Goal: Obtain resource: Obtain resource

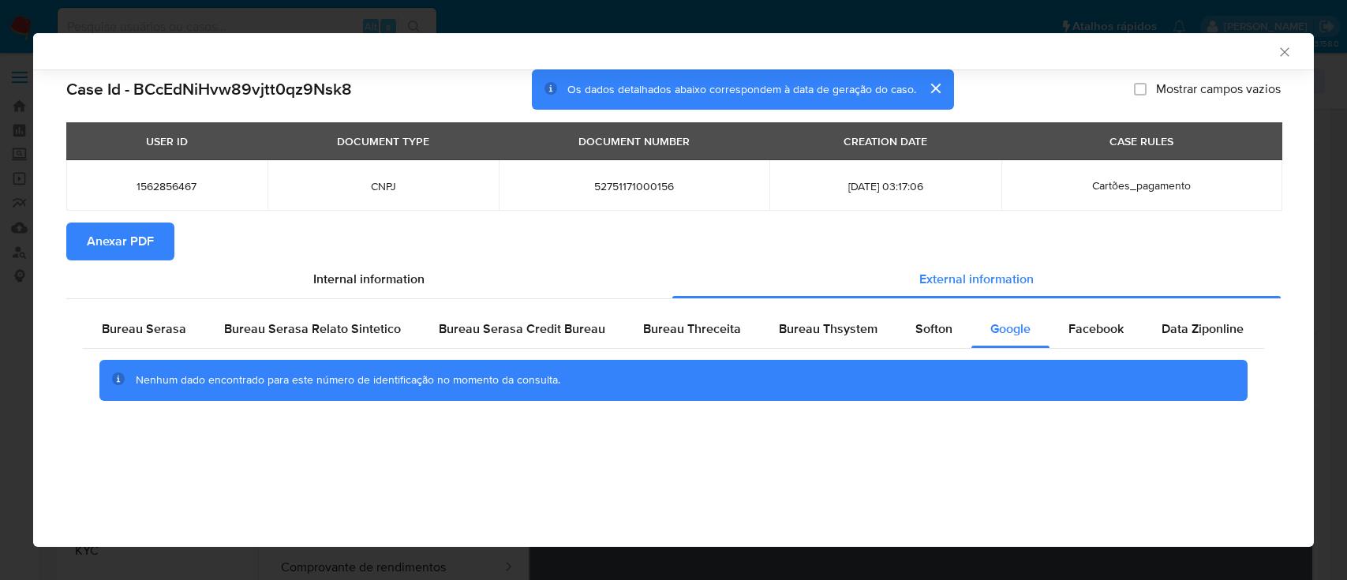
select select "10"
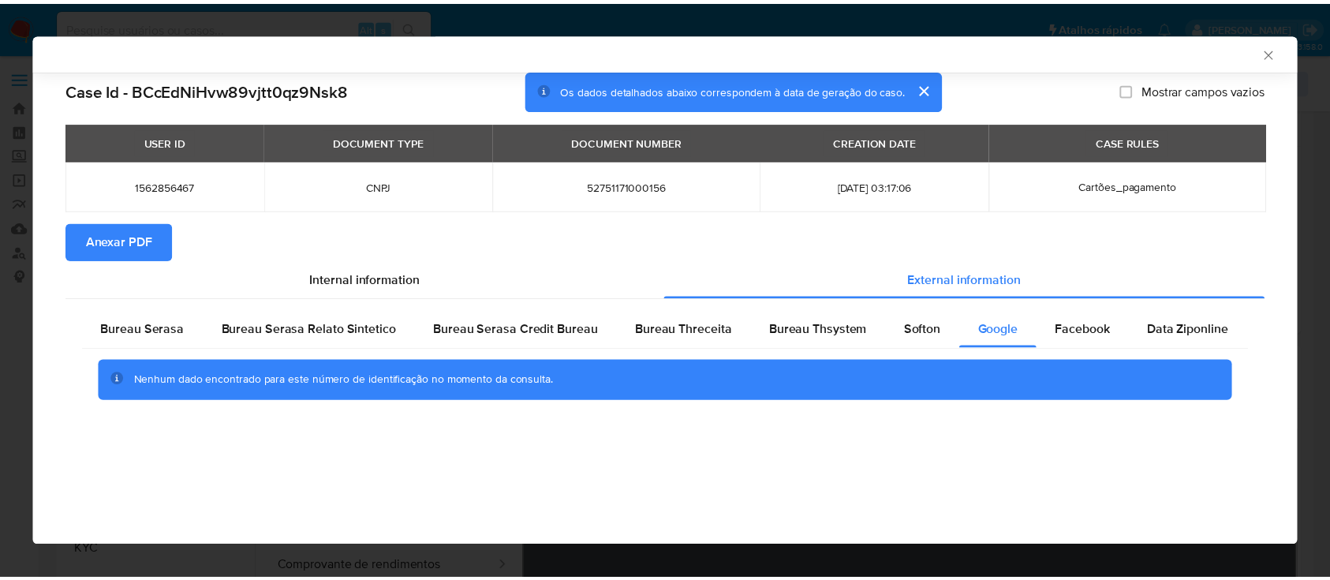
scroll to position [210, 0]
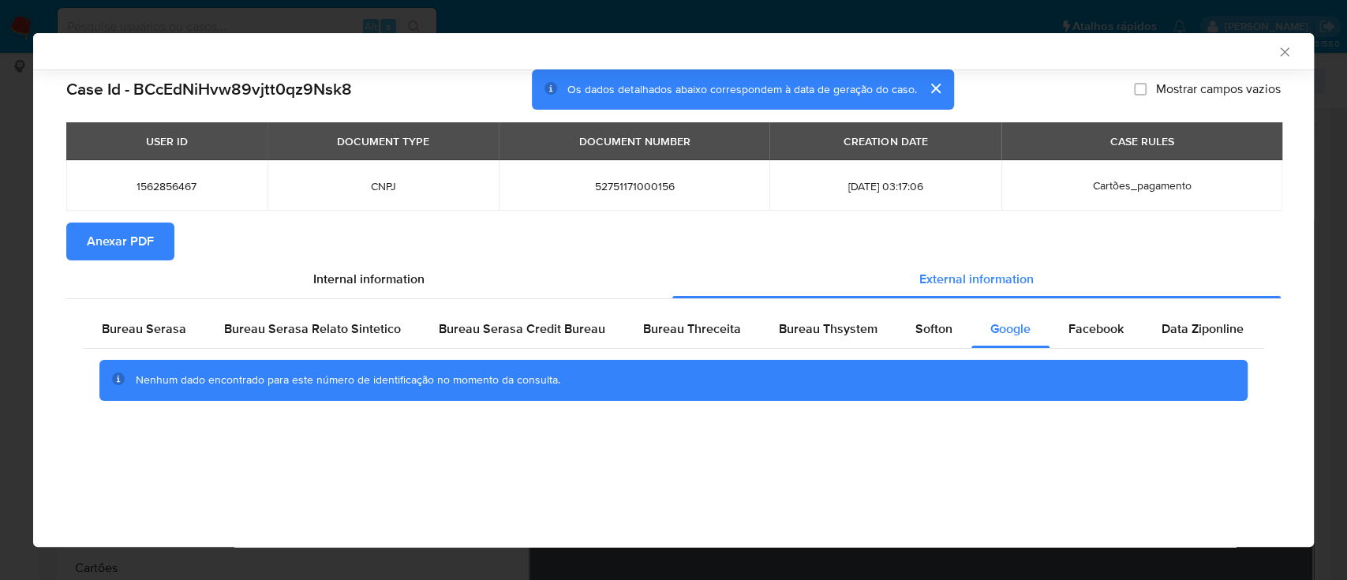
click at [1283, 53] on icon "Fechar a janela" at bounding box center [1285, 52] width 16 height 16
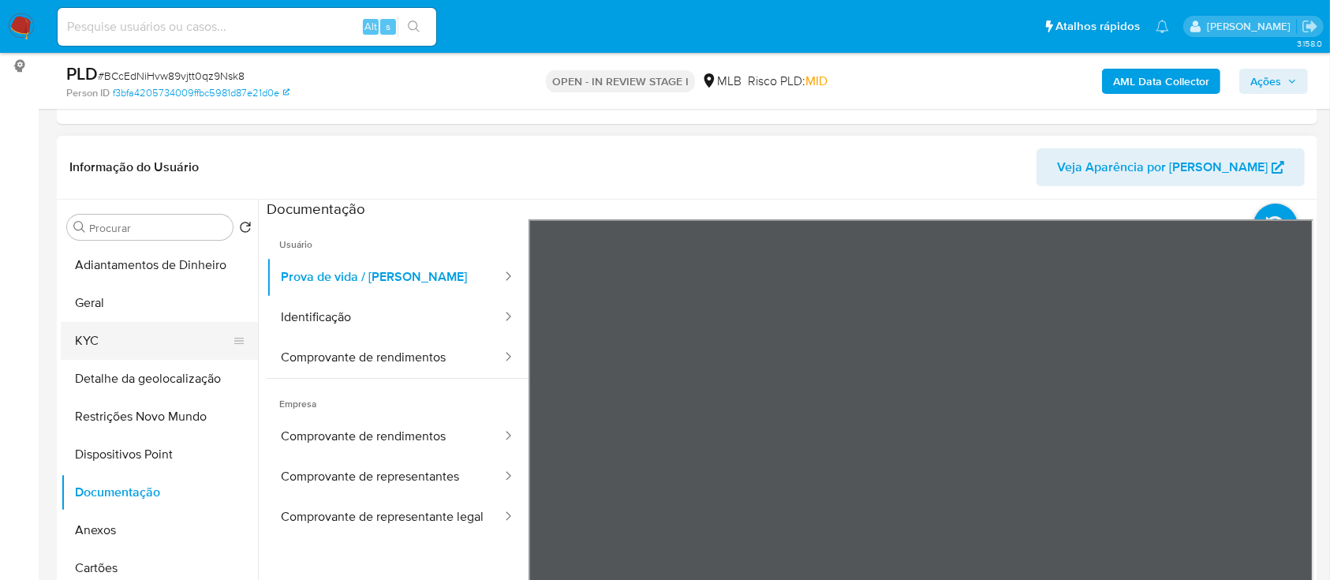
click at [88, 349] on button "KYC" at bounding box center [153, 341] width 185 height 38
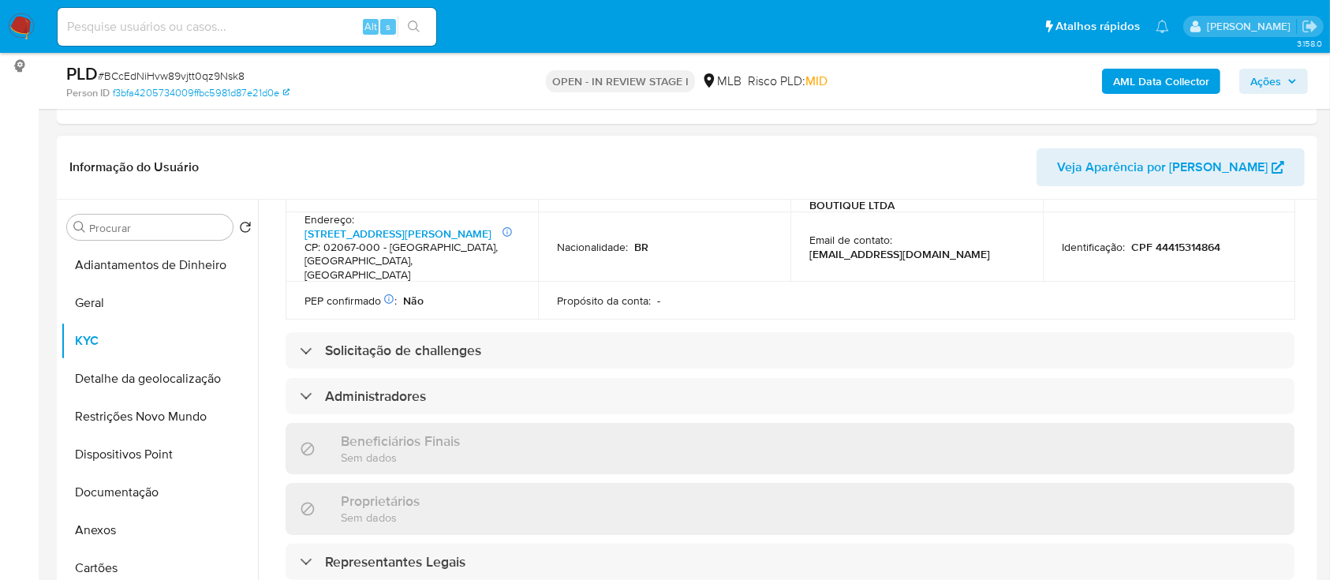
scroll to position [631, 0]
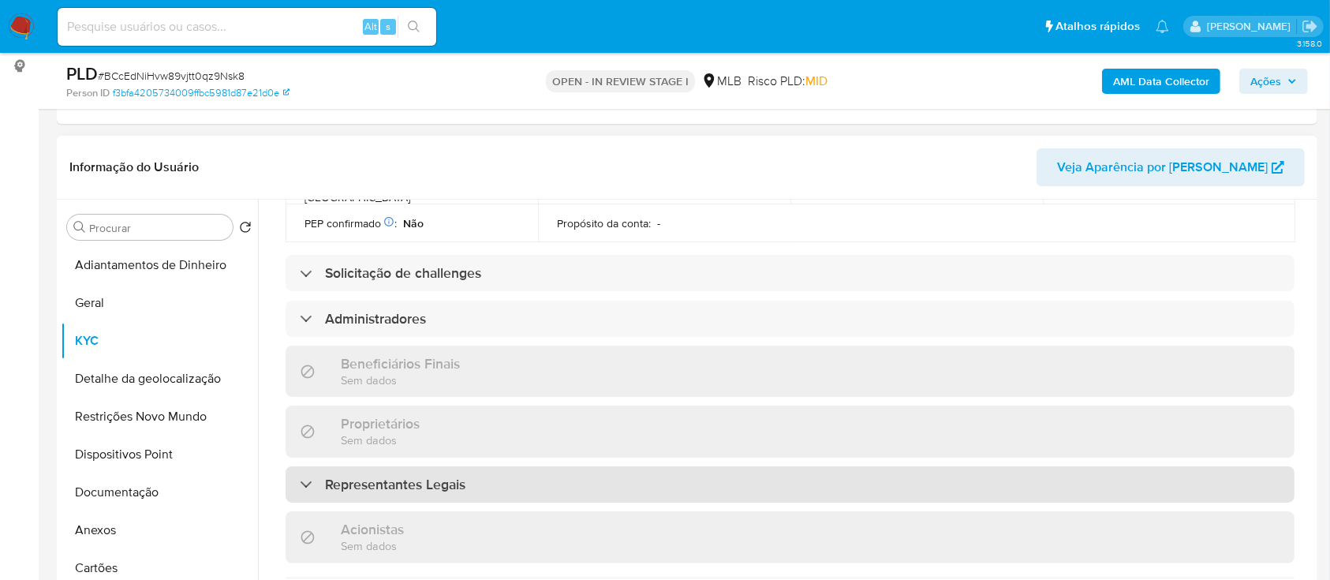
click at [320, 467] on div "Representantes Legais" at bounding box center [790, 484] width 1009 height 36
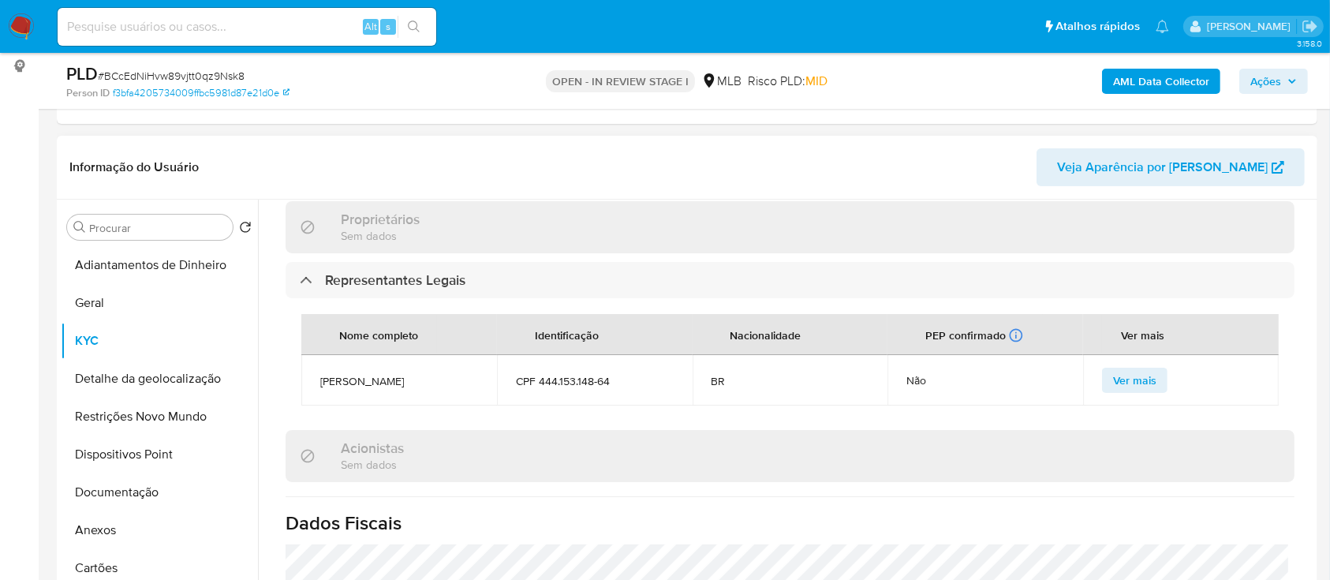
scroll to position [841, 0]
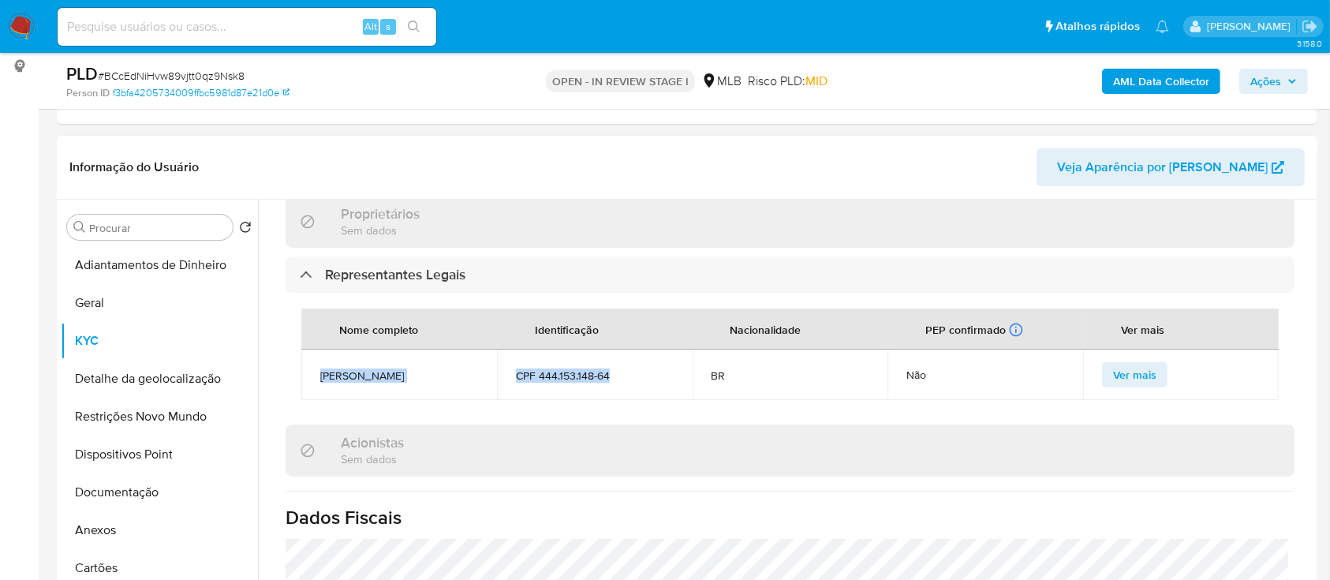
drag, startPoint x: 320, startPoint y: 349, endPoint x: 630, endPoint y: 345, distance: 309.3
click at [630, 350] on tr "Anderson Dos Santos CPF 444.153.148-64 BR Não Ver mais" at bounding box center [790, 375] width 978 height 50
copy tr "Anderson Dos Santos CPF 444.153.148-64"
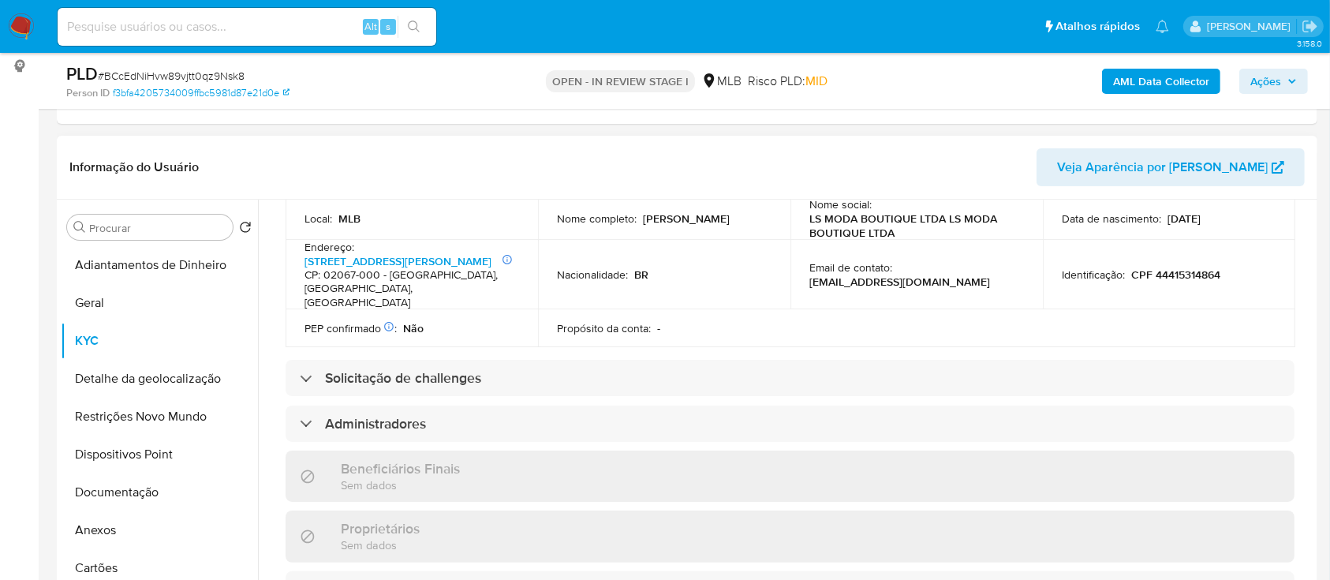
scroll to position [469, 0]
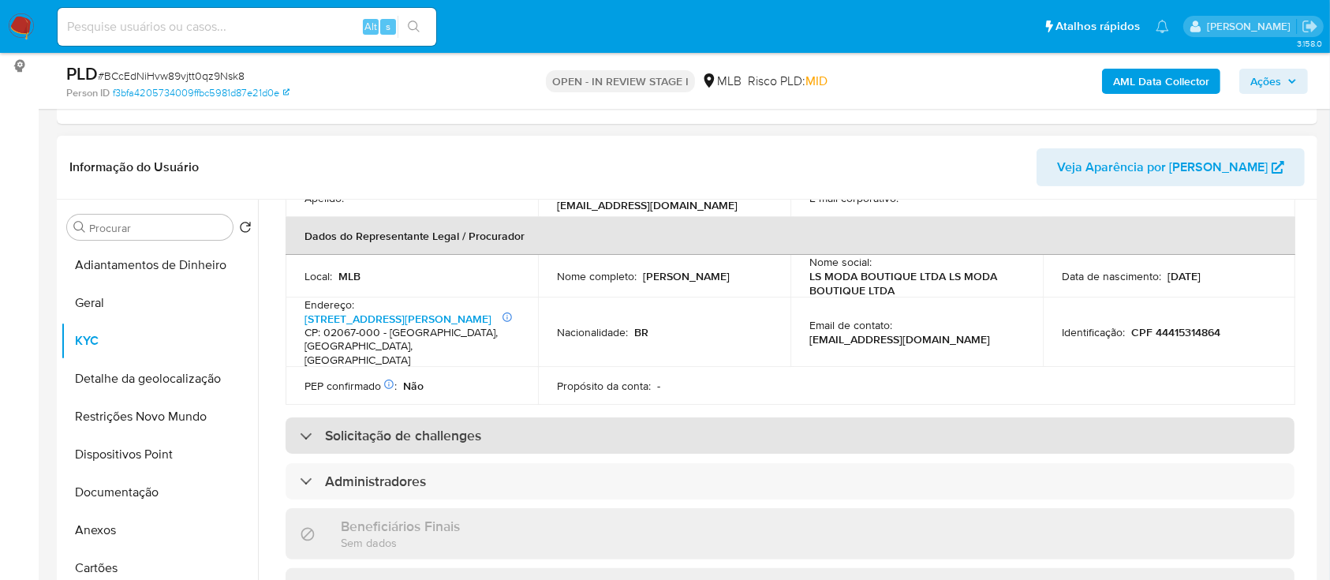
drag, startPoint x: 306, startPoint y: 453, endPoint x: 623, endPoint y: 406, distance: 319.9
click at [300, 481] on div at bounding box center [300, 481] width 0 height 0
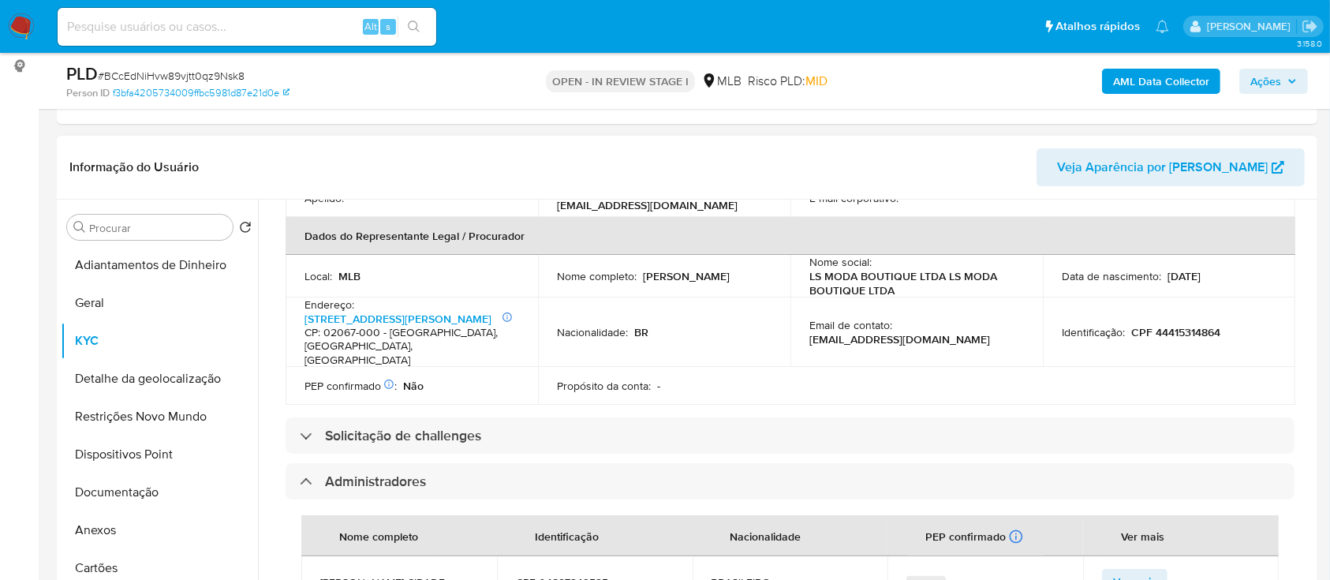
scroll to position [574, 0]
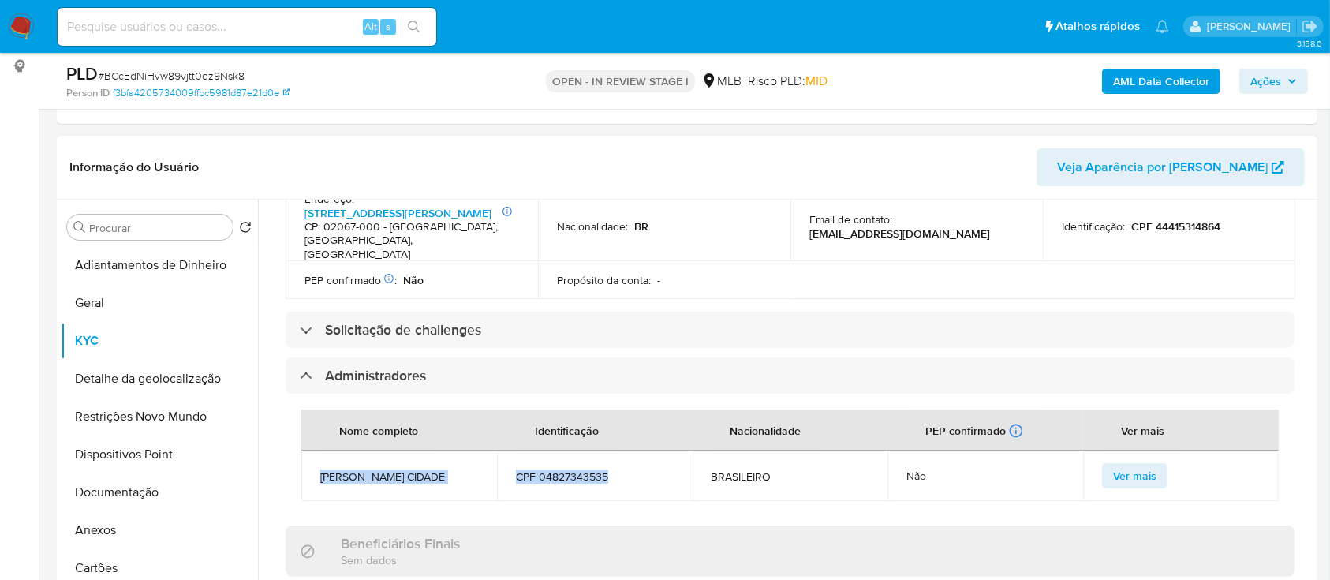
drag, startPoint x: 319, startPoint y: 451, endPoint x: 627, endPoint y: 452, distance: 308.5
click at [627, 452] on tr "LUCENILDA SOUZA CIDADE CPF 04827343535 BRASILEIRO Não Ver mais" at bounding box center [790, 476] width 978 height 50
copy tr "LUCENILDA SOUZA CIDADE CPF 04827343535"
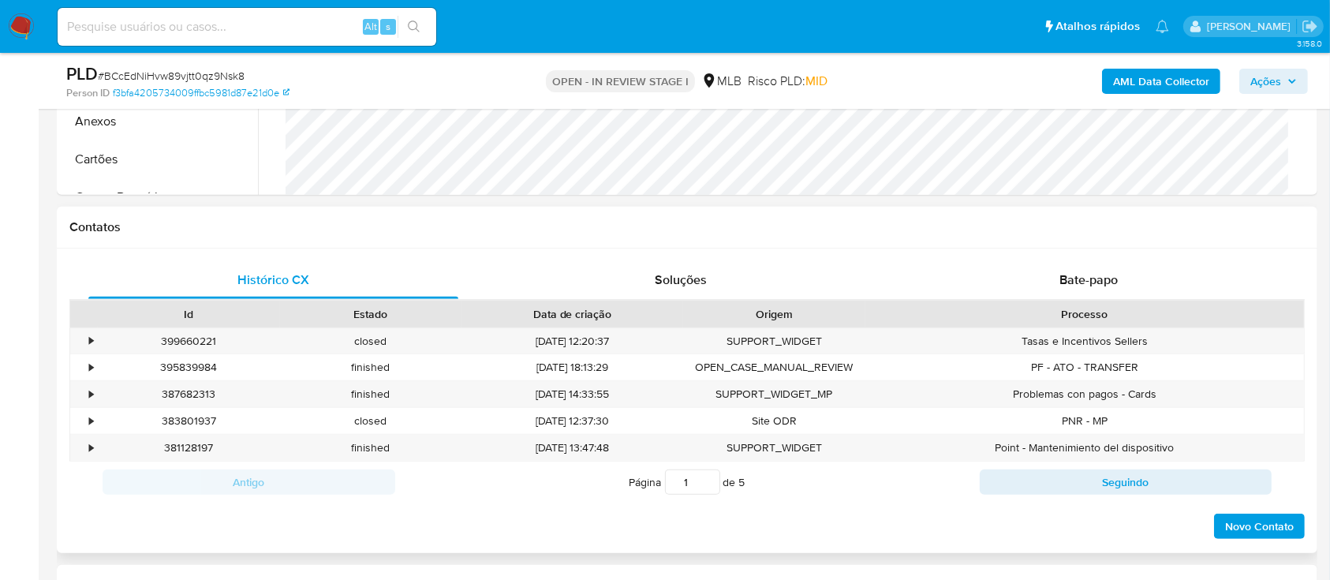
scroll to position [736, 0]
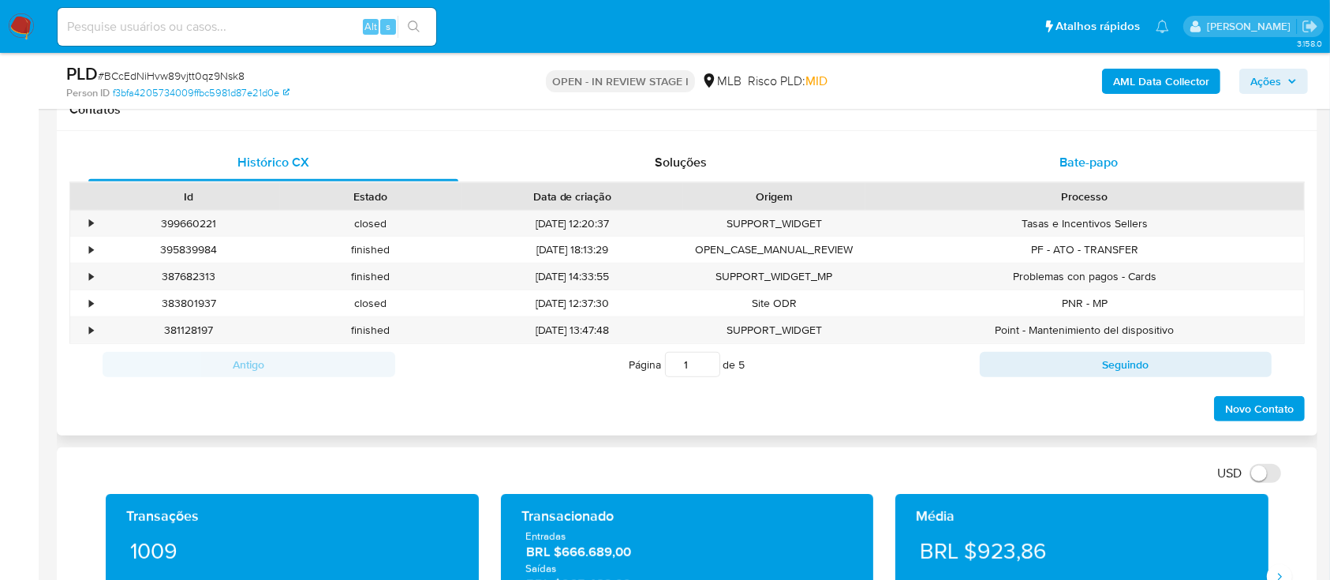
click at [1089, 154] on span "Bate-papo" at bounding box center [1089, 162] width 58 height 18
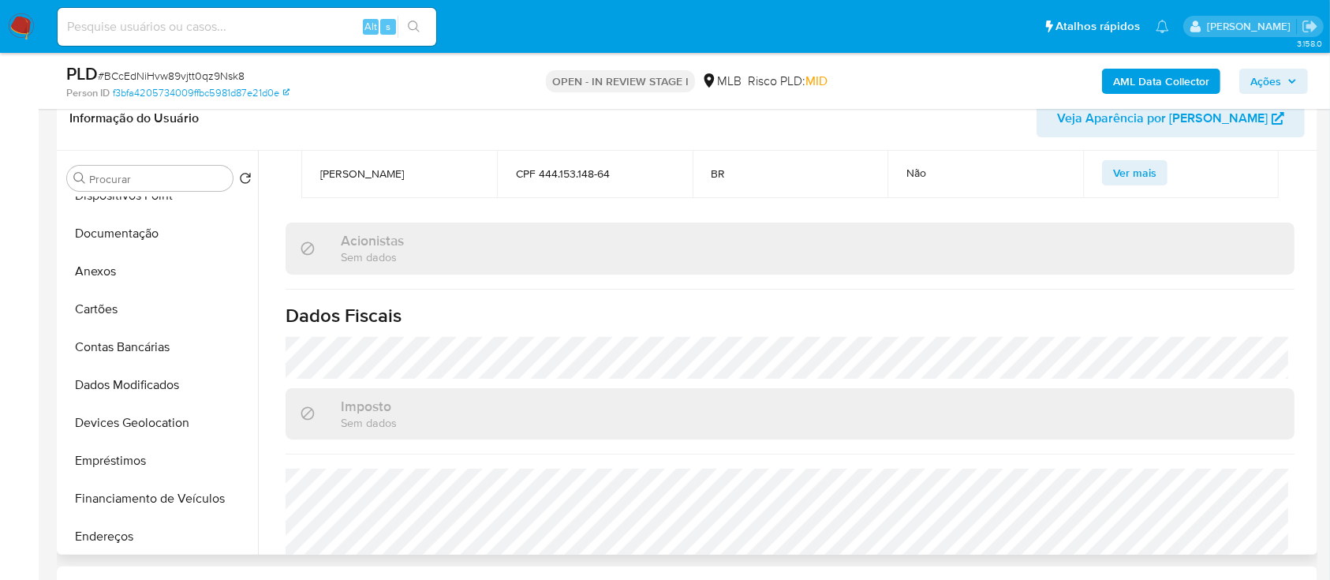
scroll to position [210, 0]
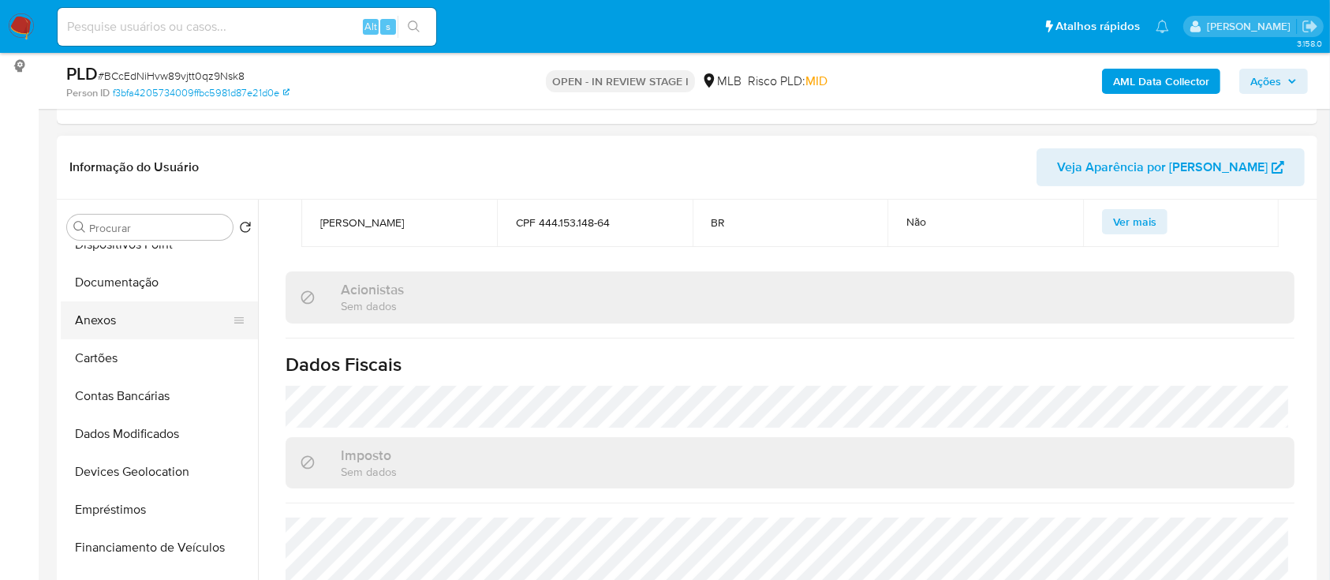
click at [118, 326] on button "Anexos" at bounding box center [153, 320] width 185 height 38
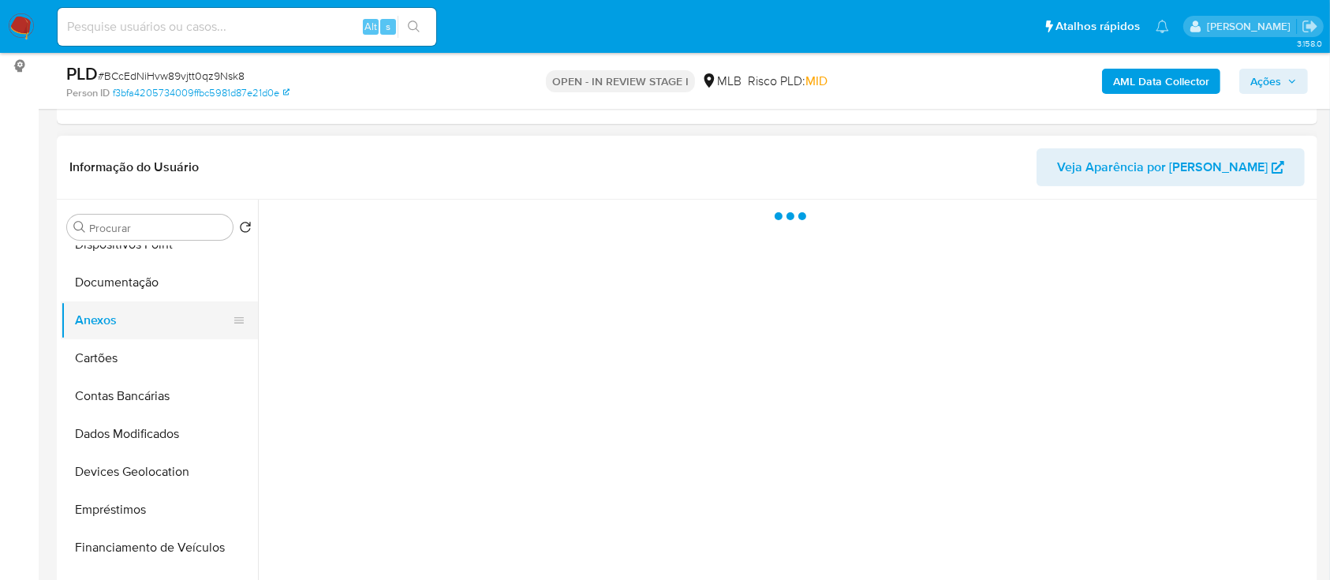
scroll to position [0, 0]
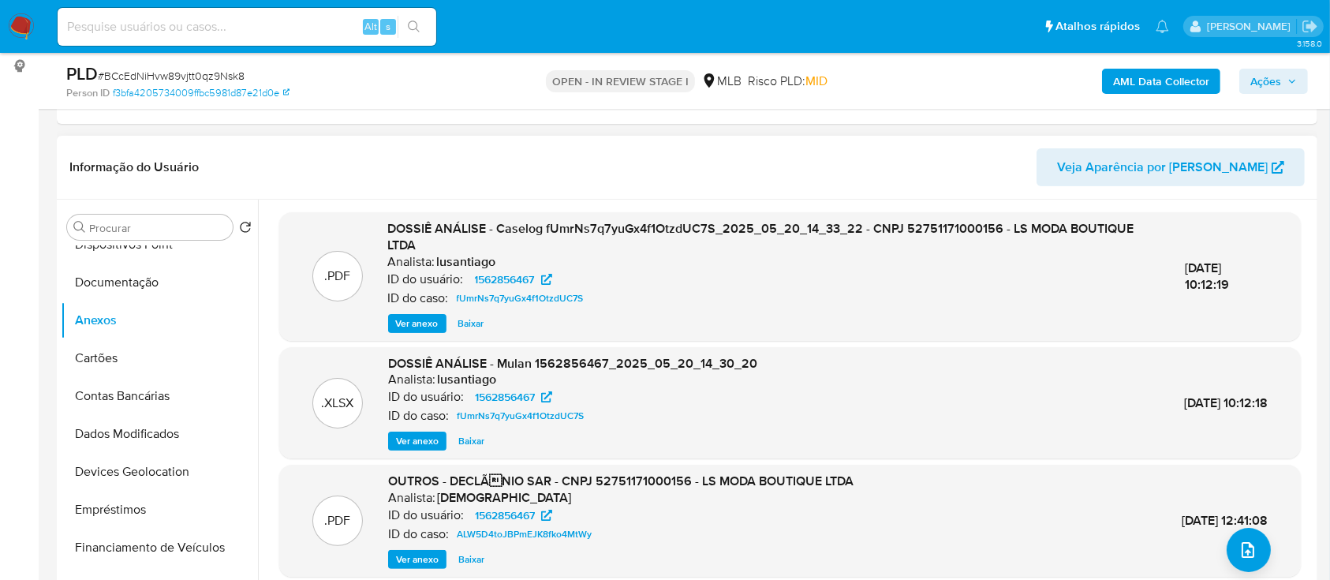
click at [413, 320] on span "Ver anexo" at bounding box center [417, 324] width 43 height 16
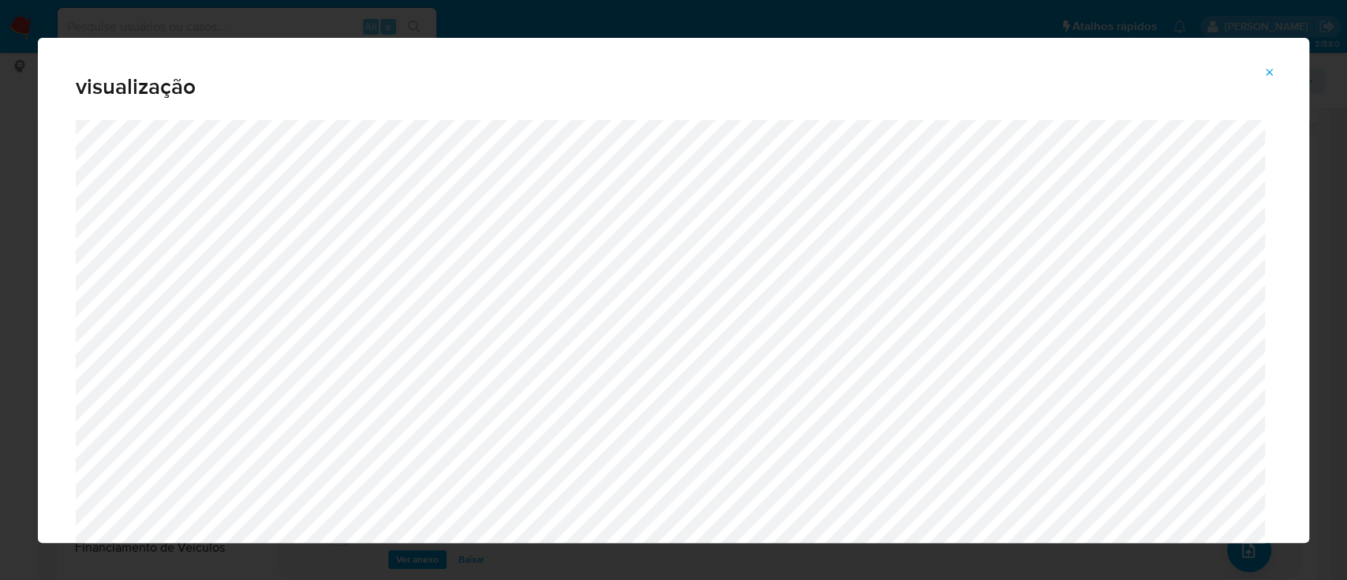
click at [1266, 66] on icon "Attachment preview" at bounding box center [1269, 72] width 13 height 13
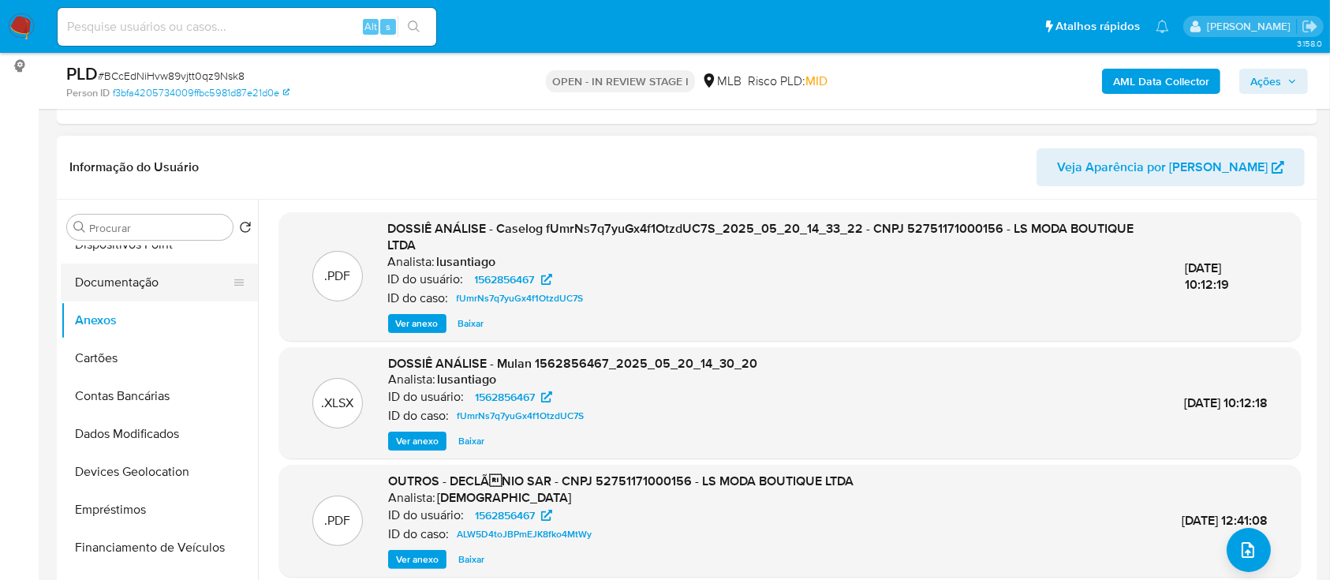
click at [151, 269] on button "Documentação" at bounding box center [153, 283] width 185 height 38
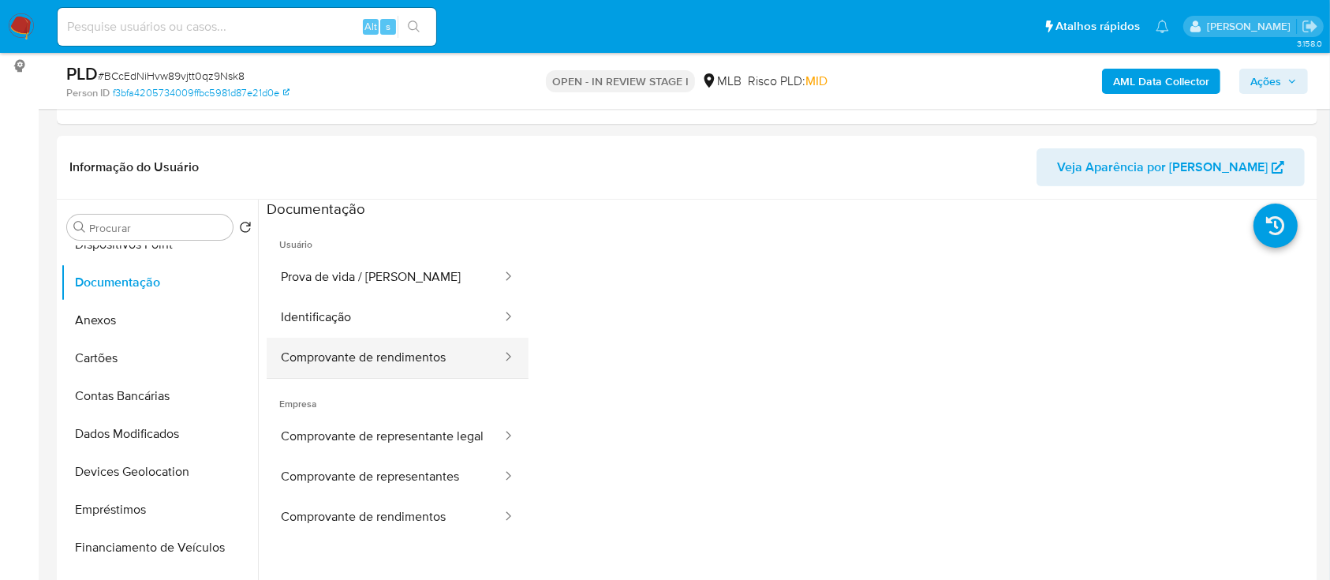
click at [391, 360] on button "Comprovante de rendimentos" at bounding box center [385, 358] width 237 height 40
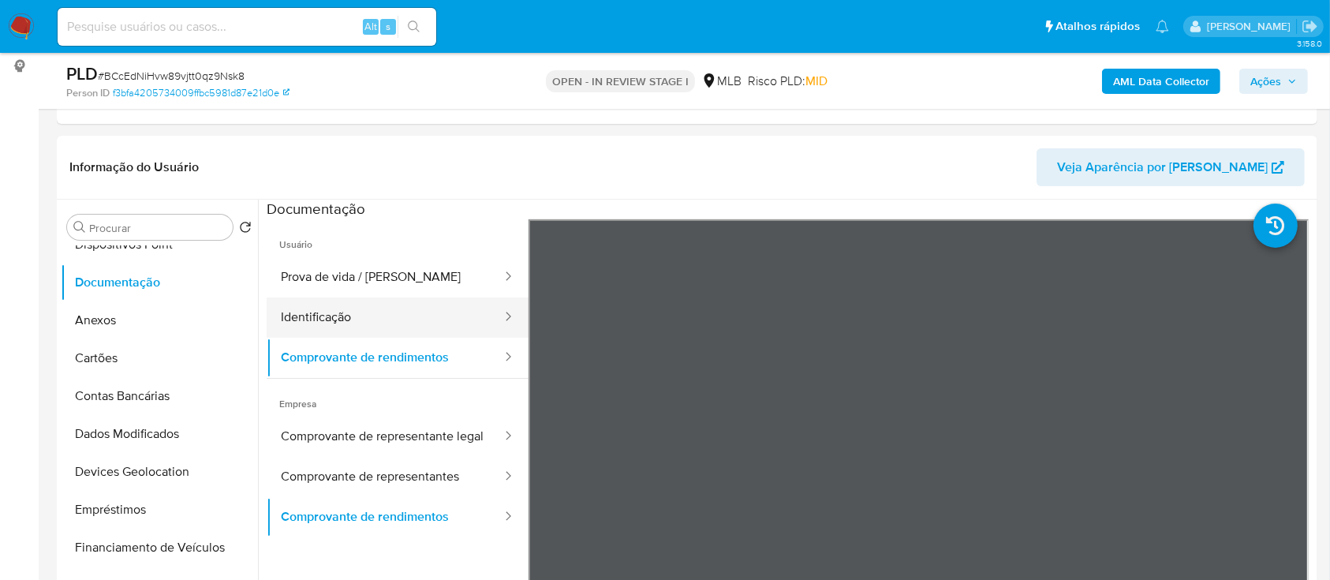
click at [357, 320] on button "Identificação" at bounding box center [385, 317] width 237 height 40
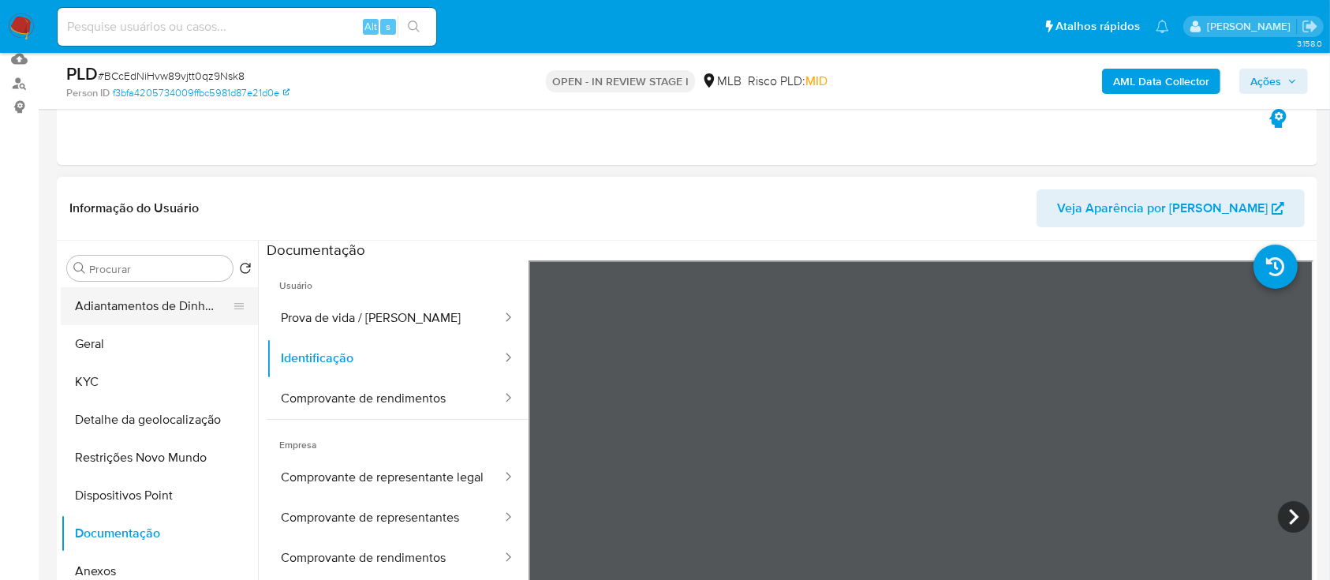
scroll to position [105, 0]
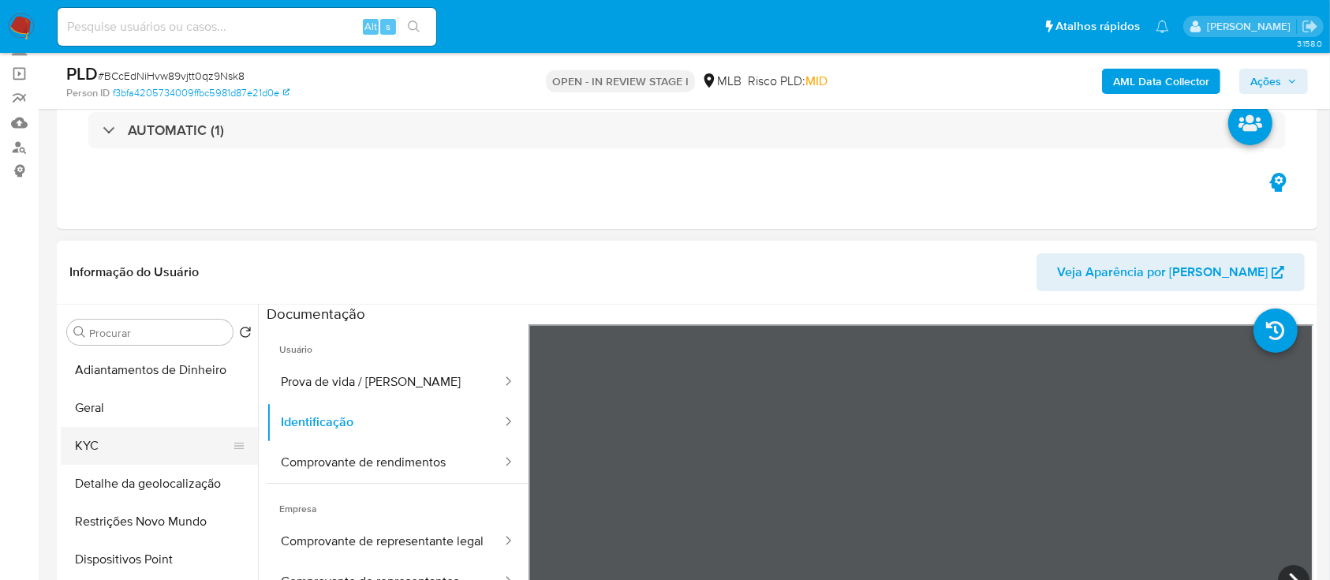
click at [100, 441] on button "KYC" at bounding box center [153, 446] width 185 height 38
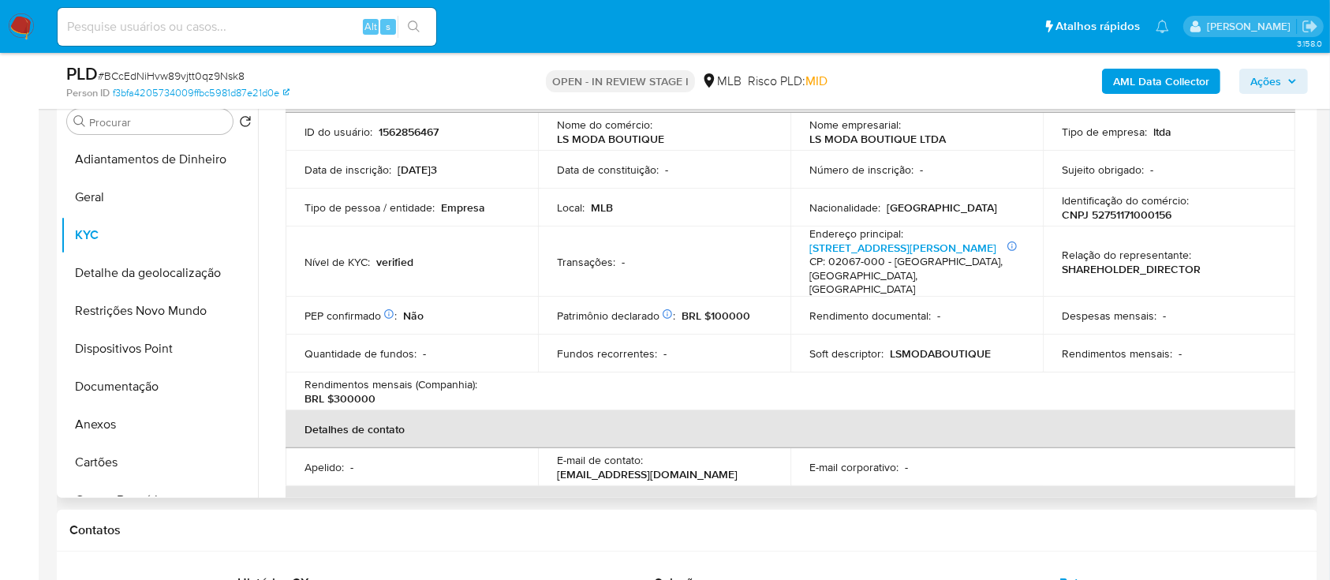
scroll to position [316, 0]
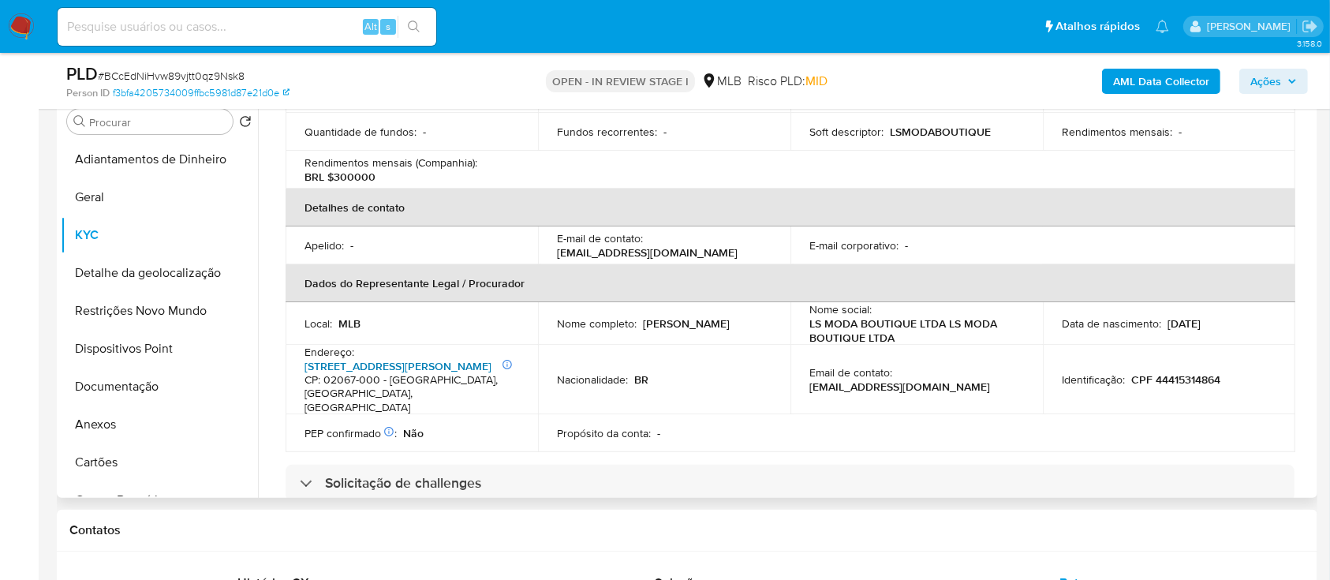
click at [381, 345] on div "Endereço : Informações Adicionais: ANEXO 320 / LOJA B Rua Chico Pontes 316, Car…" at bounding box center [412, 380] width 215 height 70
click at [434, 358] on link "Rua Chico Pontes 316, Carandiru" at bounding box center [398, 366] width 187 height 16
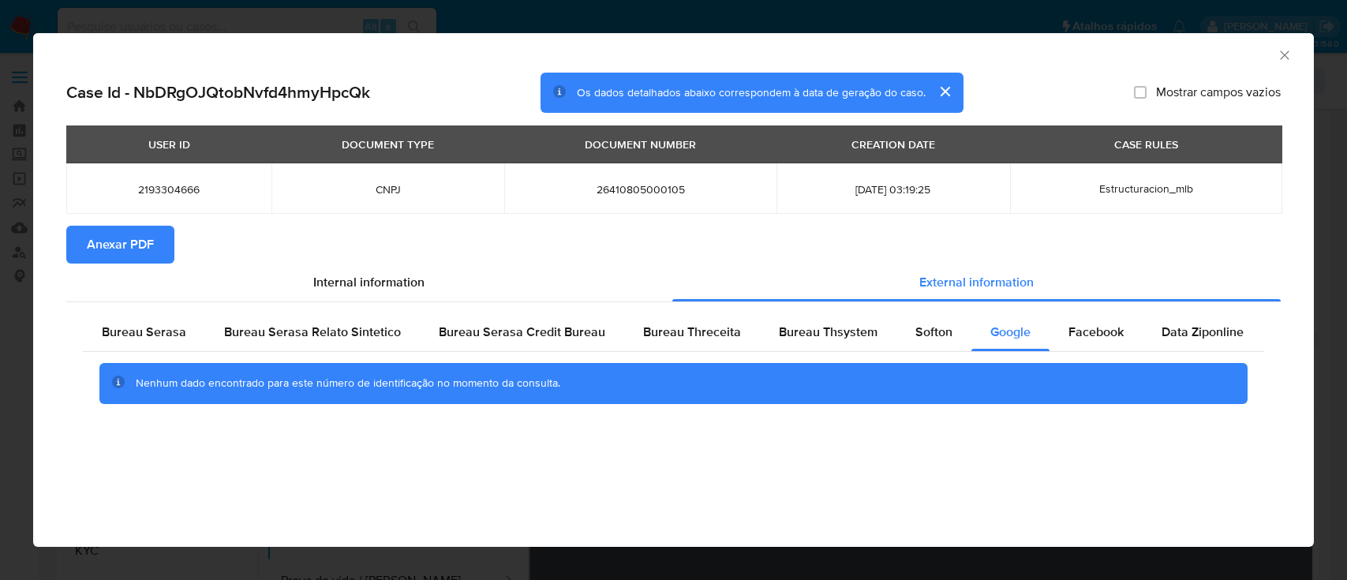
select select "10"
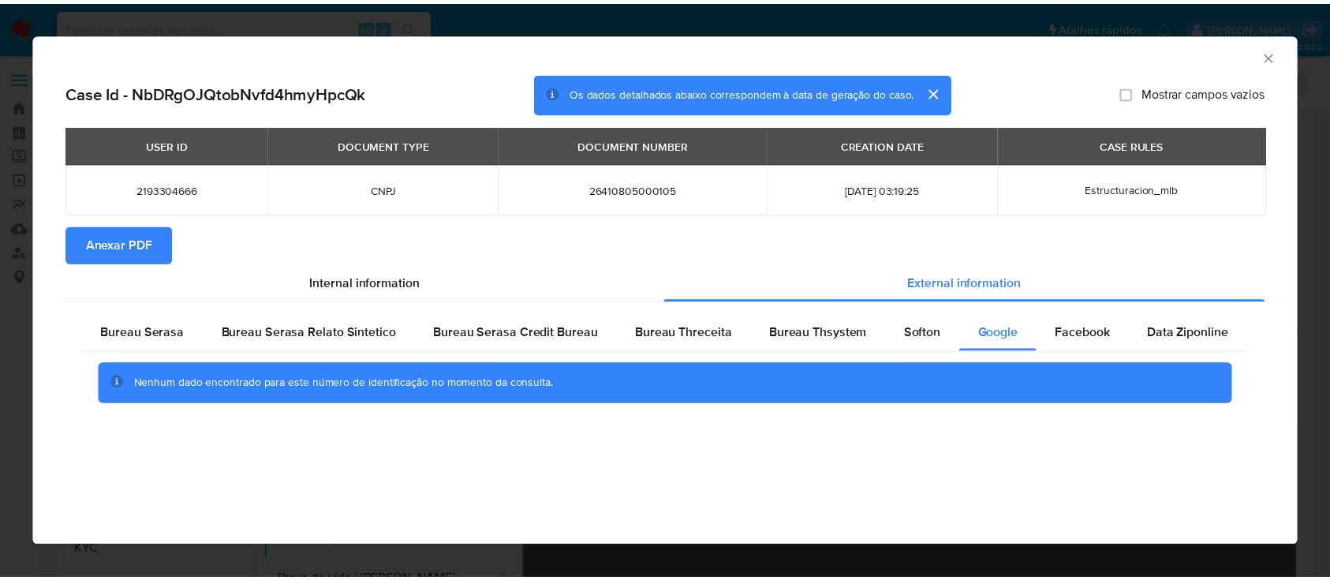
scroll to position [316, 0]
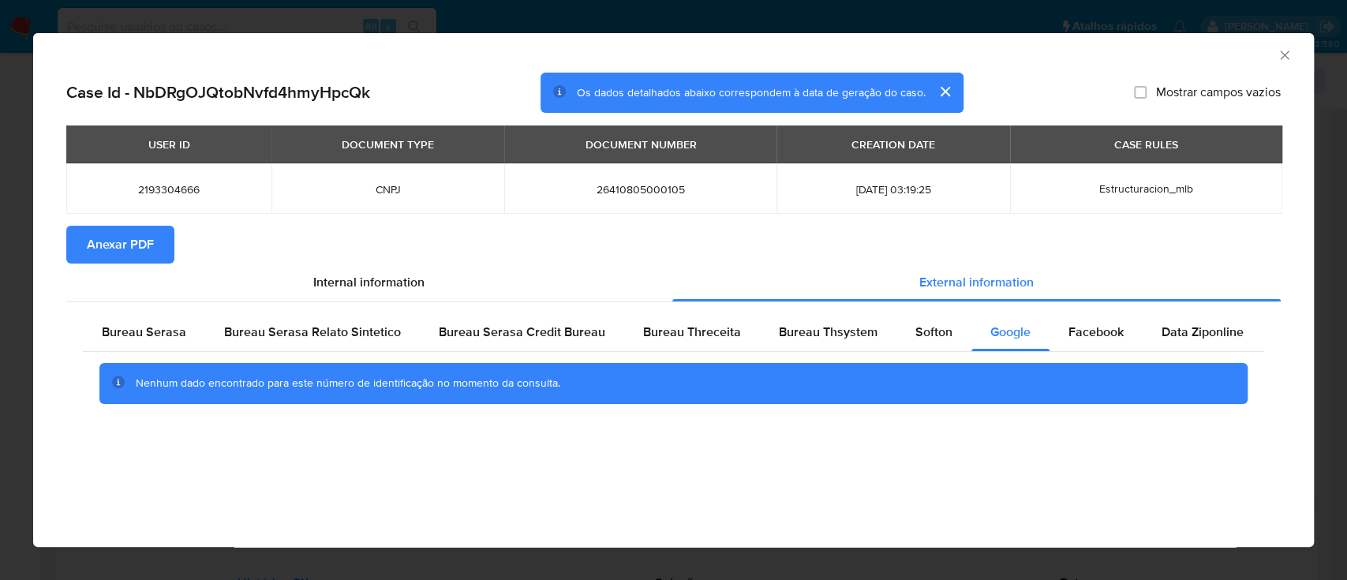
click at [1277, 61] on icon "Fechar a janela" at bounding box center [1285, 55] width 16 height 16
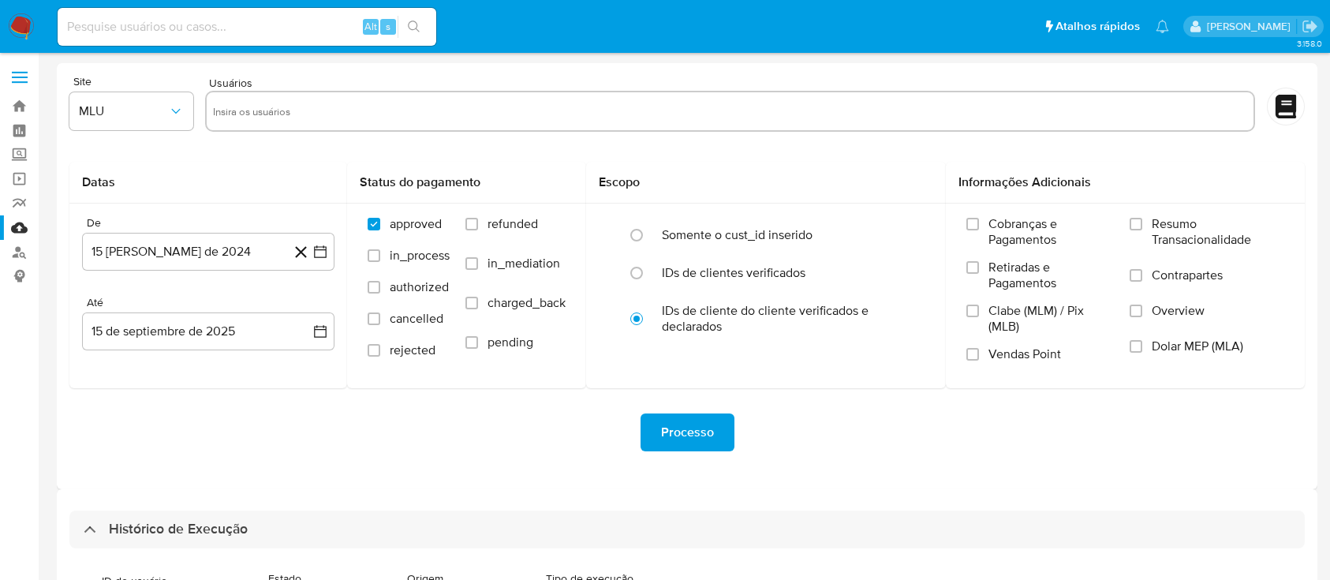
select select "20"
click at [21, 100] on link "Bandeja" at bounding box center [94, 106] width 188 height 24
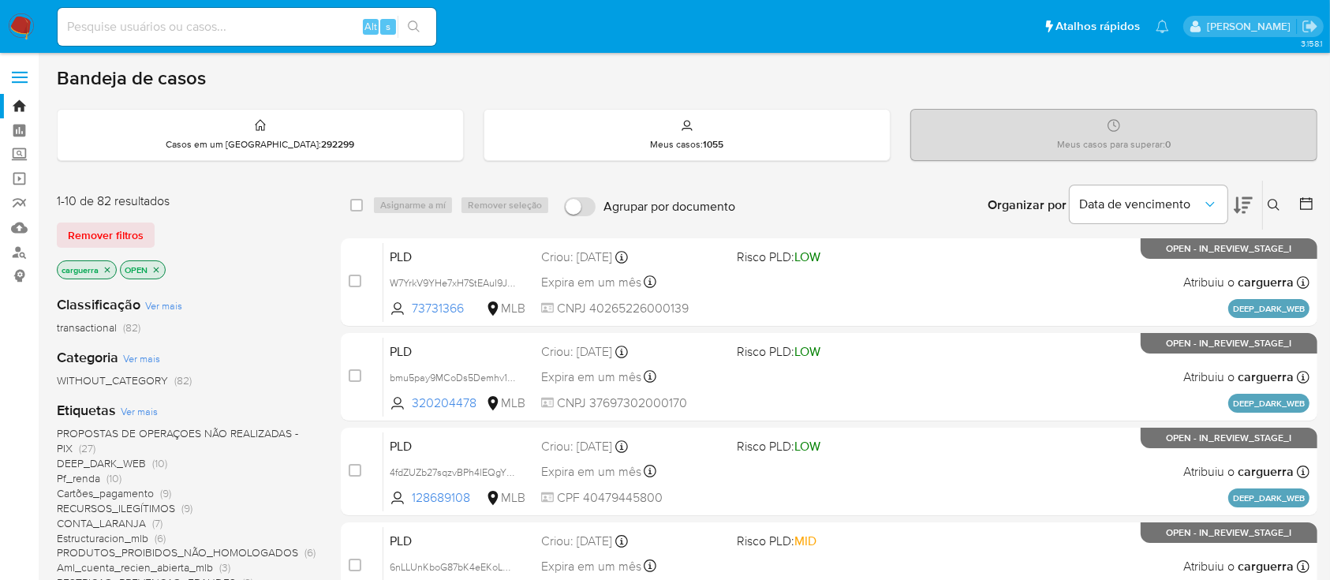
click at [1240, 196] on icon at bounding box center [1243, 205] width 19 height 19
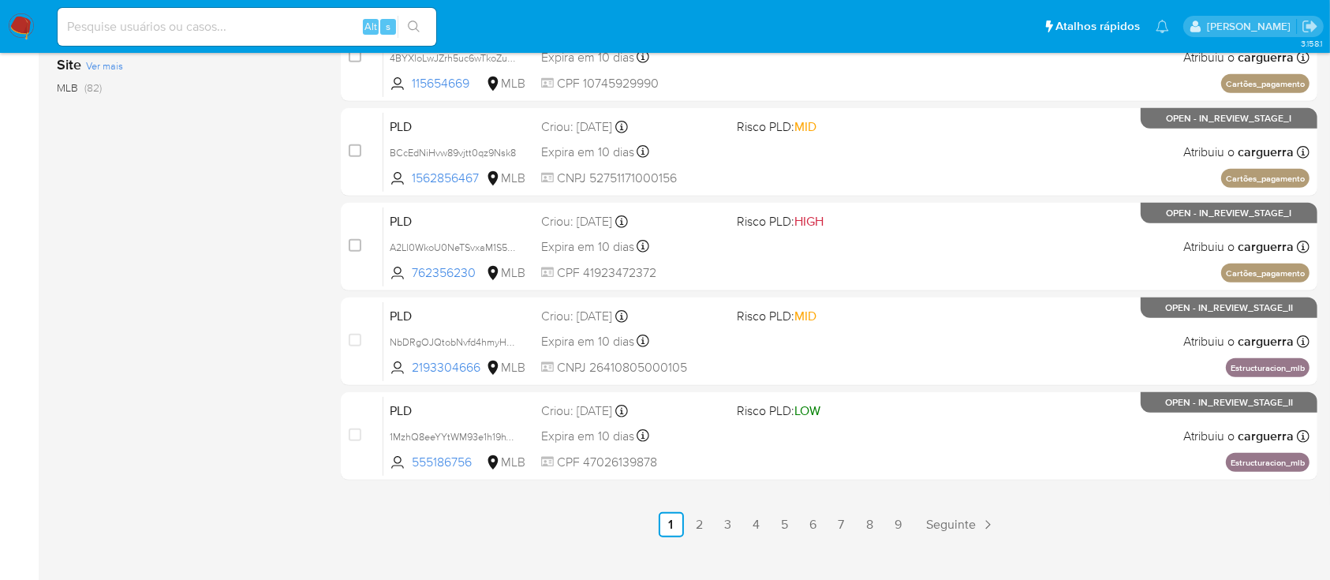
scroll to position [721, 0]
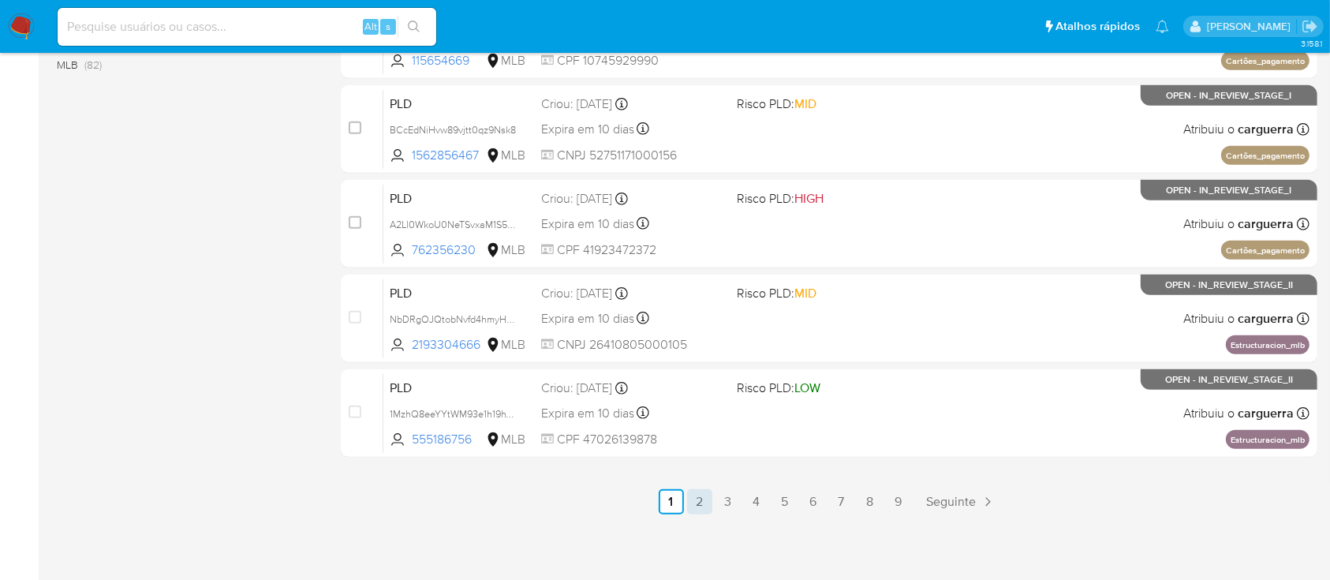
click at [701, 496] on link "2" at bounding box center [699, 501] width 25 height 25
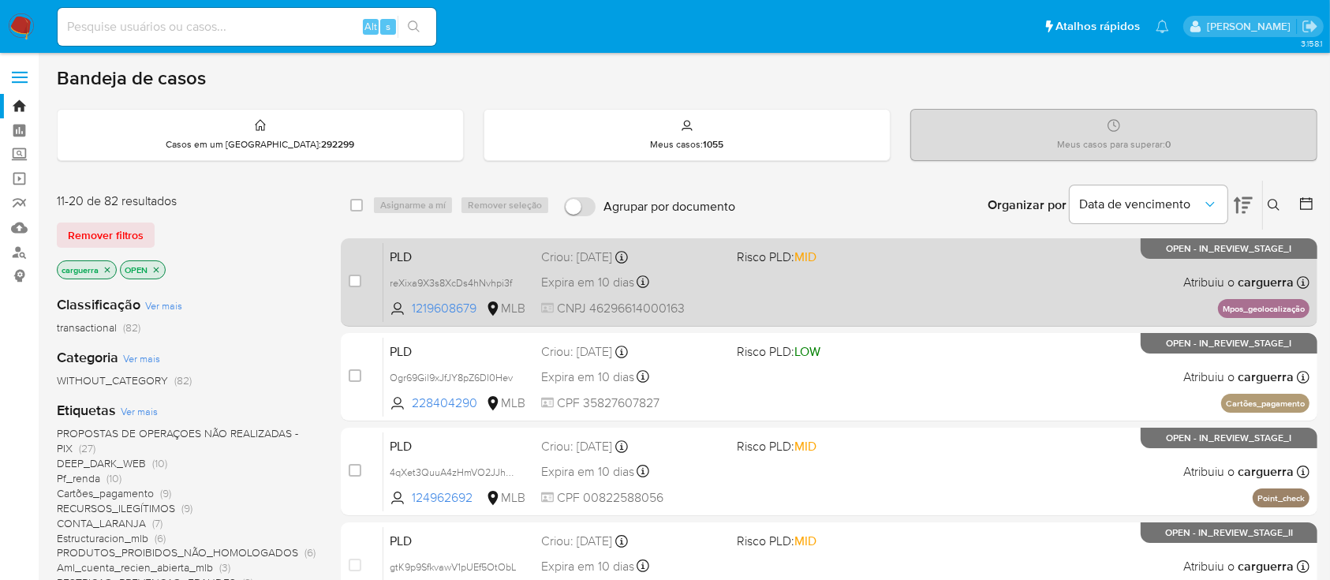
click at [787, 279] on div "PLD reXixa9X3s8XcDs4hNvhpi3f 1219608679 MLB Risco PLD: MID Criou: 12/08/2025 Cr…" at bounding box center [846, 282] width 926 height 80
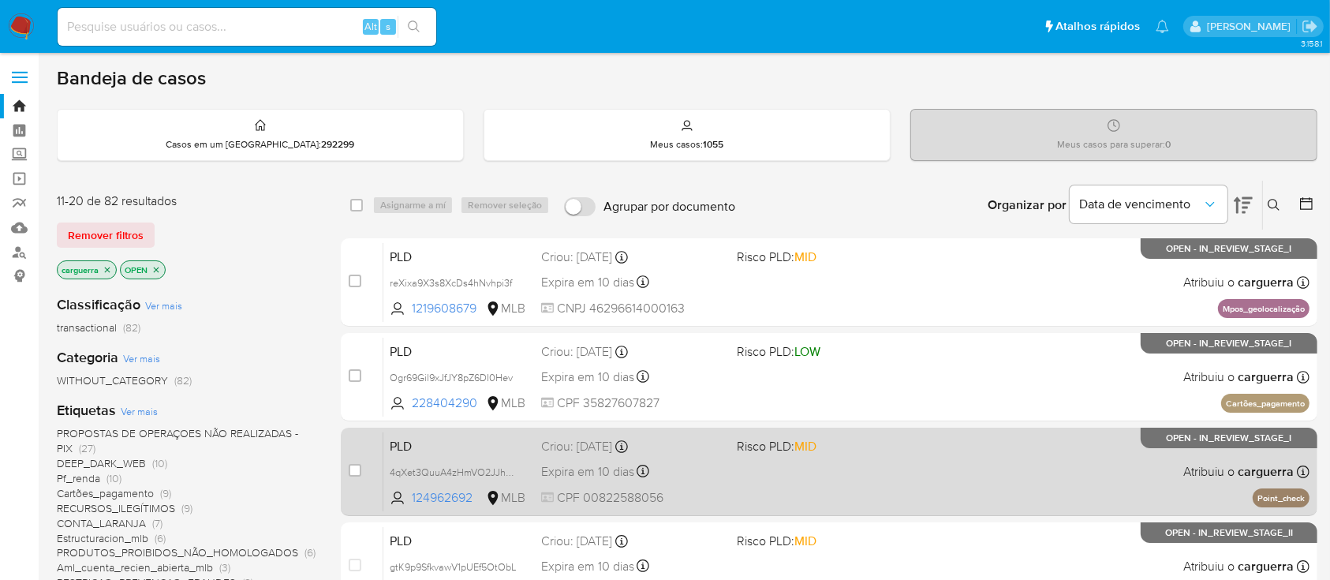
click at [896, 470] on div "PLD 4qXet3QuuA4zHmVO2JJhXlzY 124962692 MLB Risco PLD: MID Criou: 12/08/2025 Cri…" at bounding box center [846, 472] width 926 height 80
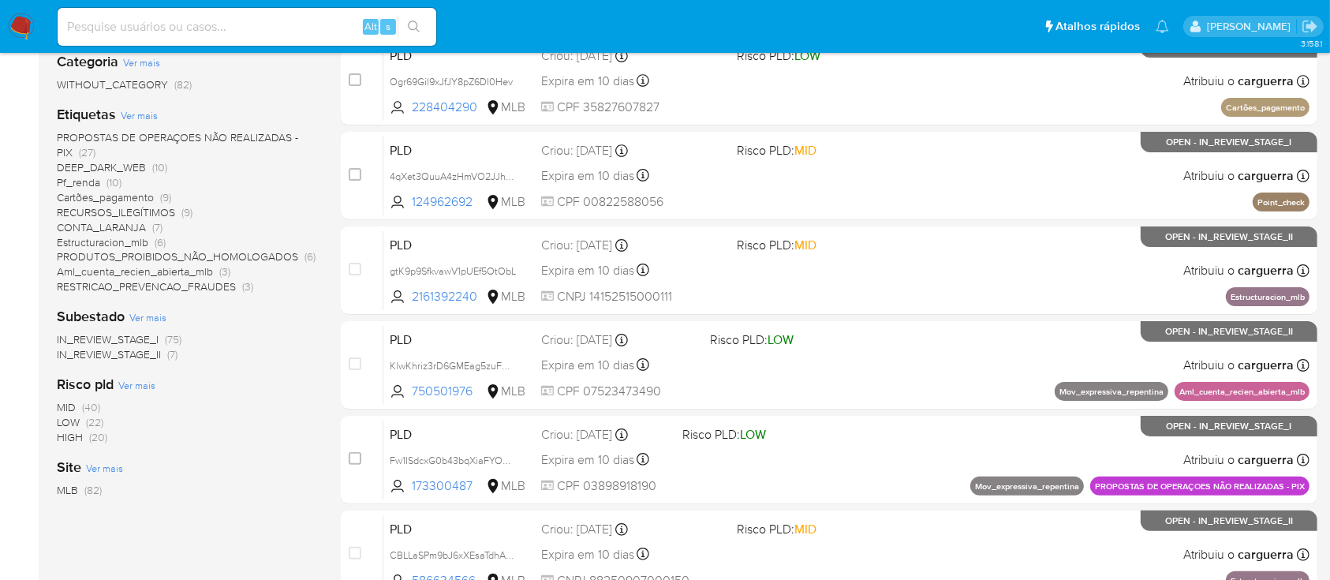
scroll to position [421, 0]
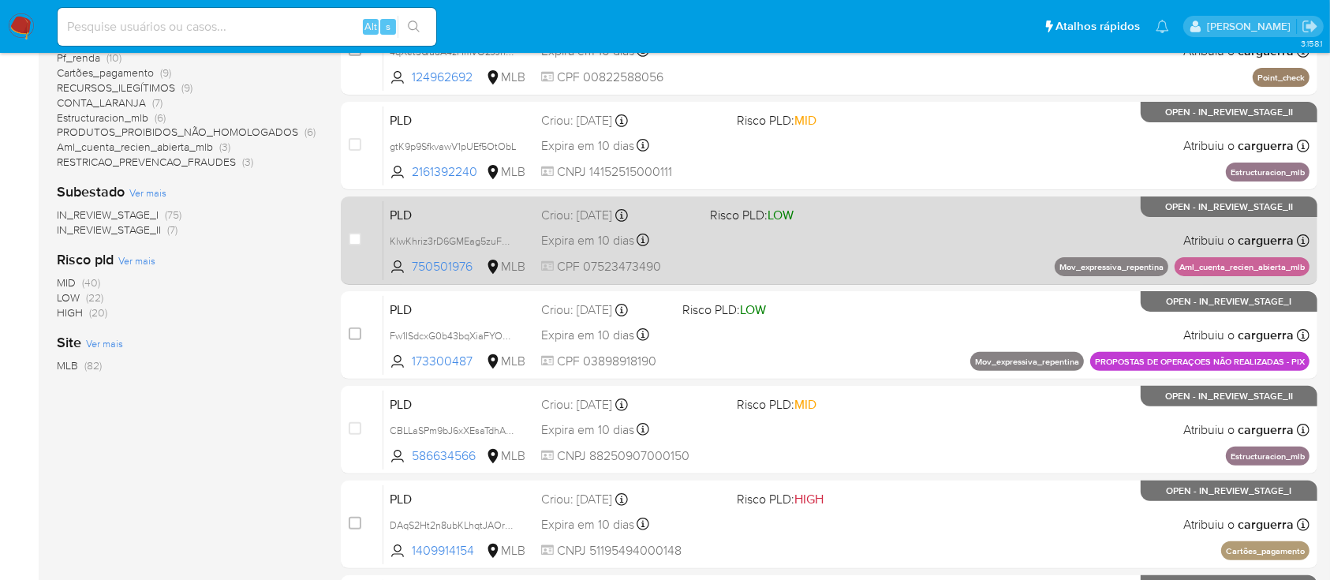
click at [1007, 255] on div "PLD KlwKhriz3rD6GMEag5zuFV14 750501976 MLB Risco PLD: LOW Criou: 12/08/2025 Cri…" at bounding box center [846, 240] width 926 height 80
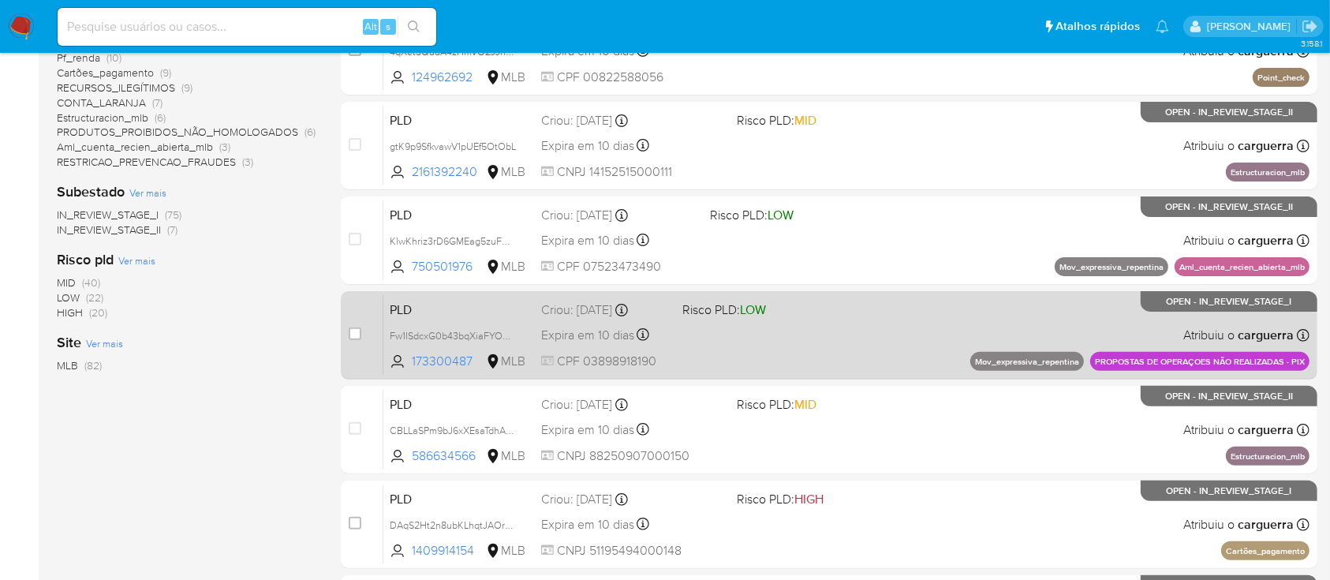
click at [828, 325] on div "PLD Fw1ISdcxG0b43bqXiaFYOeFp 173300487 MLB Risco PLD: LOW Criou: 12/08/2025 Cri…" at bounding box center [846, 335] width 926 height 80
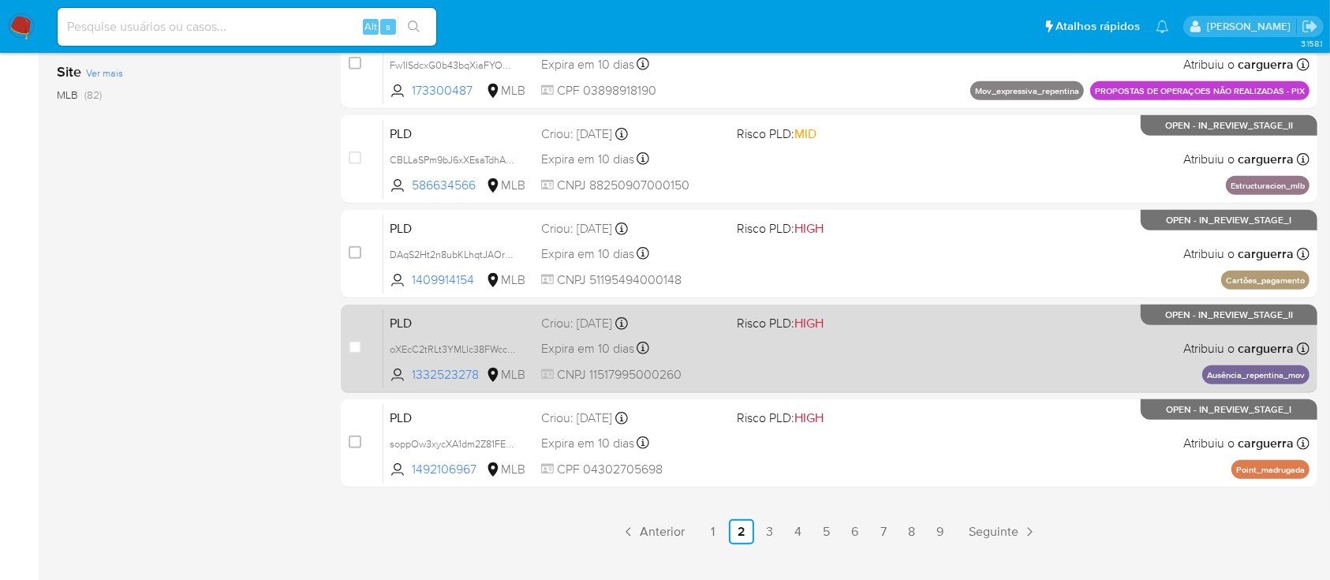
scroll to position [721, 0]
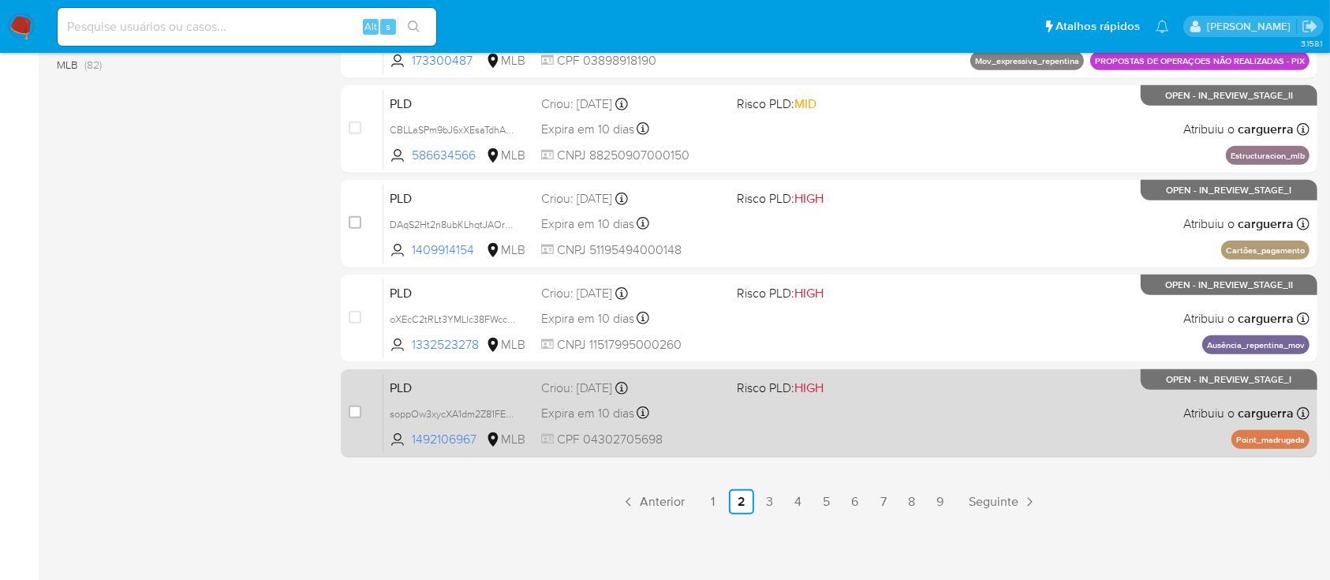
click at [879, 438] on div "PLD soppOw3xycXA1dm2Z81FEtwz 1492106967 MLB Risco PLD: HIGH Criou: 12/08/2025 C…" at bounding box center [846, 413] width 926 height 80
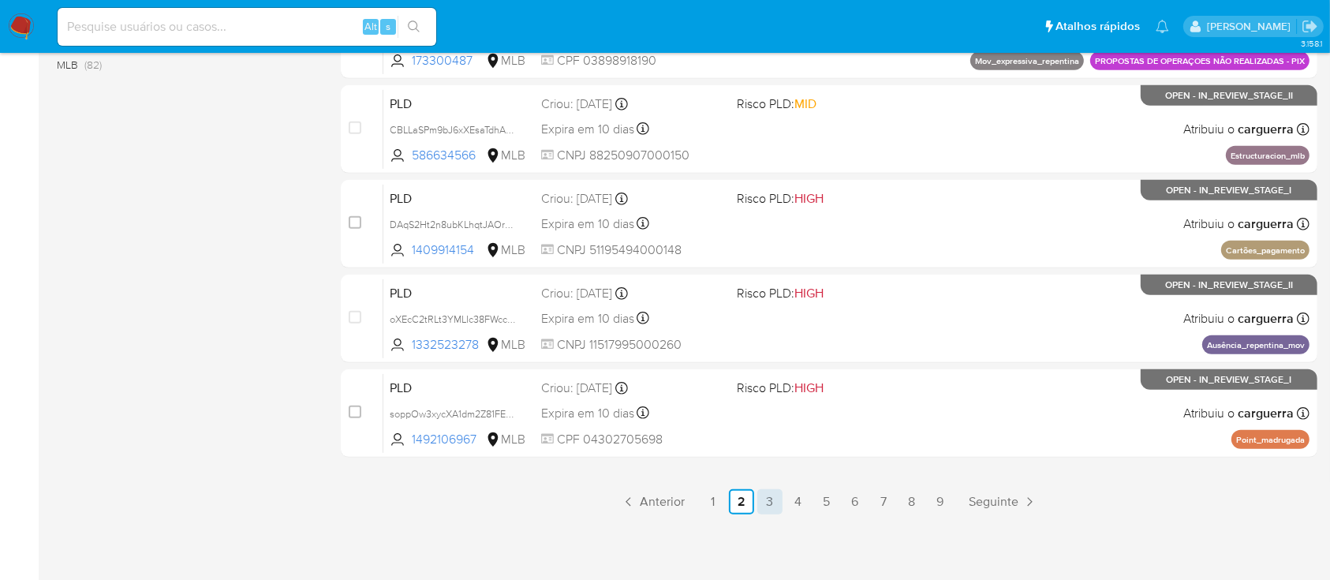
click at [764, 502] on link "3" at bounding box center [769, 501] width 25 height 25
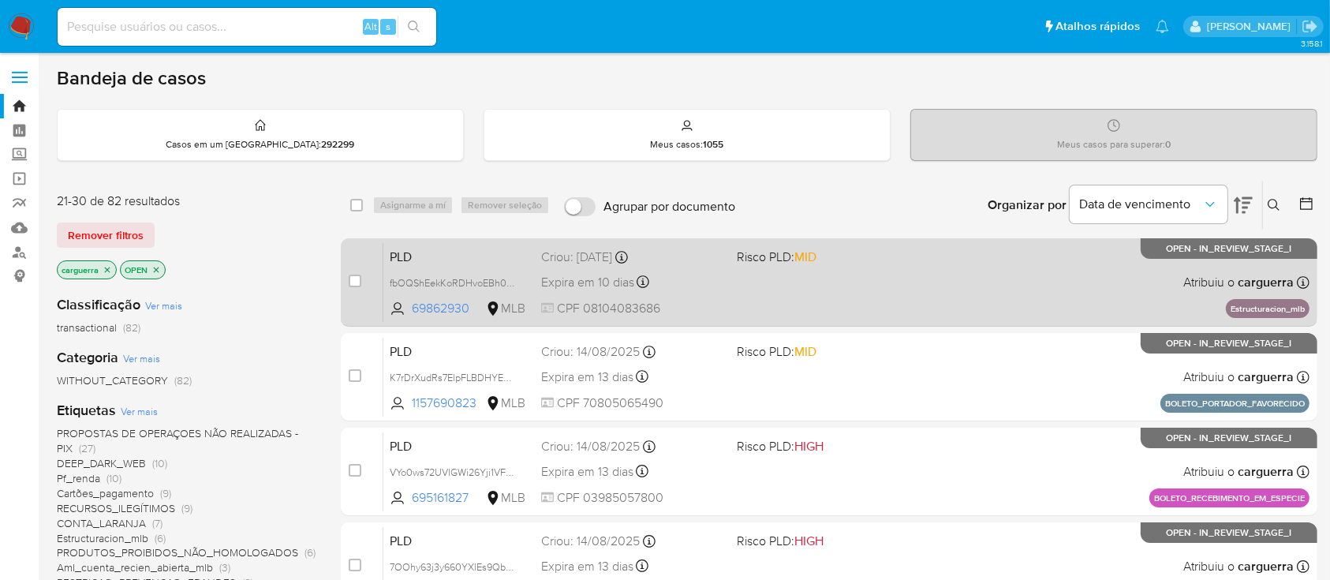
scroll to position [105, 0]
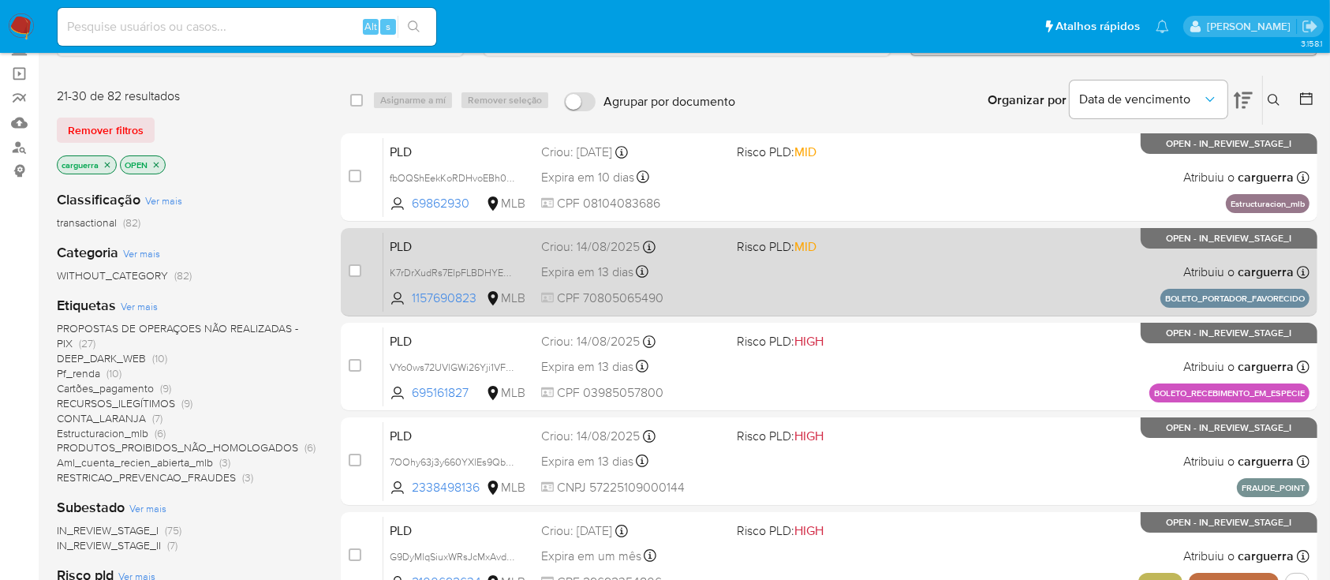
click at [884, 259] on div "PLD K7rDrXudRs7ElpFLBDHYECyg 1157690823 MLB Risco PLD: MID Criou: 14/08/2025 Cr…" at bounding box center [846, 272] width 926 height 80
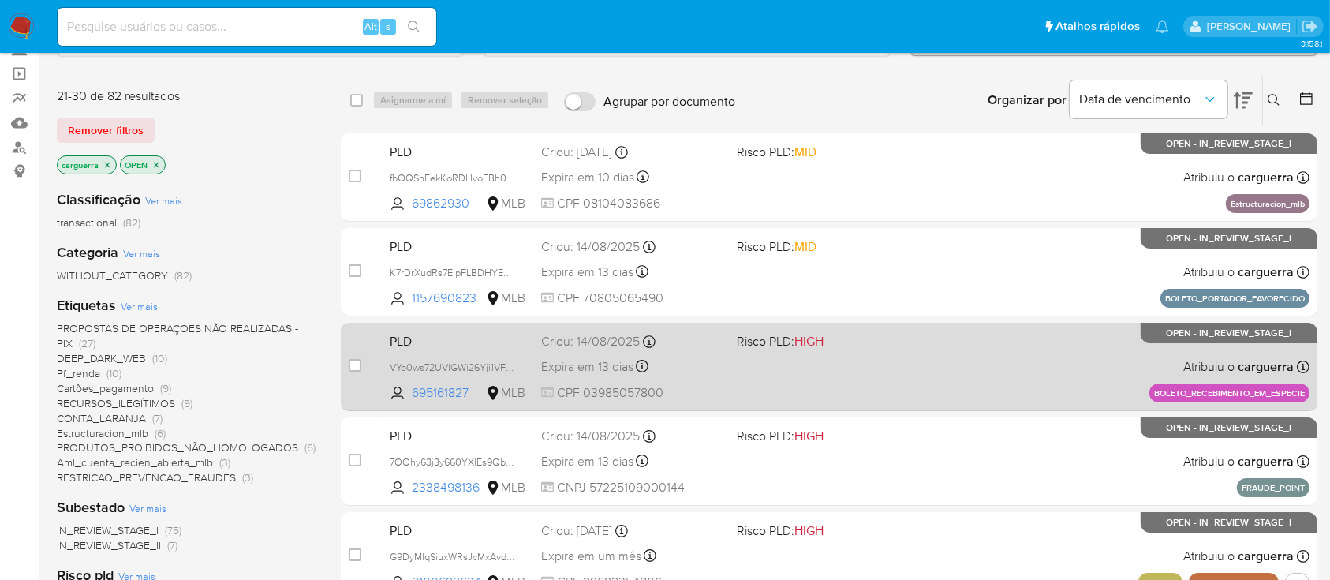
click at [850, 367] on div "PLD VYo0ws72UVlGWi26Yji1VFaE 695161827 MLB Risco PLD: HIGH Criou: 14/08/2025 Cr…" at bounding box center [846, 367] width 926 height 80
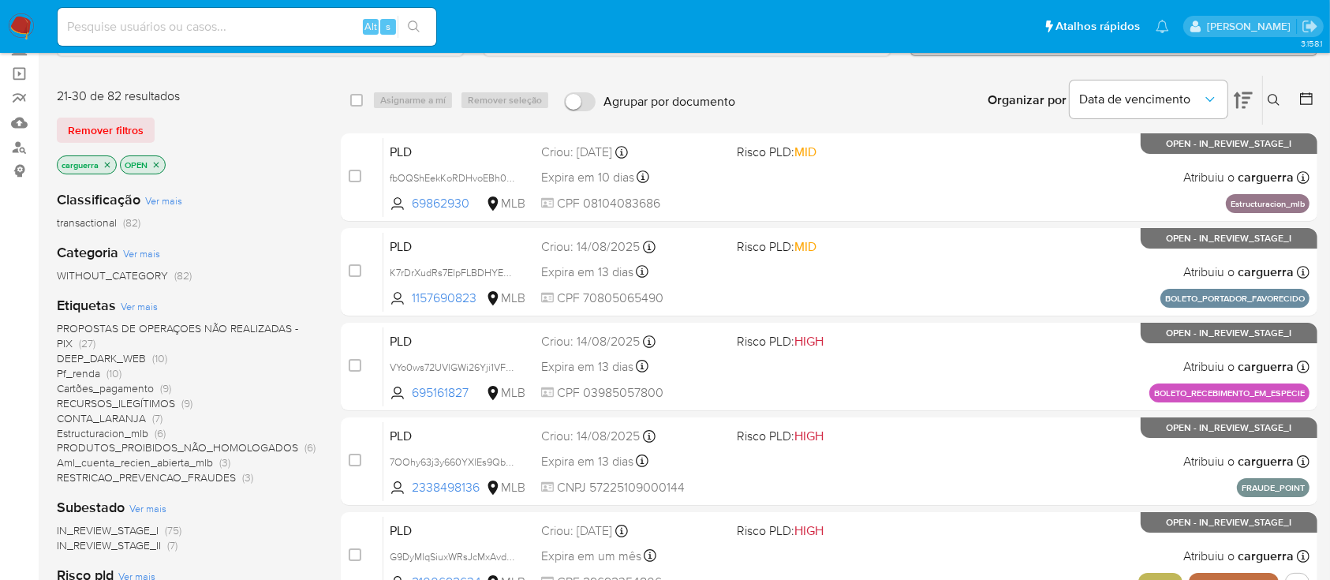
click at [900, 92] on div "Organizar por Data de vencimento Os resultados não podem ser classificados enqu…" at bounding box center [1030, 100] width 574 height 49
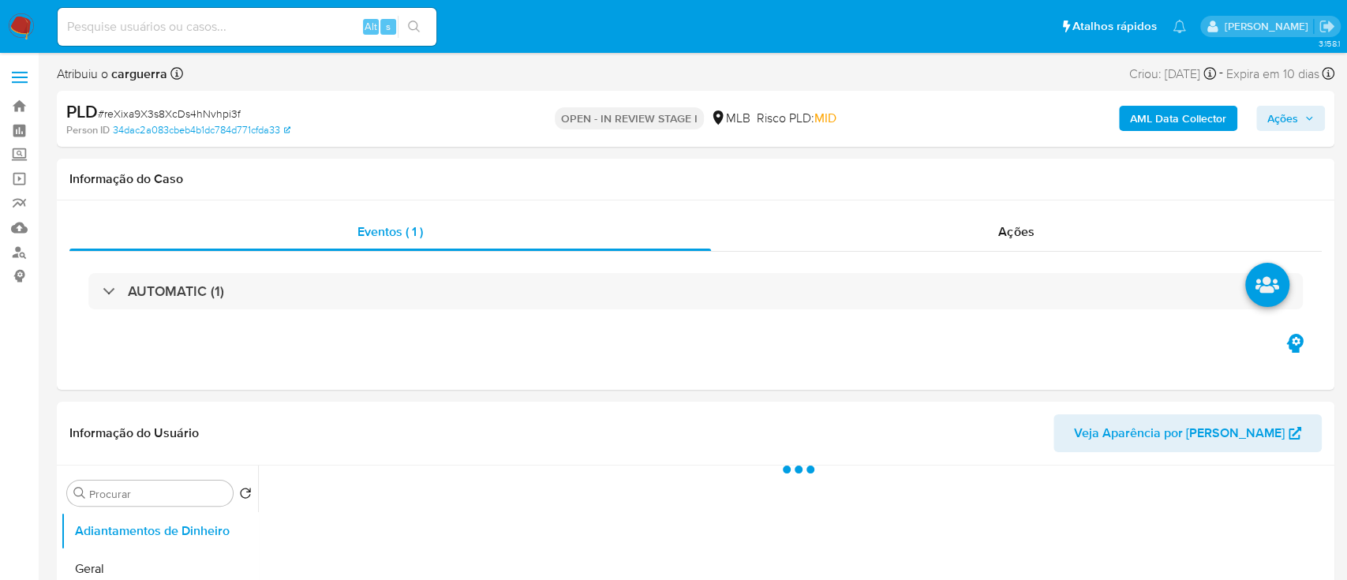
select select "10"
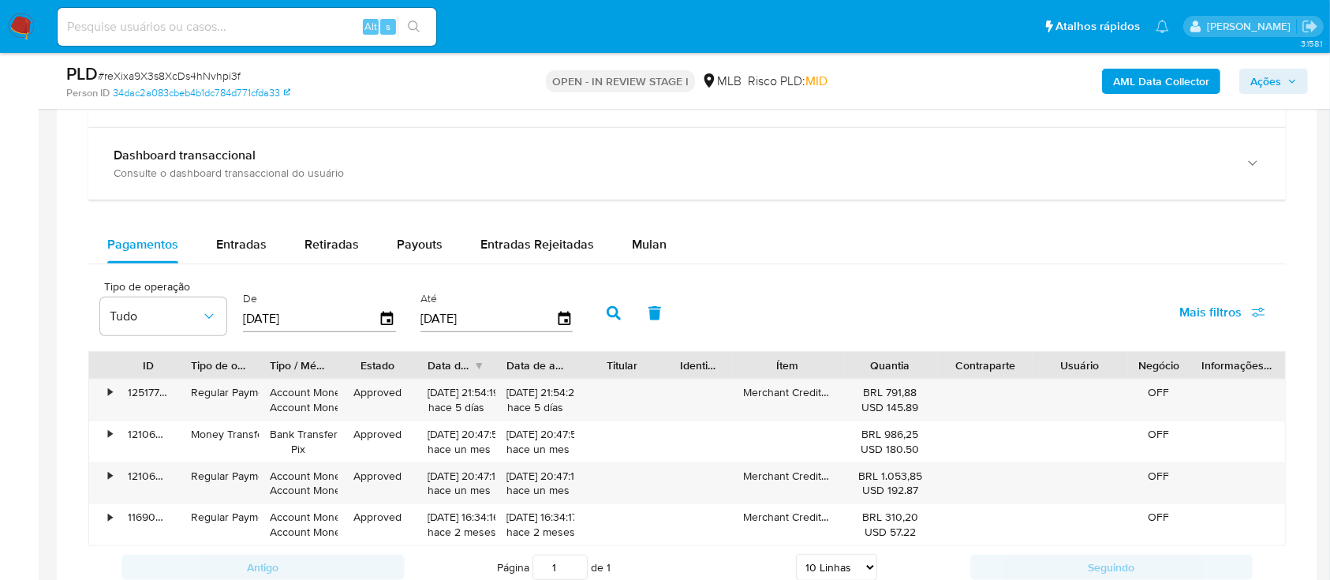
scroll to position [1262, 0]
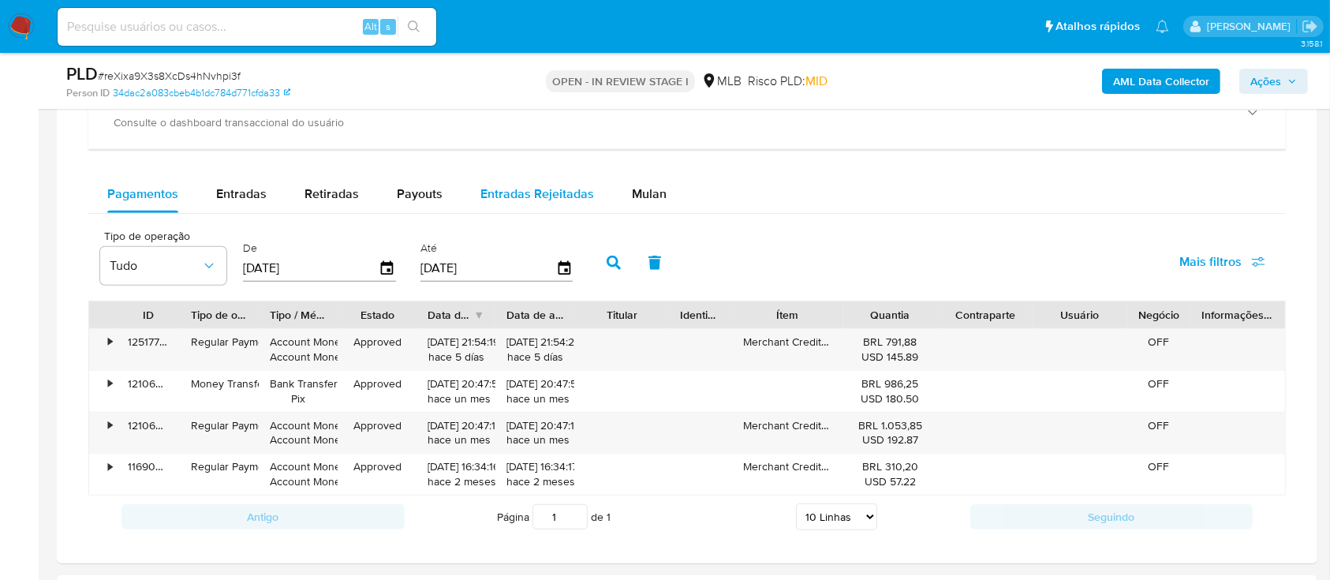
drag, startPoint x: 642, startPoint y: 187, endPoint x: 596, endPoint y: 203, distance: 49.2
click at [642, 188] on span "Mulan" at bounding box center [649, 194] width 35 height 18
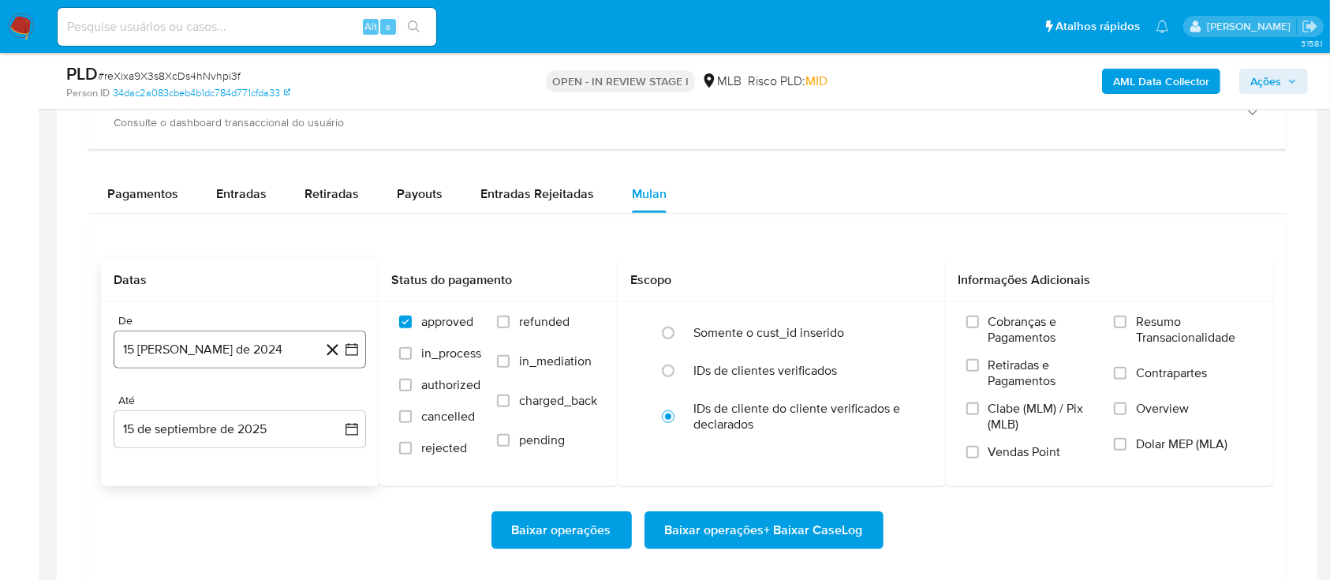
click at [364, 350] on button "15 [PERSON_NAME] de 2024" at bounding box center [240, 350] width 252 height 38
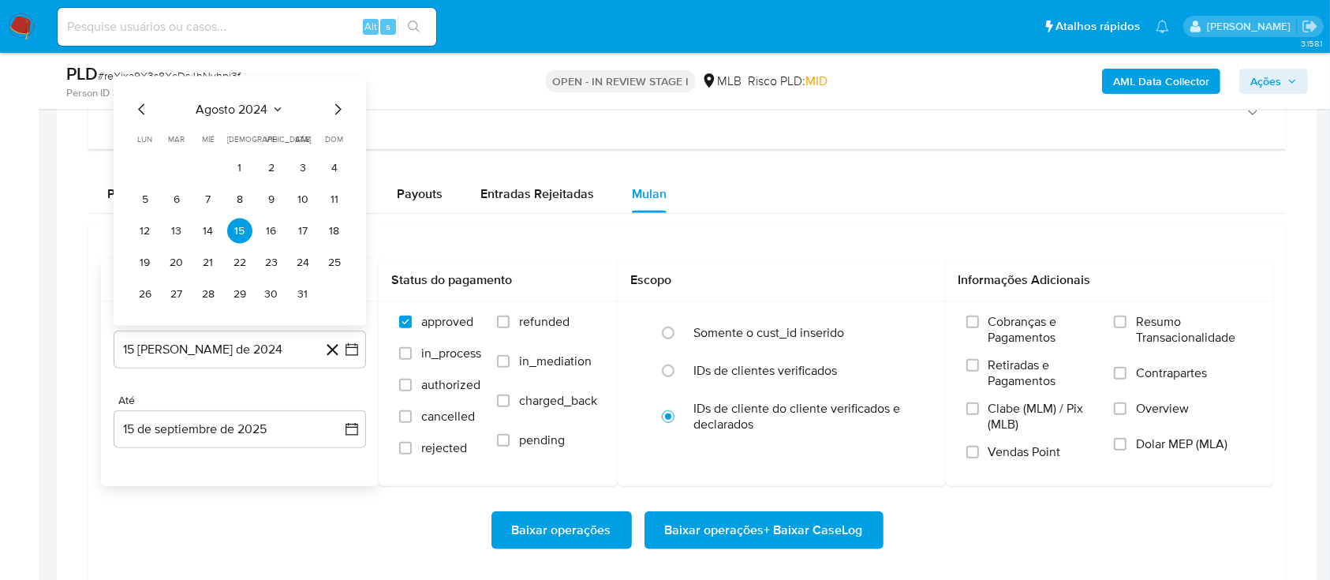
click at [273, 105] on icon "Seleccionar mes y año" at bounding box center [277, 109] width 13 height 13
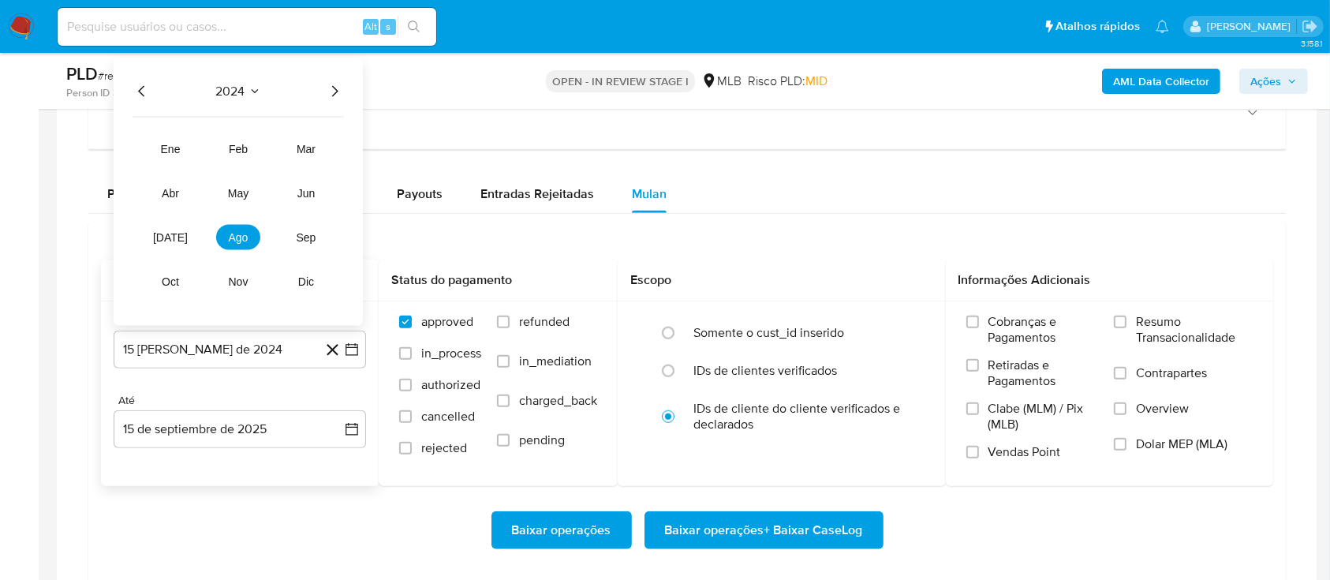
click at [339, 88] on icon "Año siguiente" at bounding box center [334, 91] width 19 height 19
click at [179, 241] on button "[DATE]" at bounding box center [170, 237] width 44 height 25
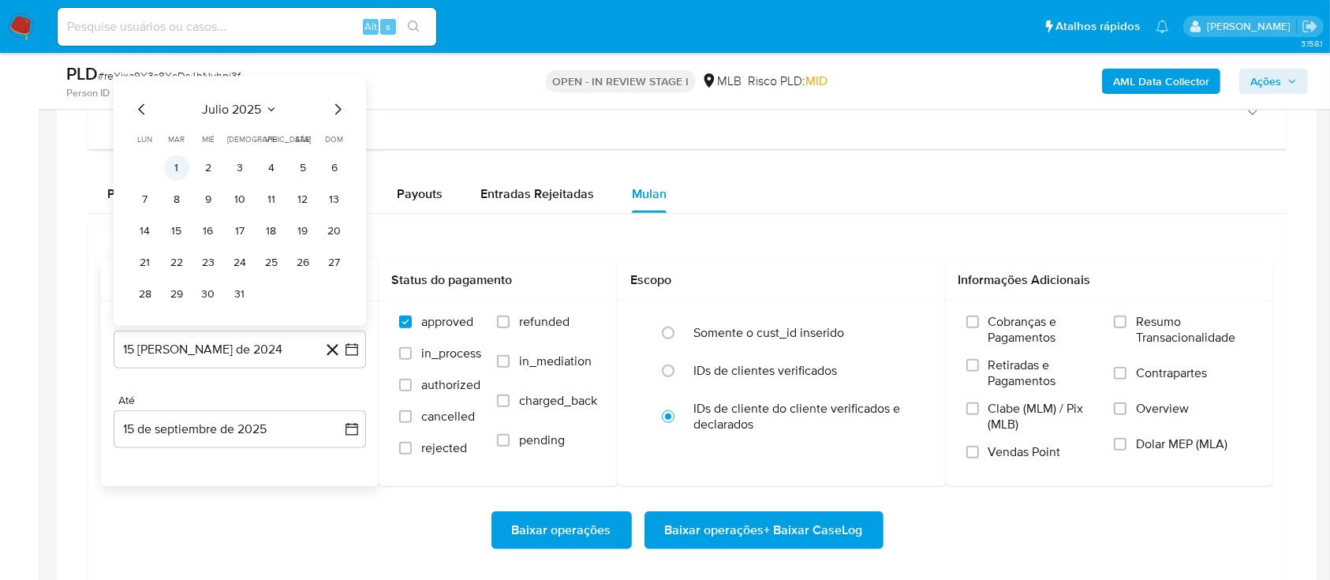
click at [170, 165] on button "1" at bounding box center [176, 167] width 25 height 25
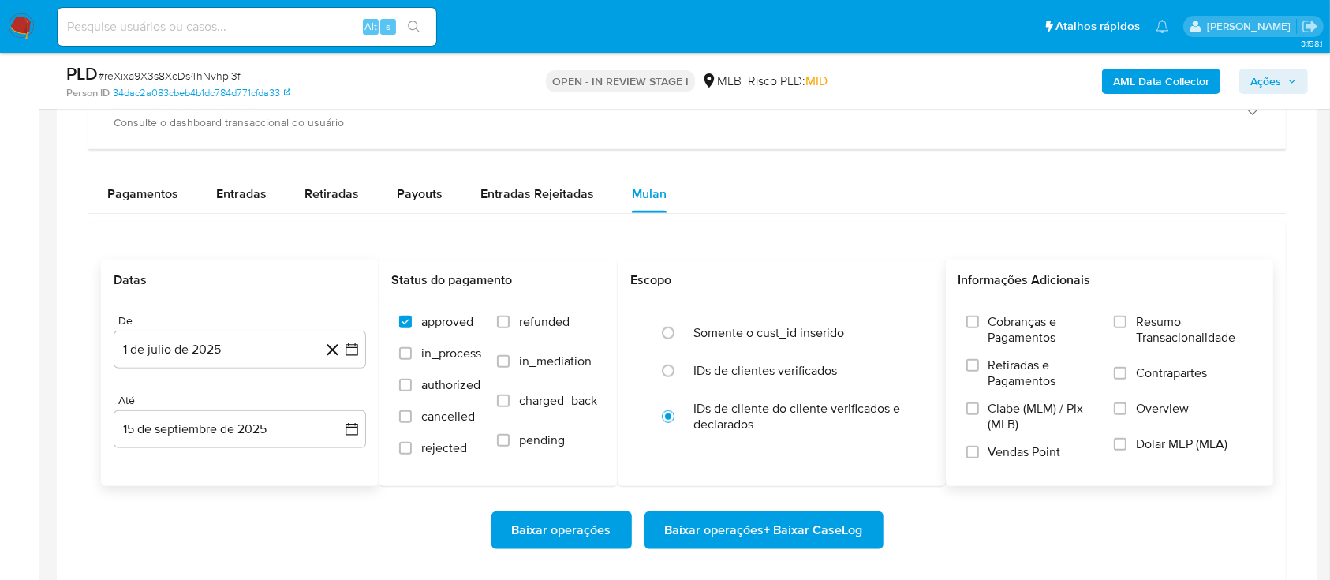
click at [1174, 327] on span "Resumo Transacionalidade" at bounding box center [1194, 330] width 117 height 32
click at [1127, 327] on input "Resumo Transacionalidade" at bounding box center [1120, 322] width 13 height 13
click at [775, 534] on span "Baixar operações + Baixar CaseLog" at bounding box center [764, 530] width 198 height 35
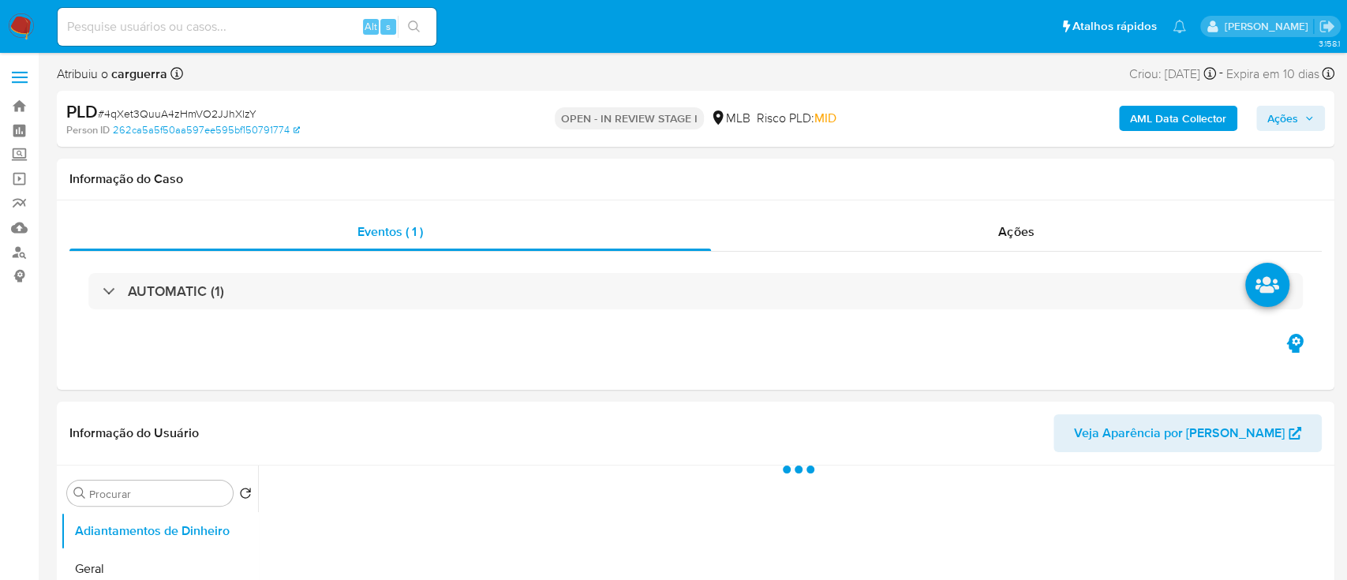
select select "10"
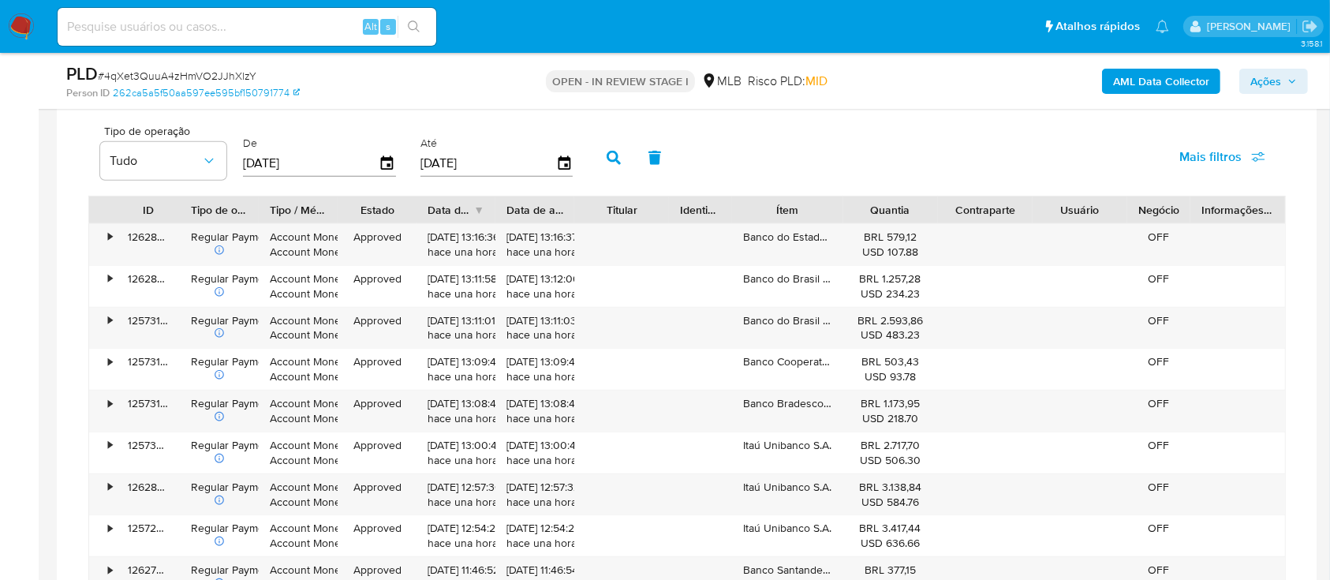
scroll to position [1157, 0]
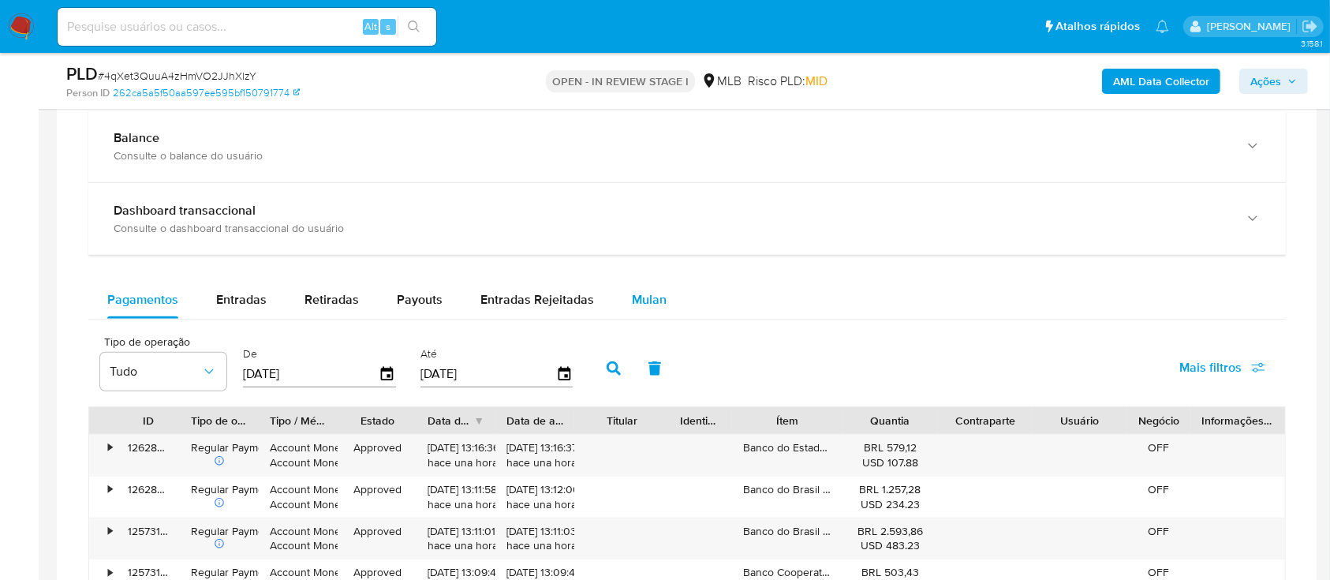
click at [649, 298] on span "Mulan" at bounding box center [649, 299] width 35 height 18
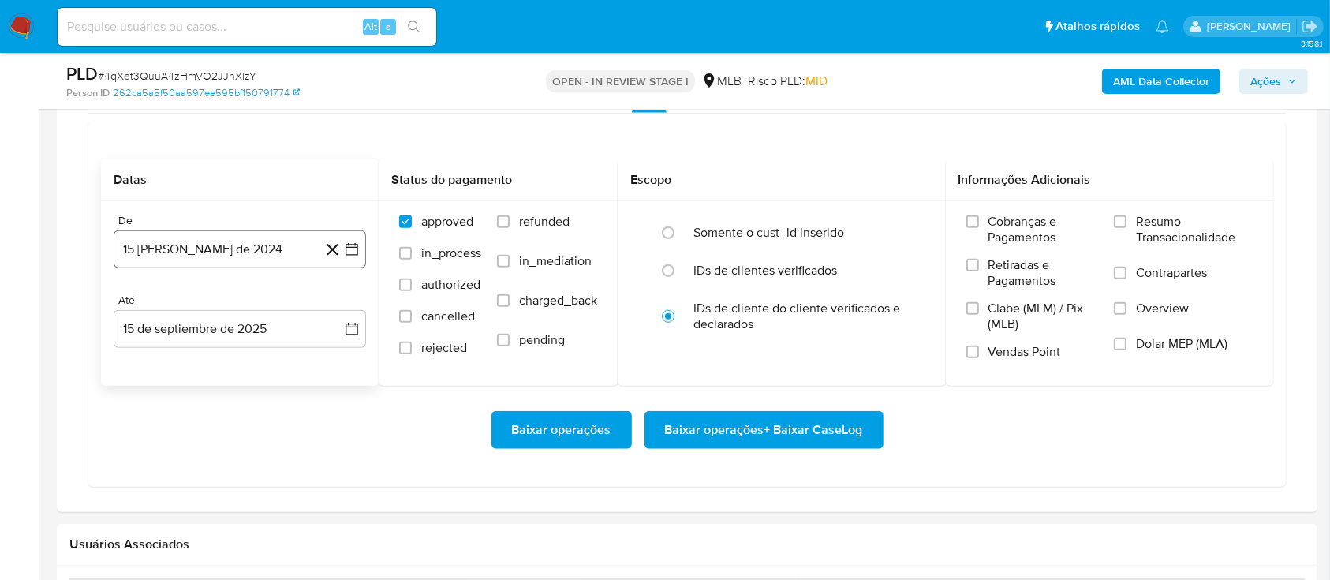
scroll to position [1367, 0]
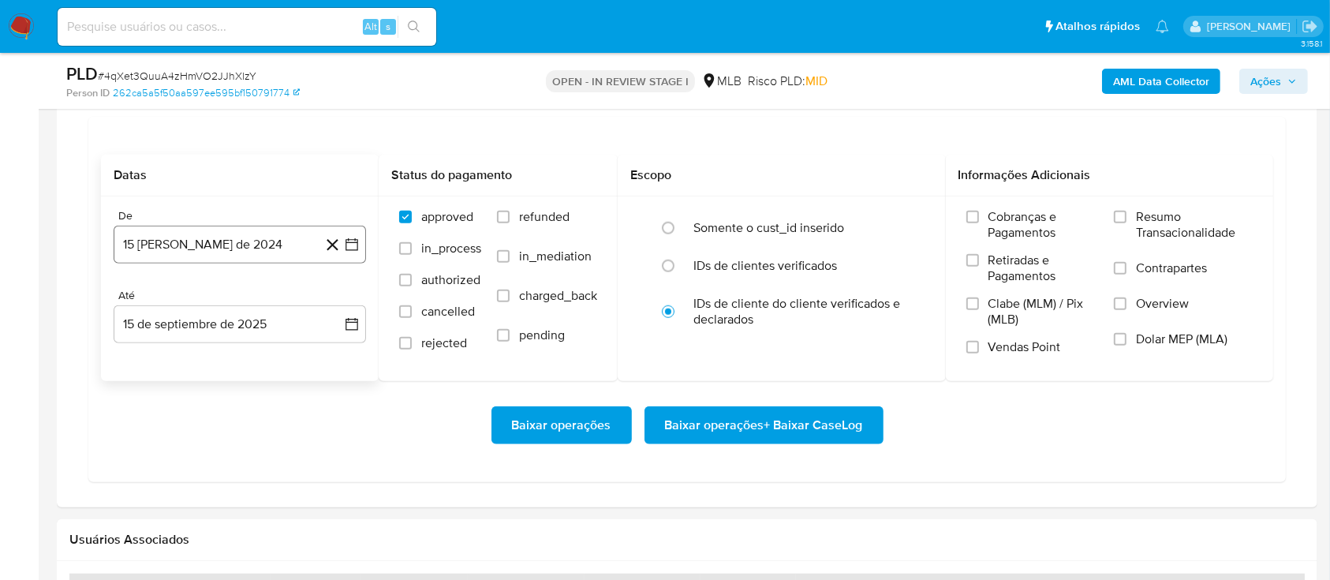
click at [346, 249] on icon "button" at bounding box center [352, 245] width 16 height 16
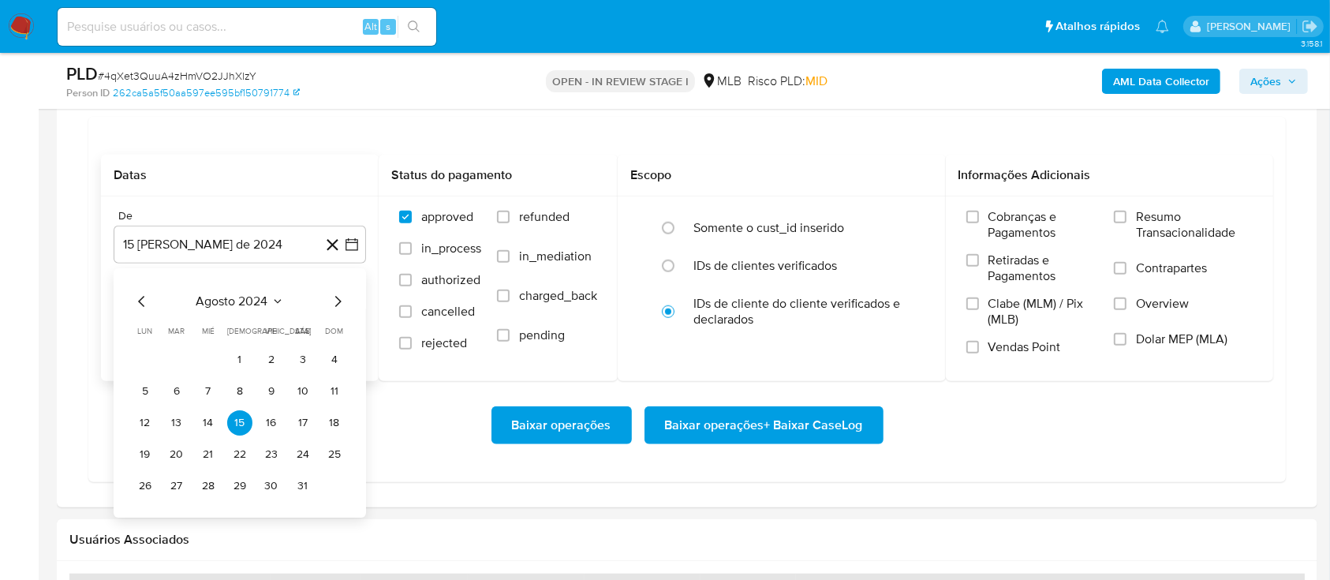
click at [279, 298] on icon "Seleccionar mes y año" at bounding box center [277, 301] width 13 height 13
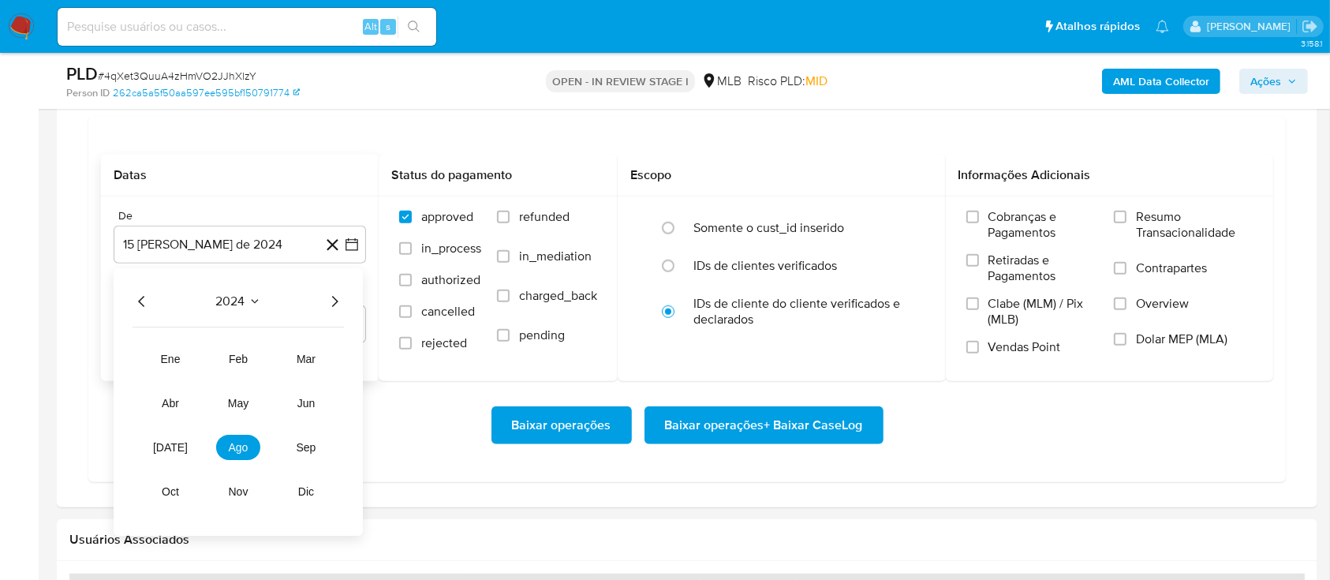
click at [336, 305] on icon "Año siguiente" at bounding box center [334, 301] width 19 height 19
click at [166, 447] on span "[DATE]" at bounding box center [170, 447] width 35 height 13
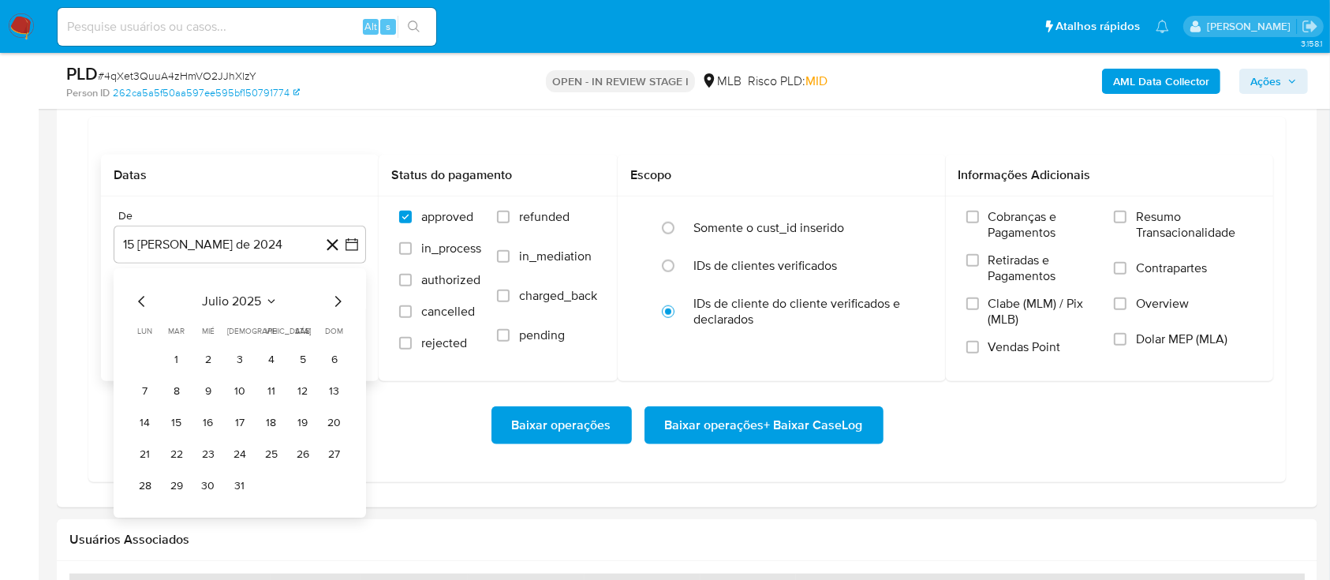
click at [163, 354] on tr "1 2 3 4 5 6" at bounding box center [240, 359] width 215 height 25
click at [181, 357] on button "1" at bounding box center [176, 359] width 25 height 25
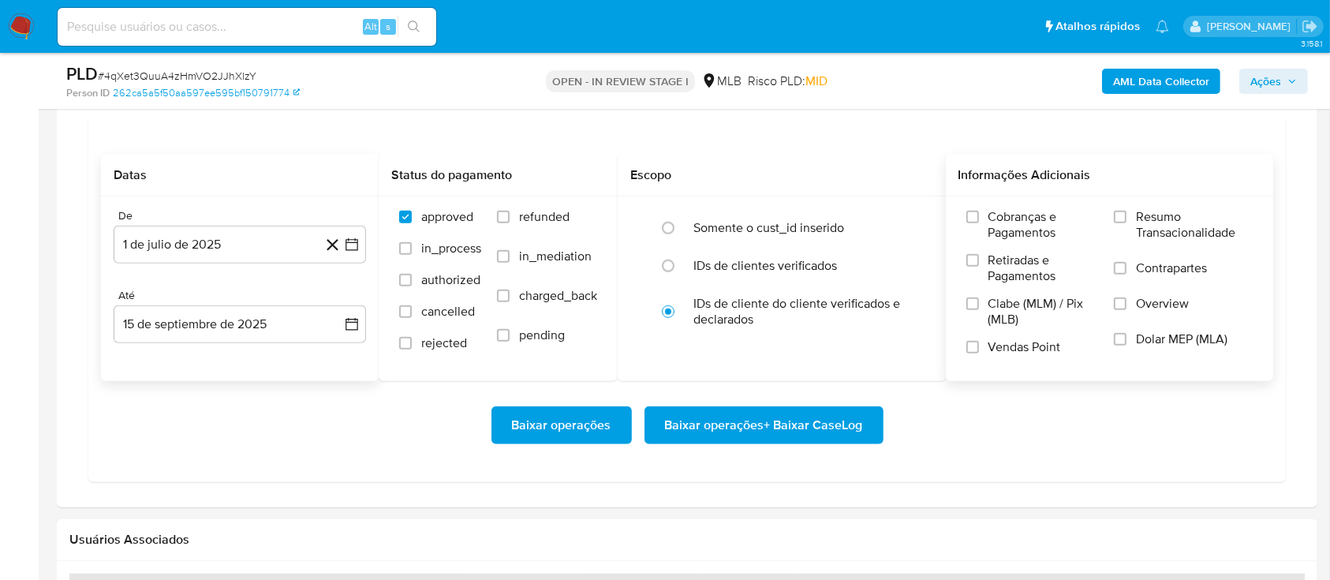
click at [1143, 224] on span "Resumo Transacionalidade" at bounding box center [1194, 225] width 117 height 32
click at [1127, 223] on input "Resumo Transacionalidade" at bounding box center [1120, 217] width 13 height 13
click at [769, 427] on span "Baixar operações + Baixar CaseLog" at bounding box center [764, 425] width 198 height 35
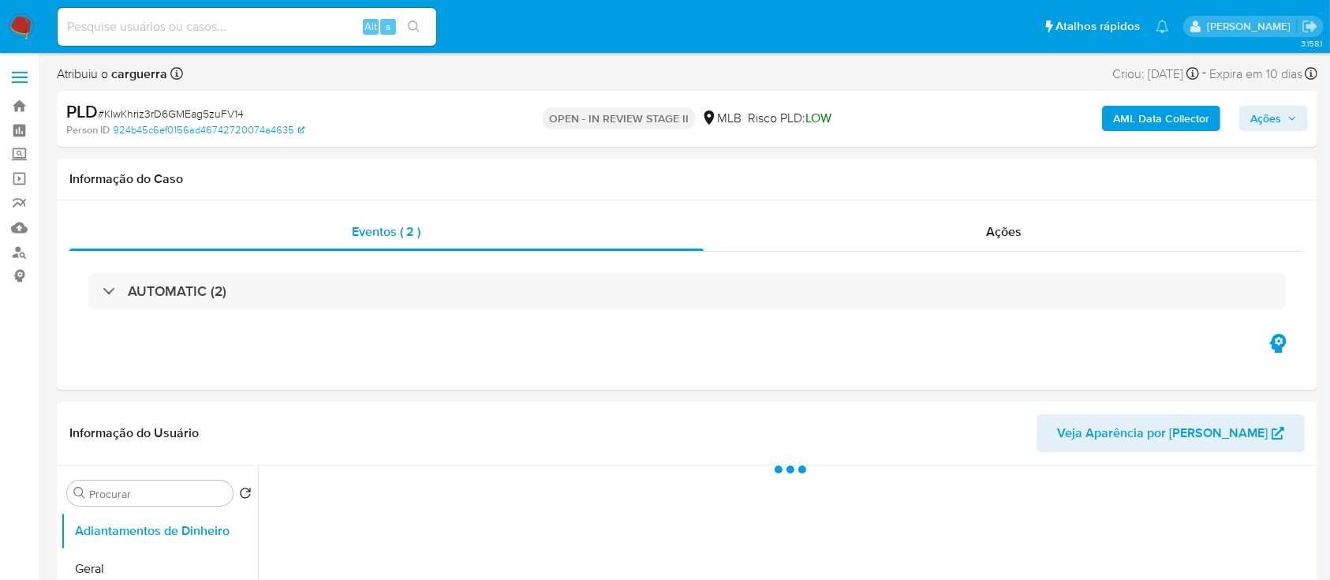
select select "10"
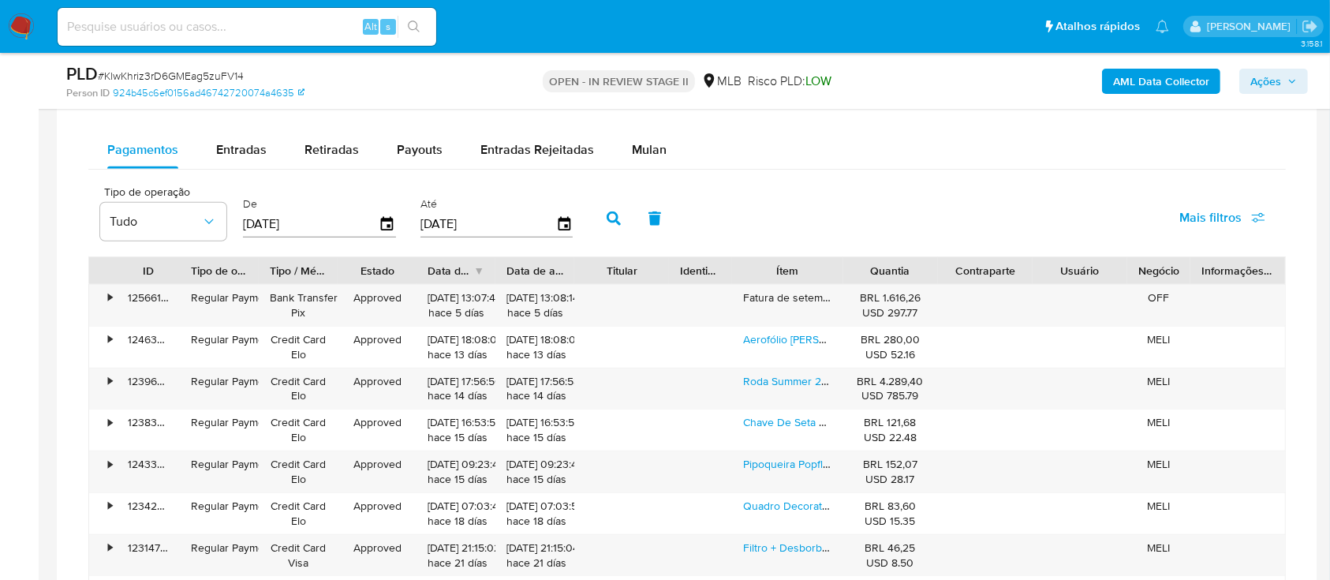
scroll to position [1262, 0]
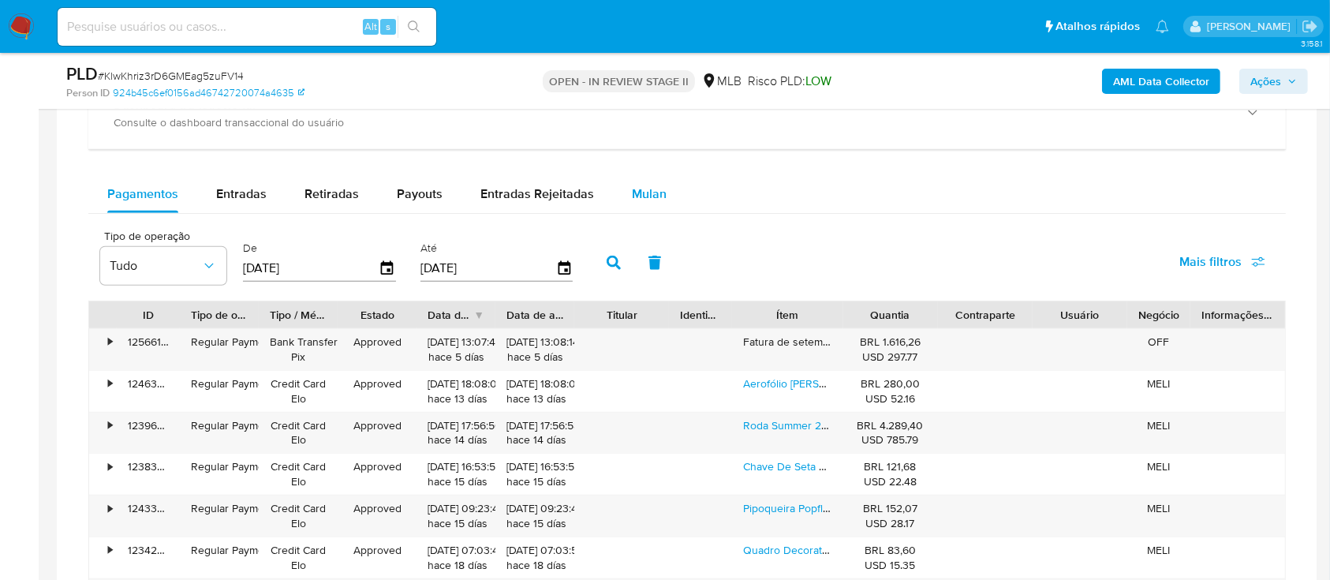
click at [649, 193] on span "Mulan" at bounding box center [649, 194] width 35 height 18
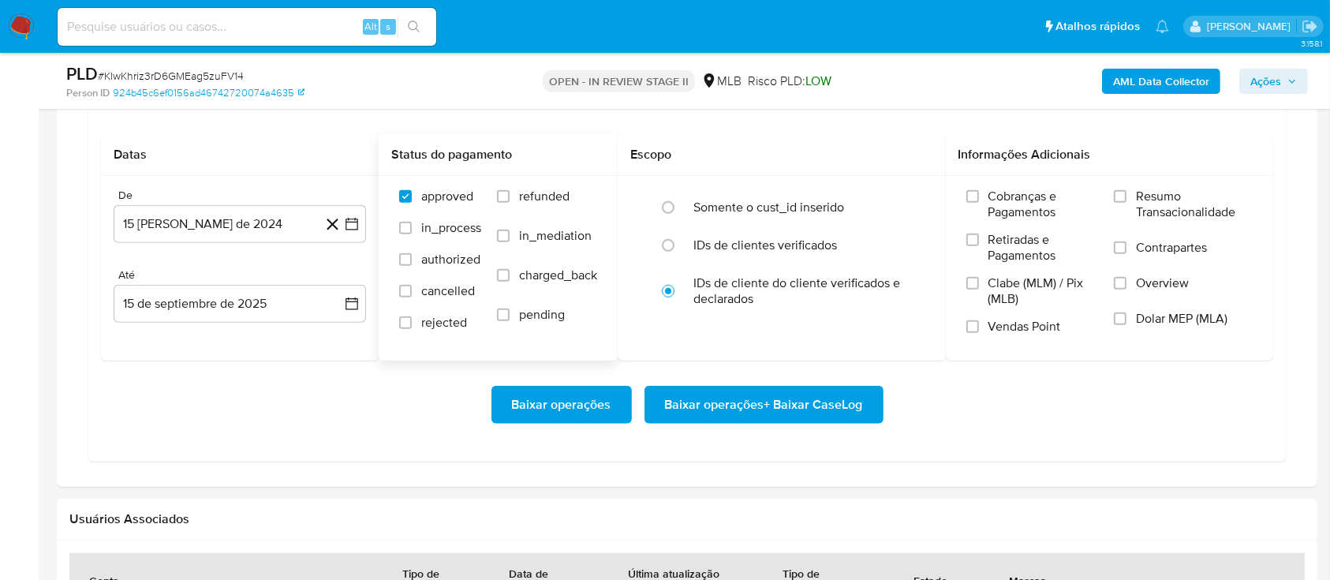
scroll to position [1472, 0]
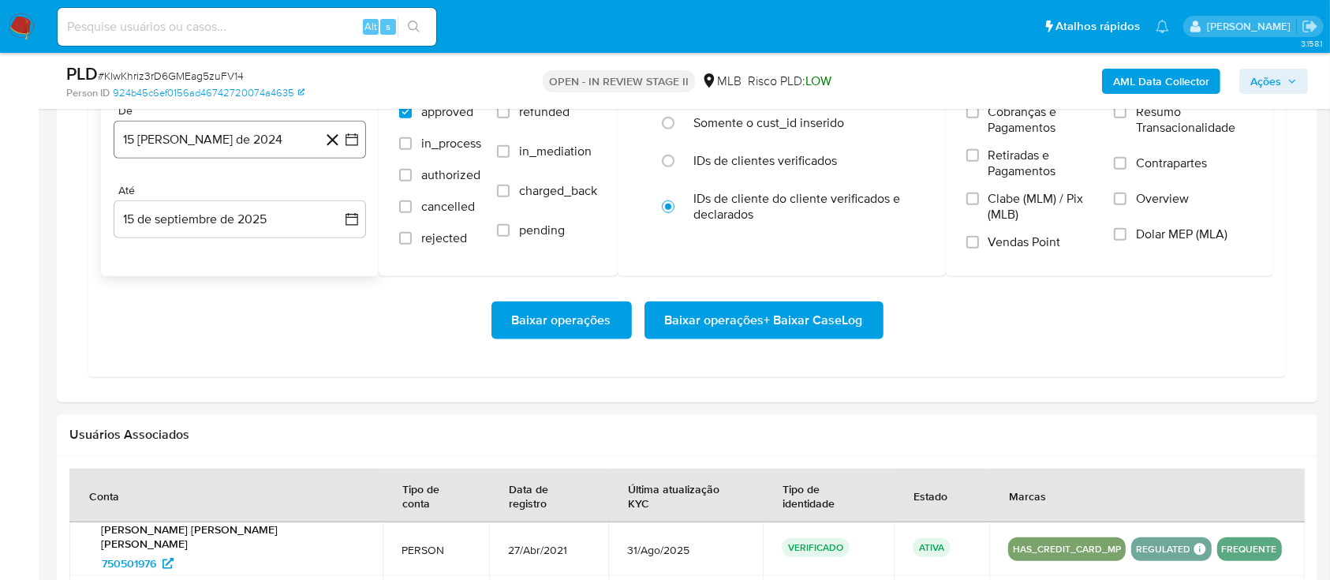
click at [346, 132] on icon "button" at bounding box center [352, 140] width 16 height 16
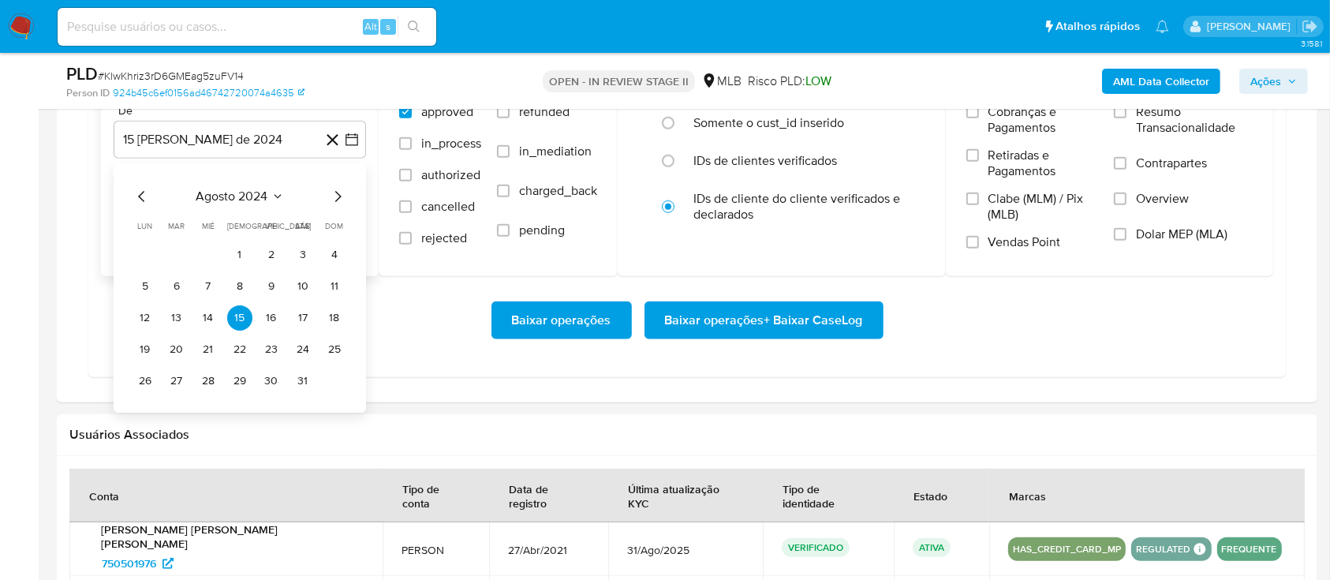
click at [277, 192] on icon "Seleccionar mes y año" at bounding box center [277, 196] width 13 height 13
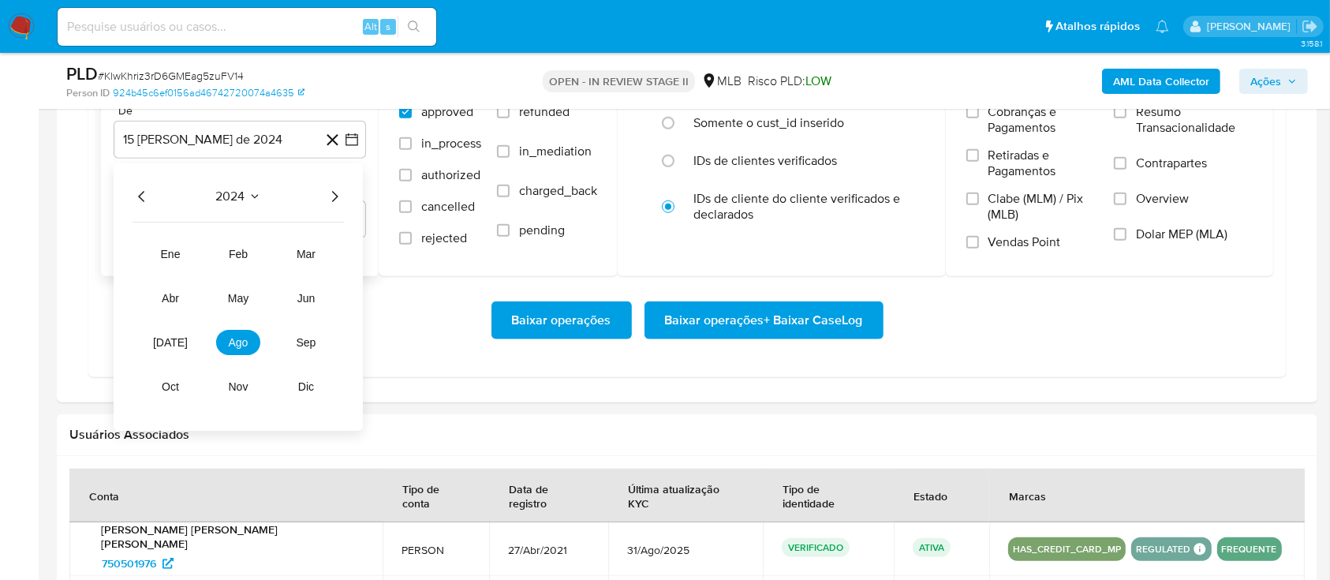
click at [332, 194] on icon "Año siguiente" at bounding box center [334, 196] width 19 height 19
click at [170, 338] on span "[DATE]" at bounding box center [170, 342] width 35 height 13
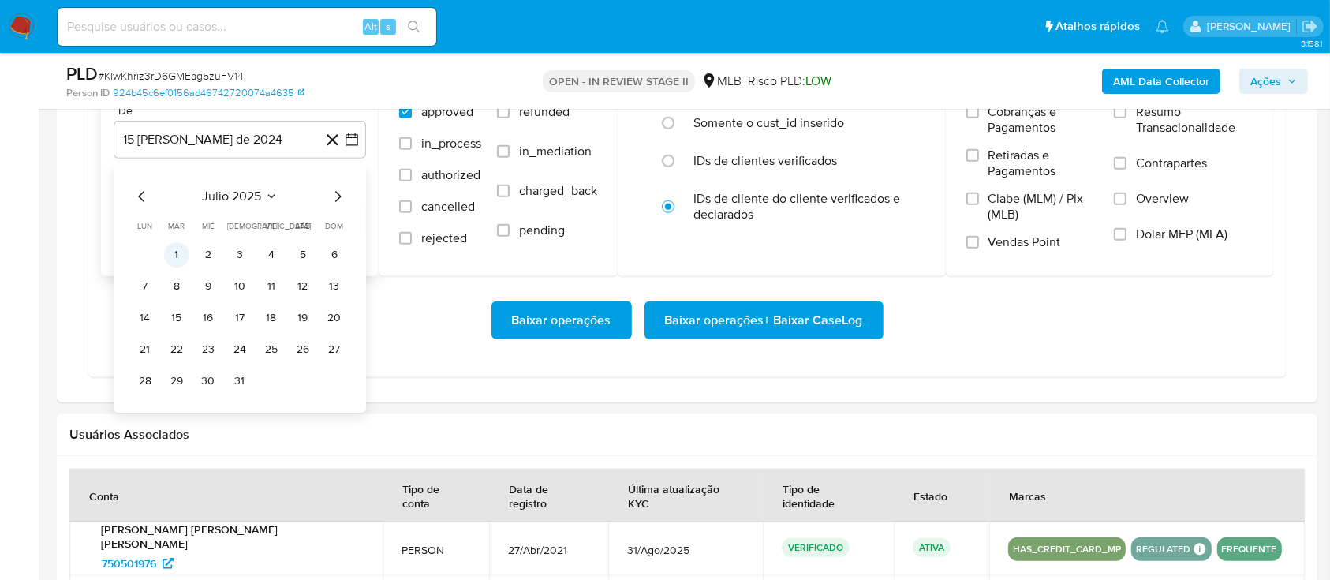
click at [183, 249] on button "1" at bounding box center [176, 254] width 25 height 25
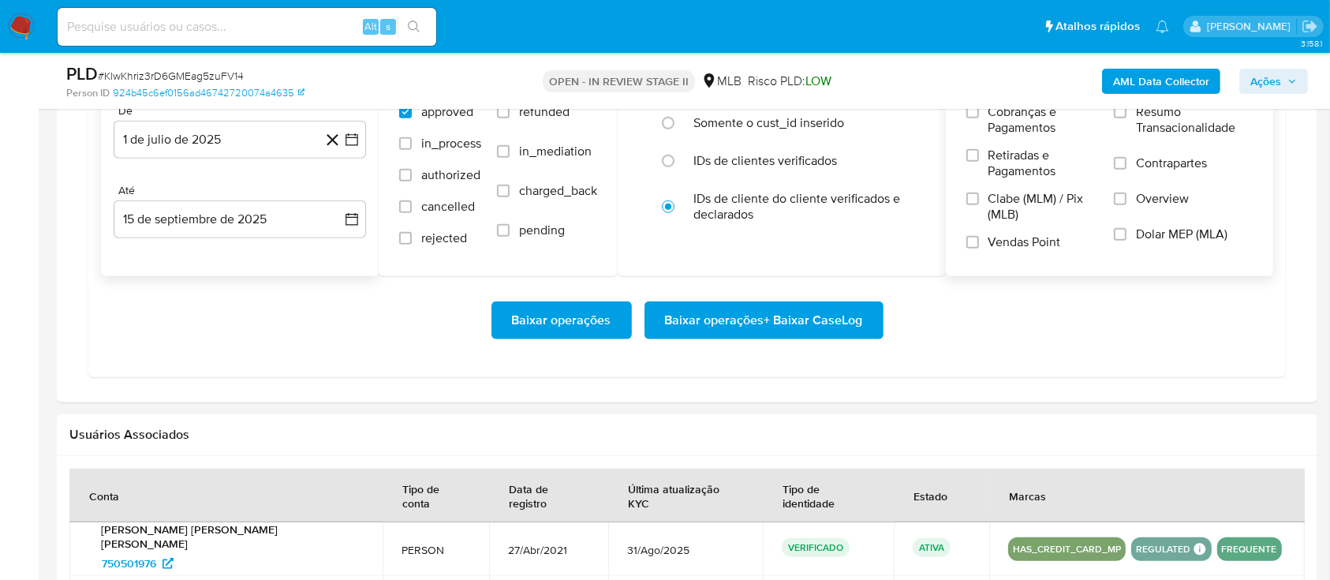
click at [1117, 120] on label "Resumo Transacionalidade" at bounding box center [1183, 129] width 139 height 51
click at [1117, 118] on input "Resumo Transacionalidade" at bounding box center [1120, 112] width 13 height 13
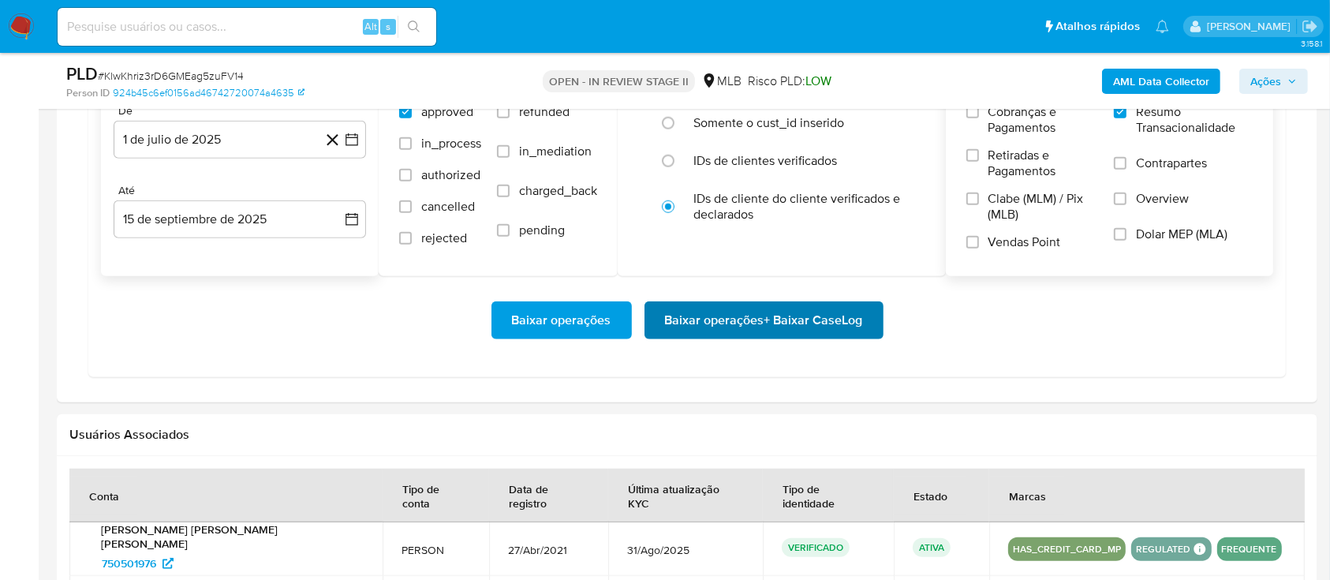
click at [713, 298] on div "Baixar operações Baixar operações + Baixar CaseLog" at bounding box center [687, 320] width 1173 height 88
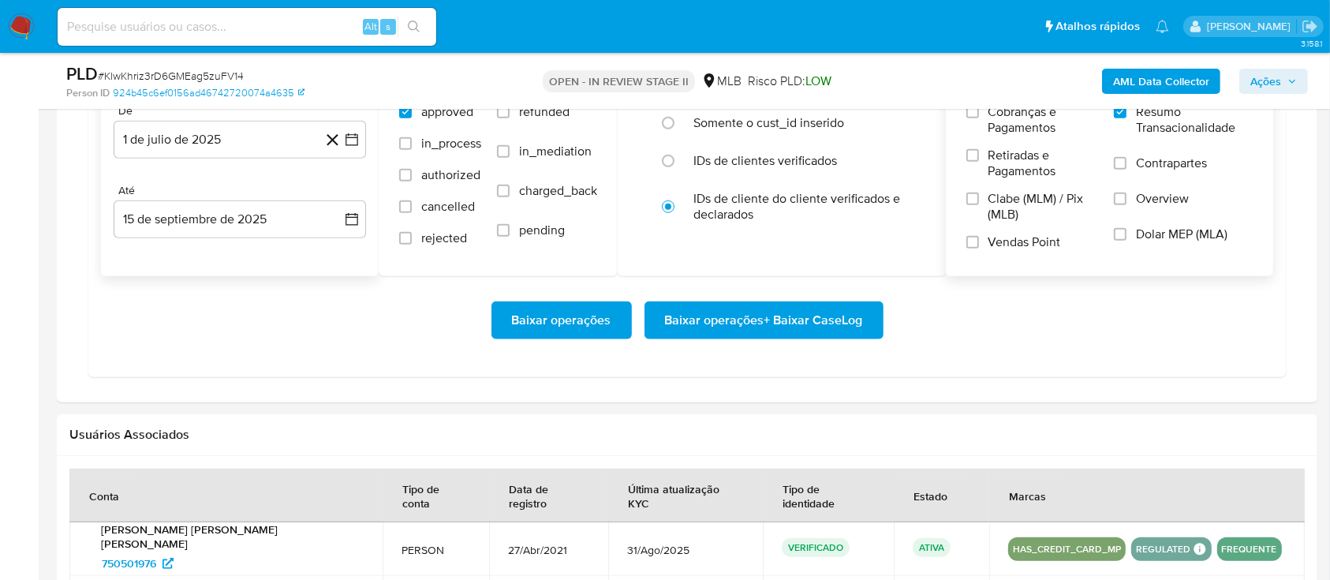
click at [710, 314] on span "Baixar operações + Baixar CaseLog" at bounding box center [764, 320] width 198 height 35
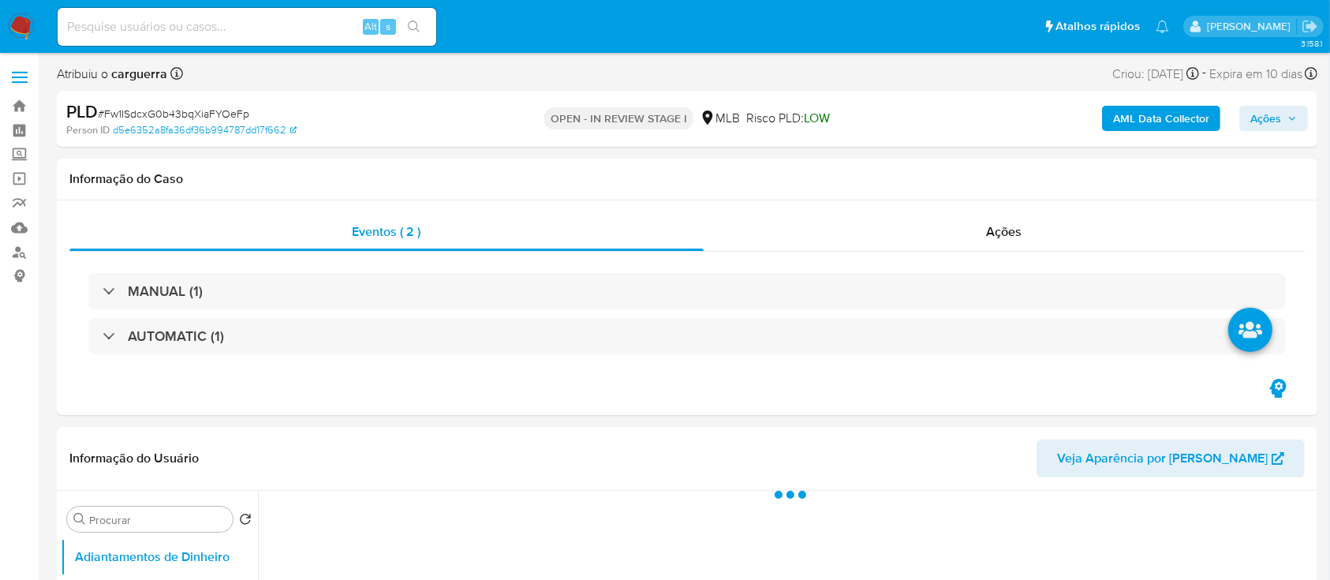
select select "10"
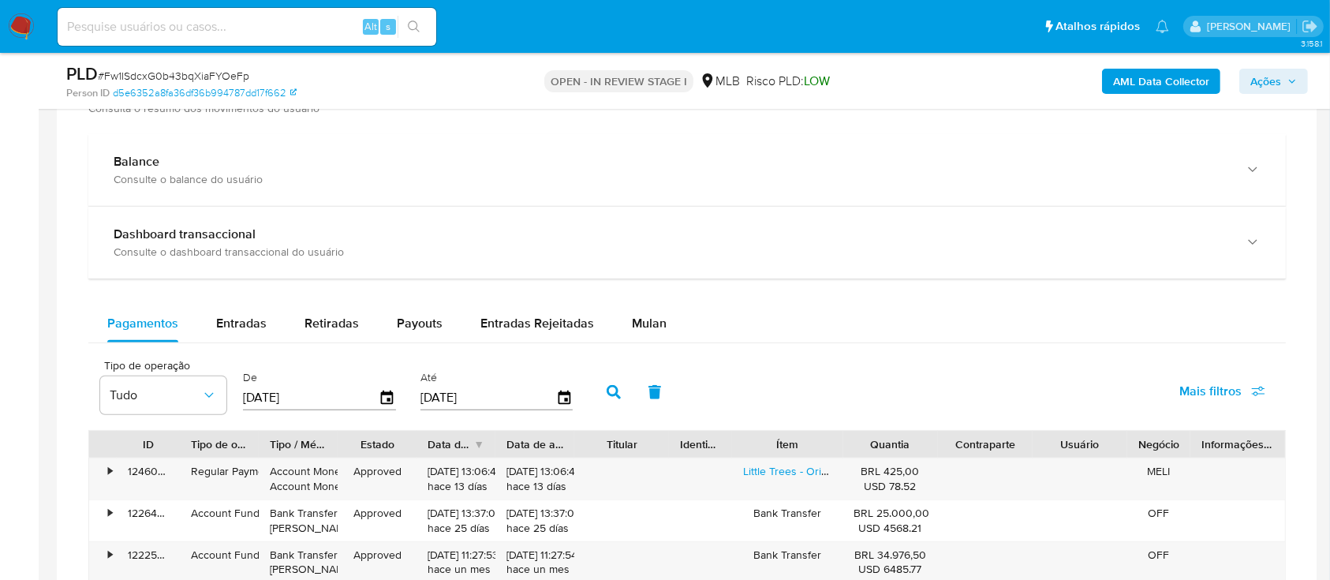
scroll to position [1262, 0]
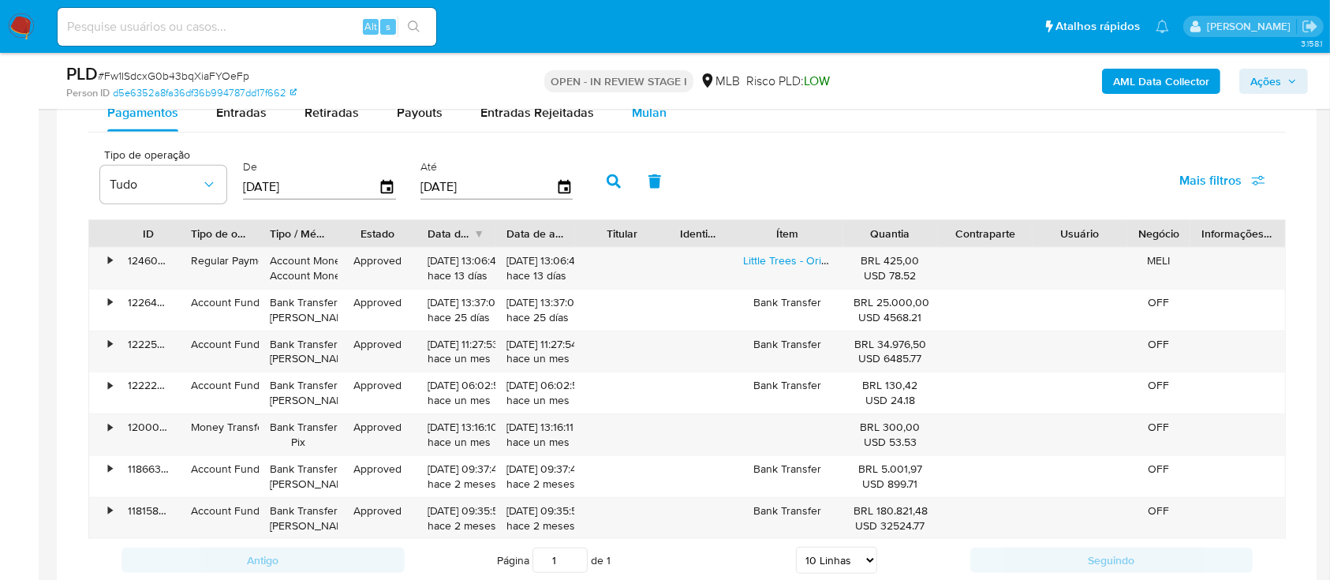
click at [643, 122] on div "Mulan" at bounding box center [649, 113] width 35 height 38
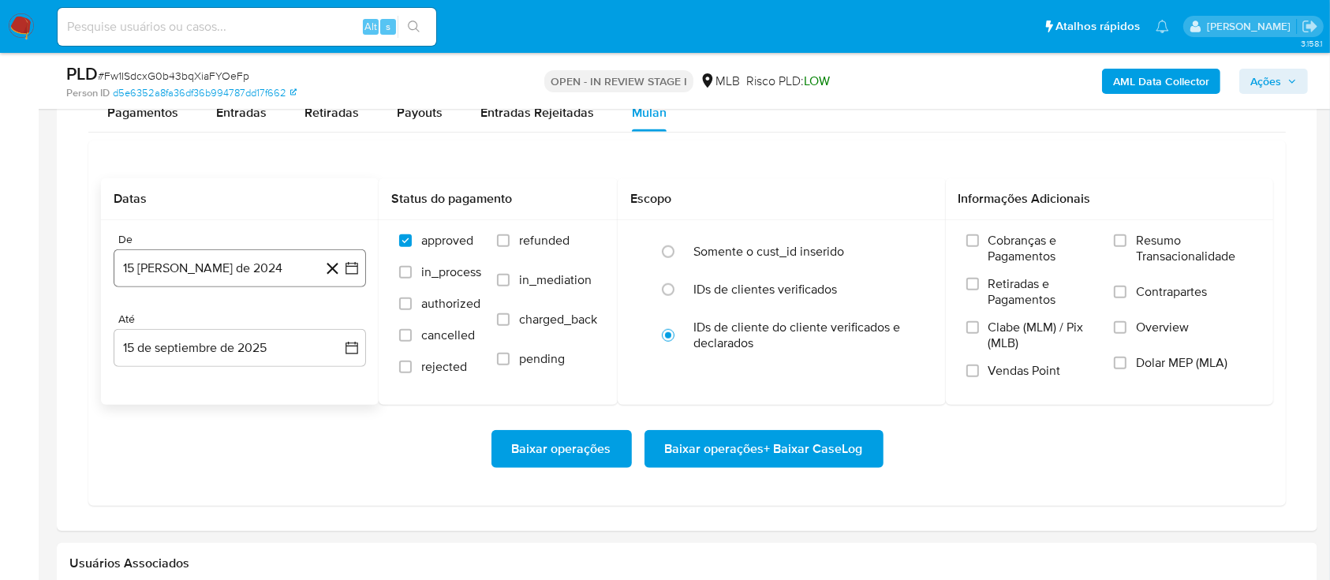
click at [353, 272] on icon "button" at bounding box center [352, 268] width 16 height 16
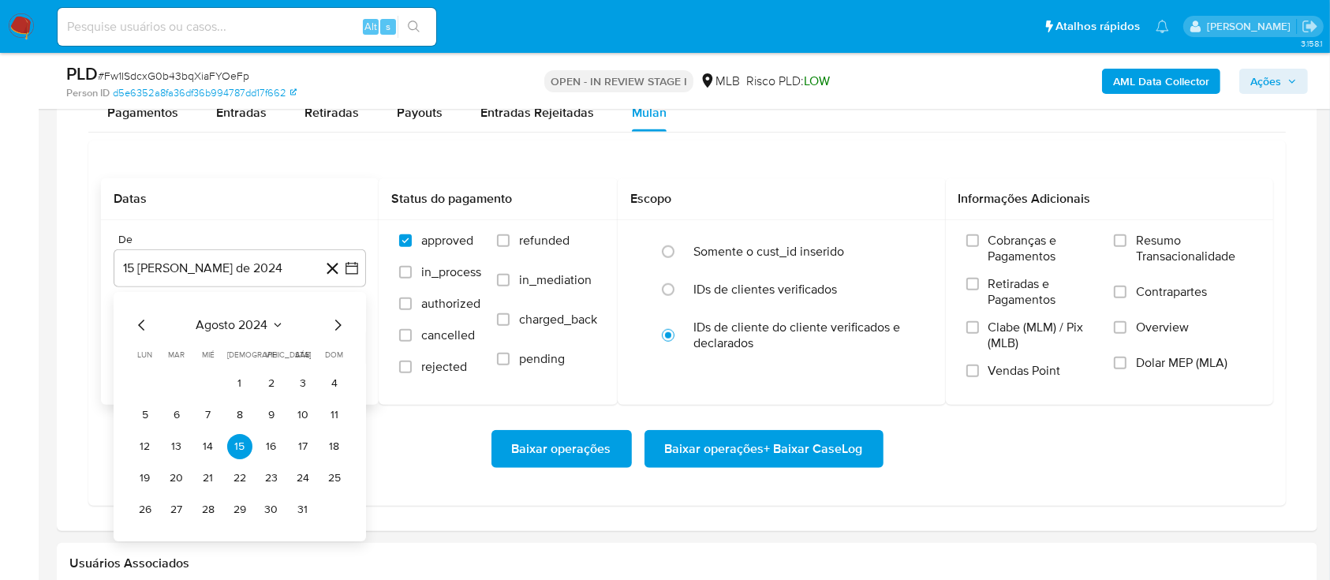
click at [271, 326] on icon "Seleccionar mes y año" at bounding box center [277, 325] width 13 height 13
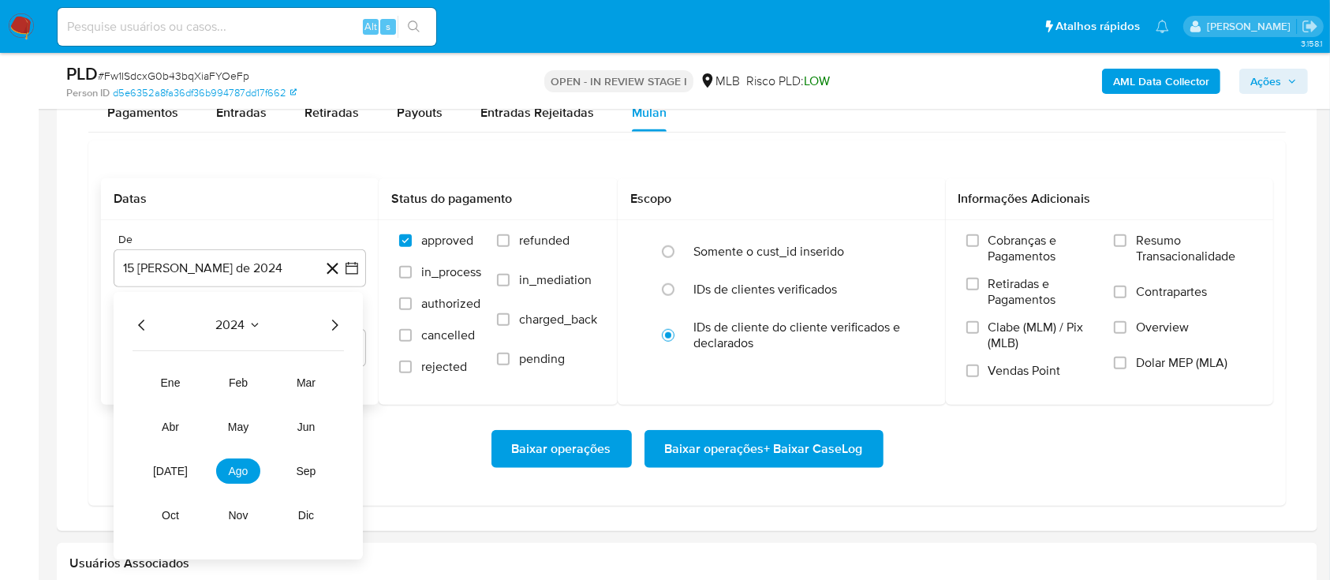
click at [334, 325] on icon "Año siguiente" at bounding box center [334, 325] width 19 height 19
click at [172, 469] on span "[DATE]" at bounding box center [170, 471] width 35 height 13
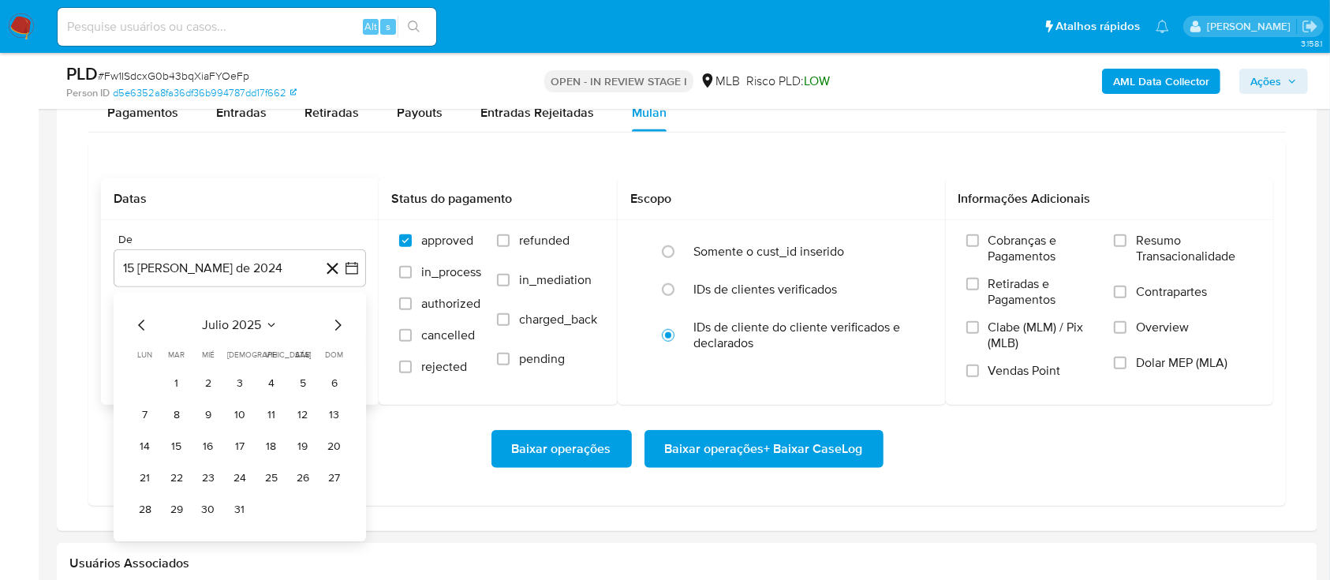
click at [172, 376] on button "1" at bounding box center [176, 383] width 25 height 25
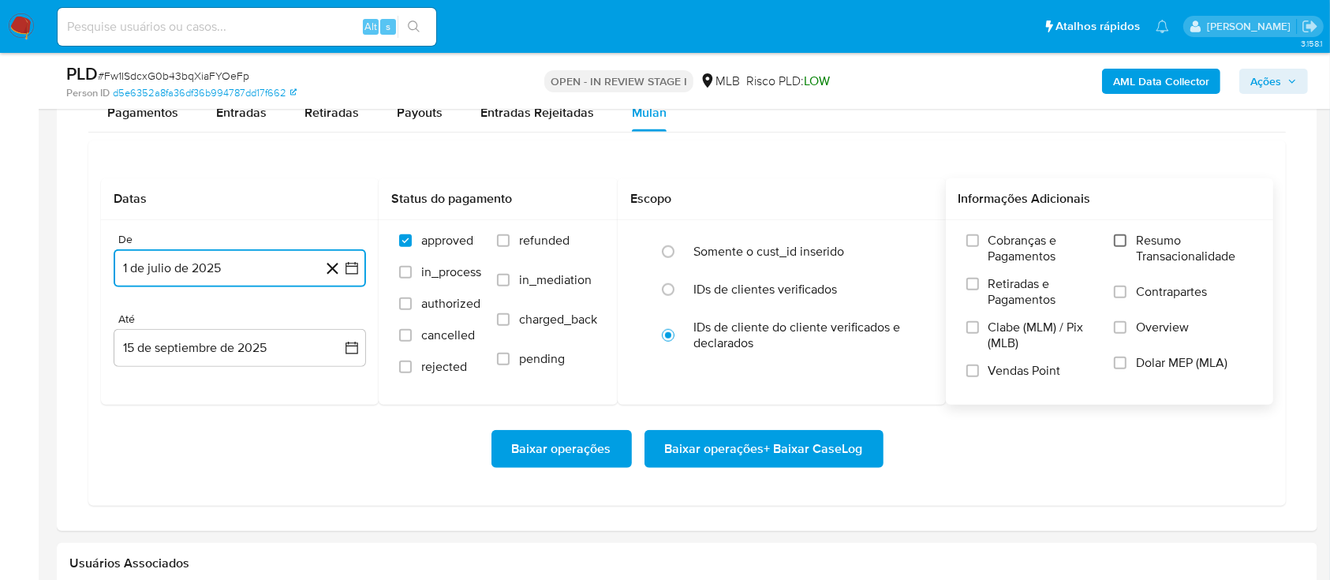
click at [1116, 241] on input "Resumo Transacionalidade" at bounding box center [1120, 240] width 13 height 13
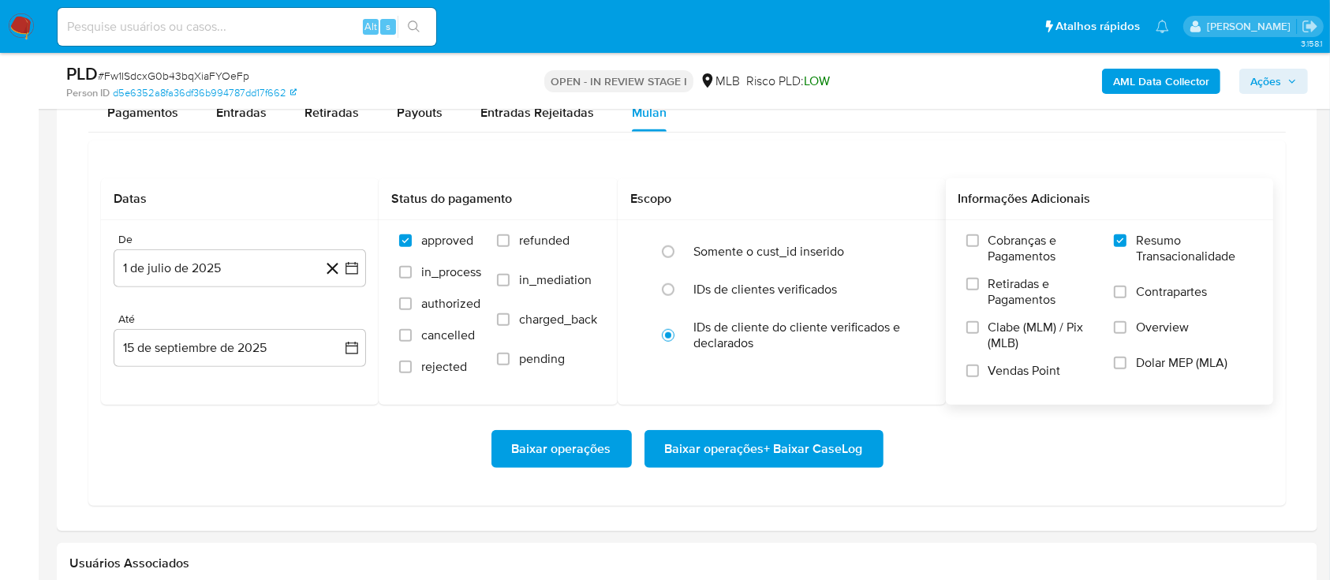
click at [818, 446] on span "Baixar operações + Baixar CaseLog" at bounding box center [764, 449] width 198 height 35
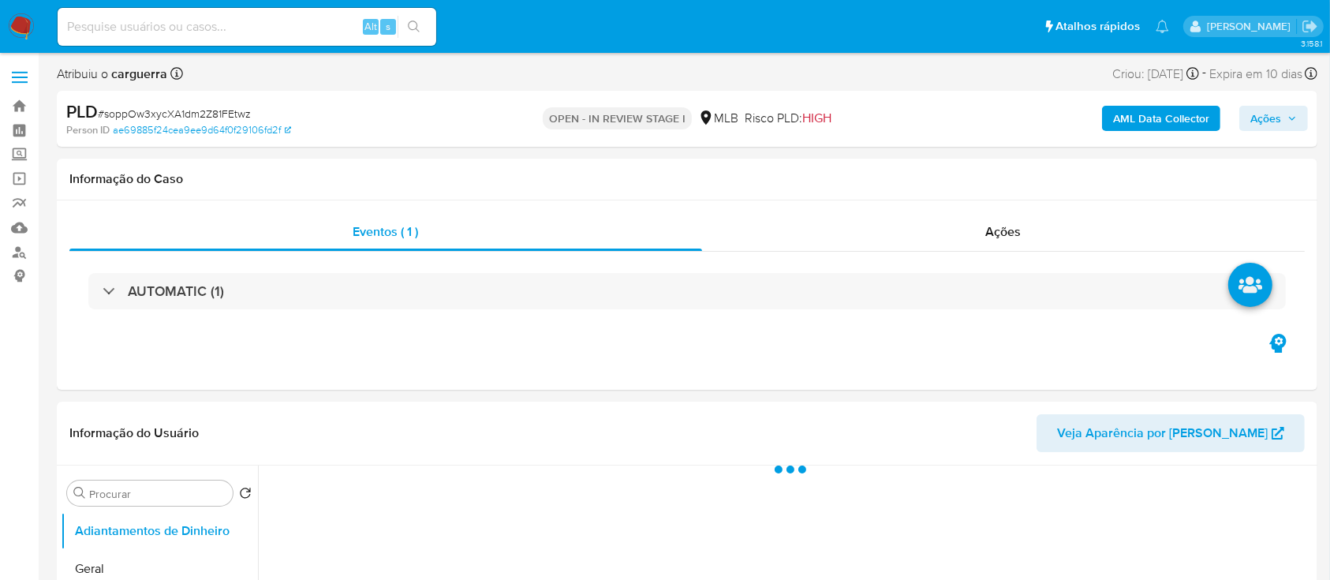
select select "10"
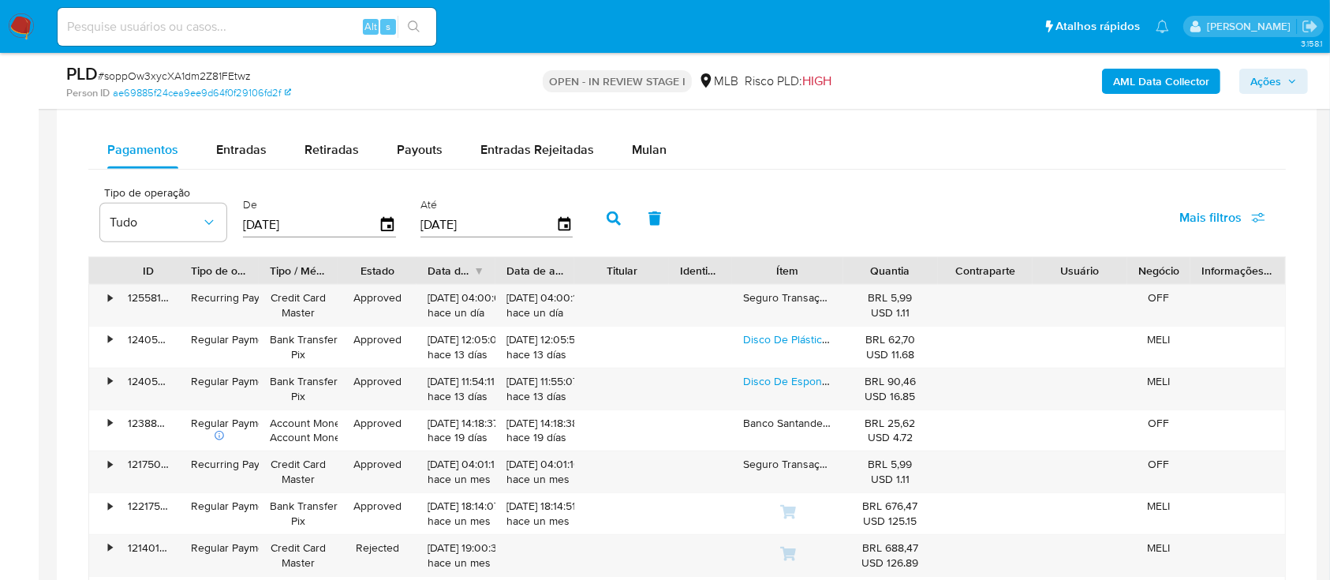
scroll to position [1262, 0]
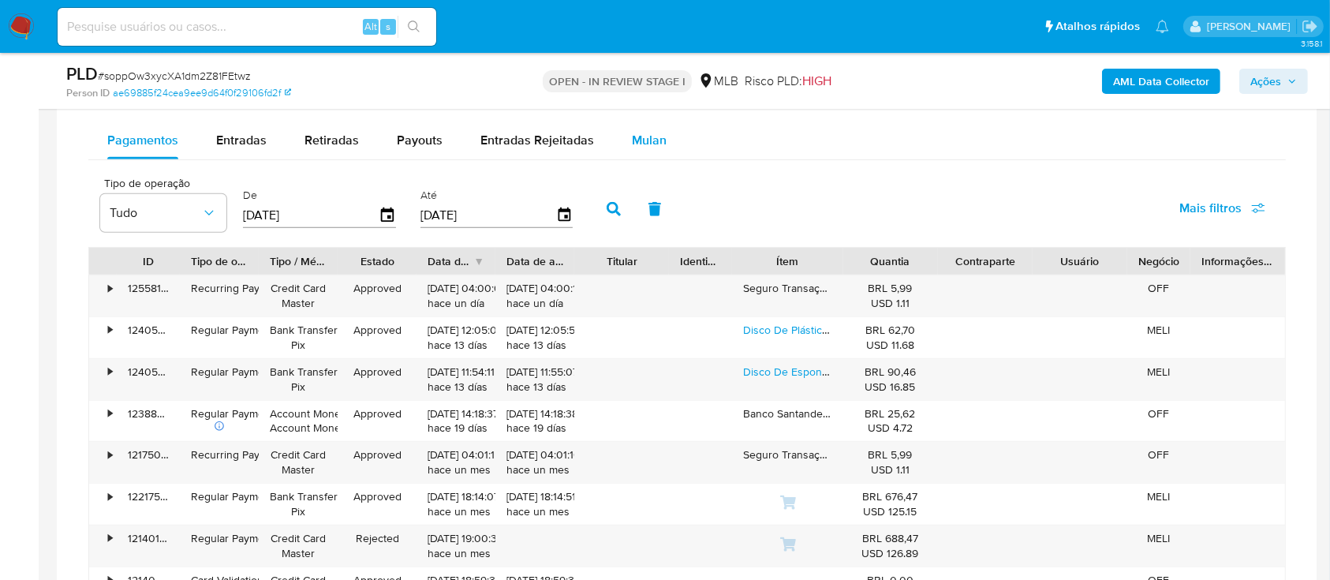
click at [652, 142] on span "Mulan" at bounding box center [649, 140] width 35 height 18
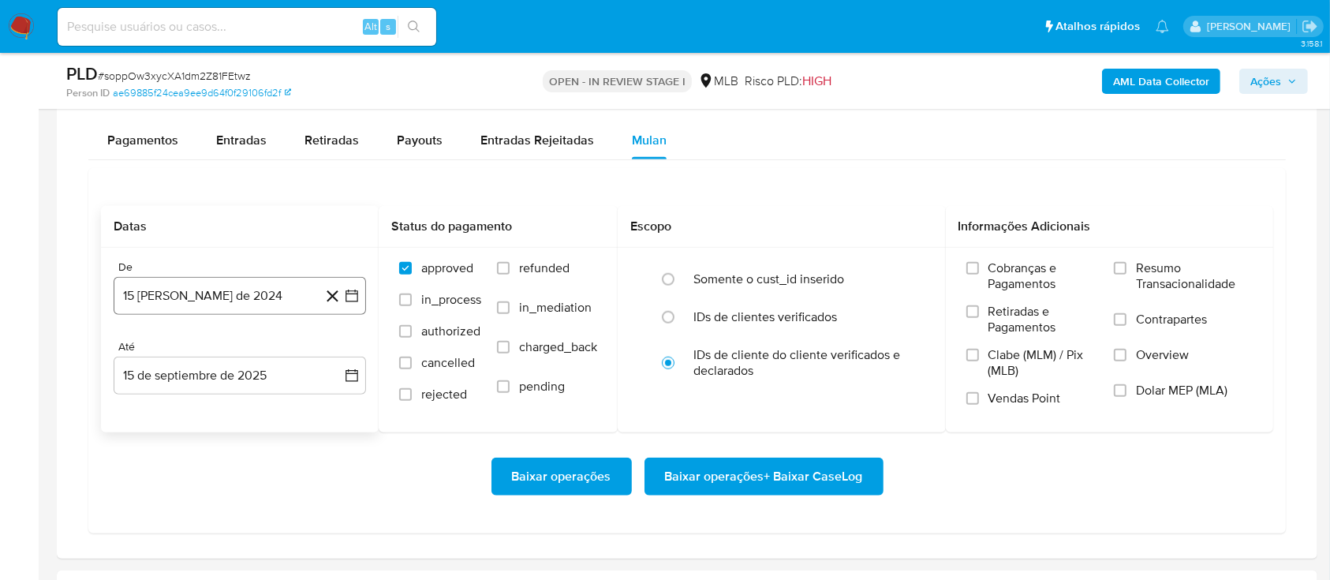
click at [350, 290] on icon "button" at bounding box center [352, 296] width 16 height 16
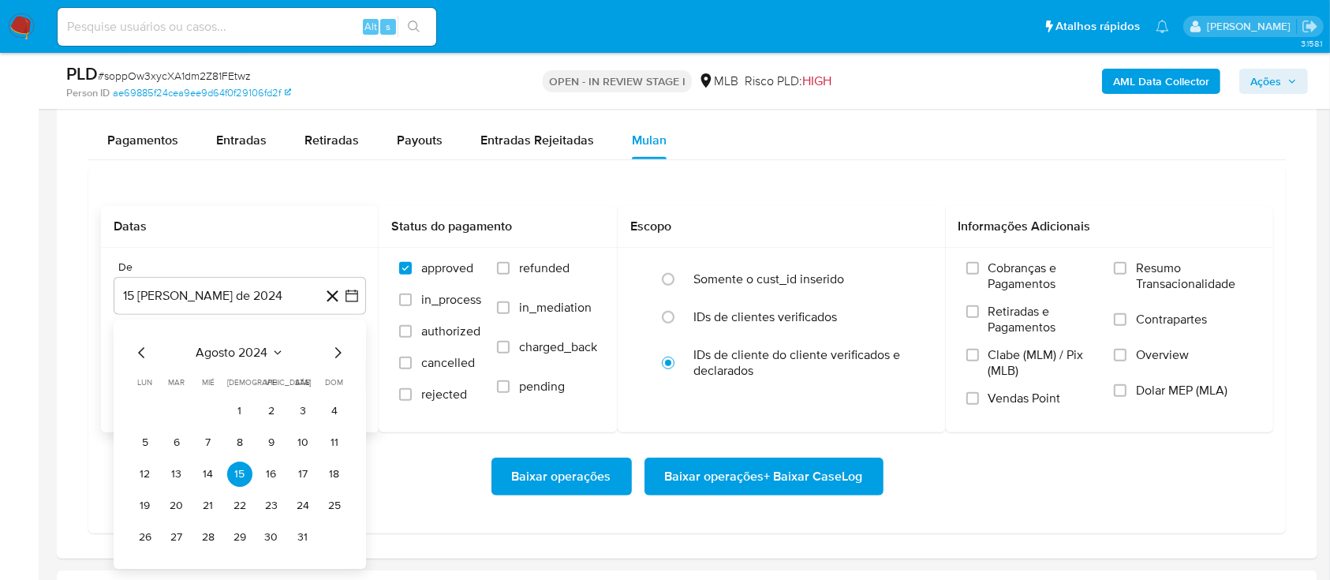
click at [335, 355] on icon "Mes siguiente" at bounding box center [337, 352] width 19 height 19
click at [298, 349] on div "septiembre 2024" at bounding box center [240, 352] width 215 height 19
click at [280, 352] on button "septiembre 2024" at bounding box center [240, 353] width 112 height 16
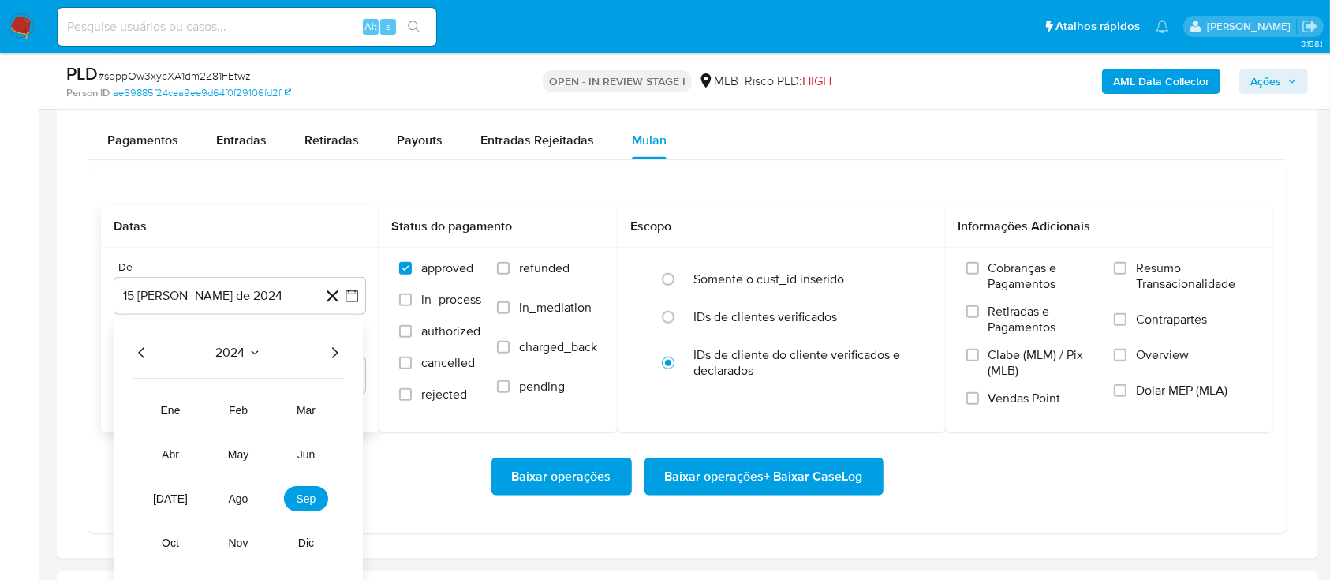
click at [335, 351] on icon "Año siguiente" at bounding box center [334, 352] width 19 height 19
click at [180, 497] on button "[DATE]" at bounding box center [170, 498] width 44 height 25
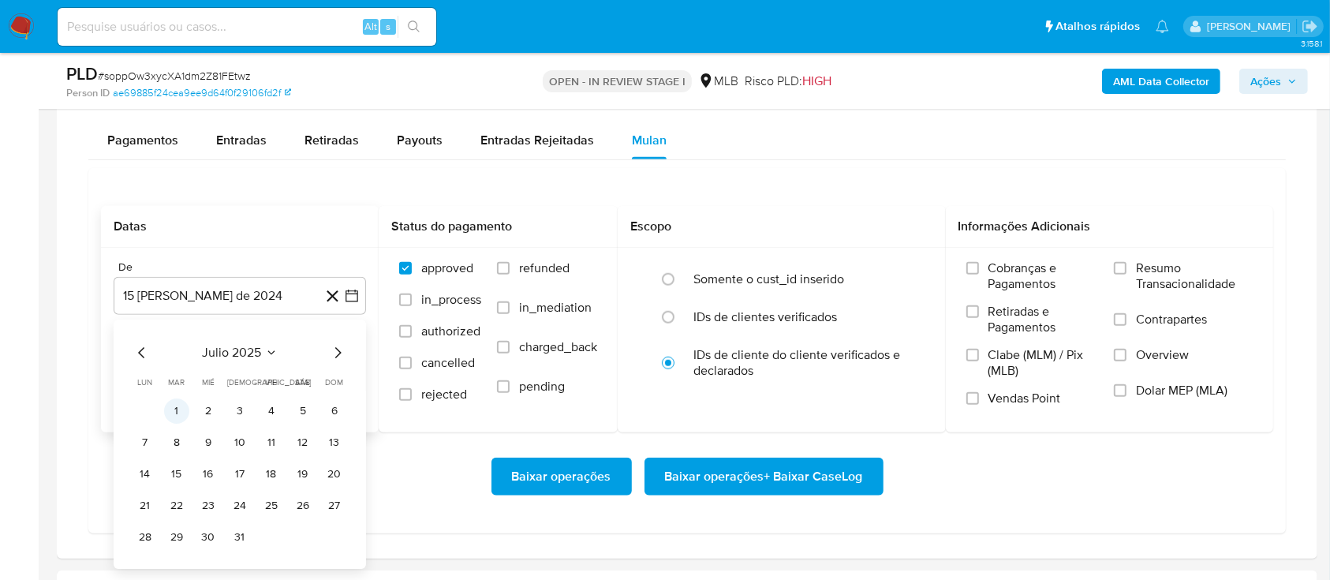
click at [181, 403] on button "1" at bounding box center [176, 410] width 25 height 25
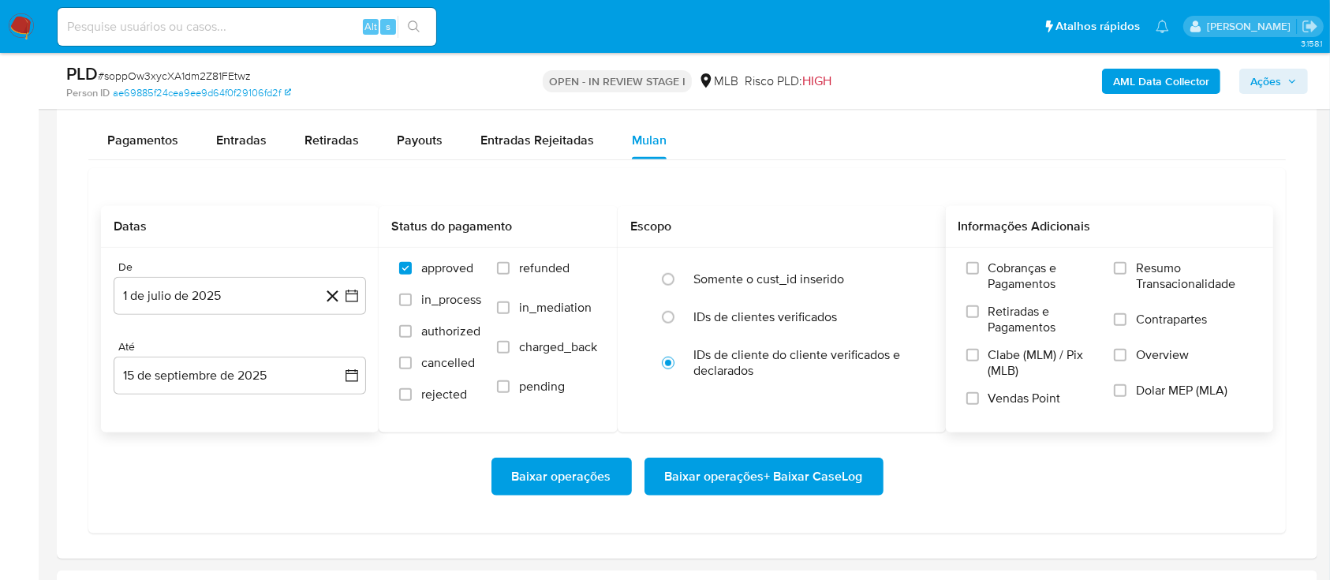
click at [1128, 267] on label "Resumo Transacionalidade" at bounding box center [1183, 285] width 139 height 51
click at [1127, 267] on input "Resumo Transacionalidade" at bounding box center [1120, 268] width 13 height 13
click at [777, 464] on span "Baixar operações + Baixar CaseLog" at bounding box center [764, 476] width 198 height 35
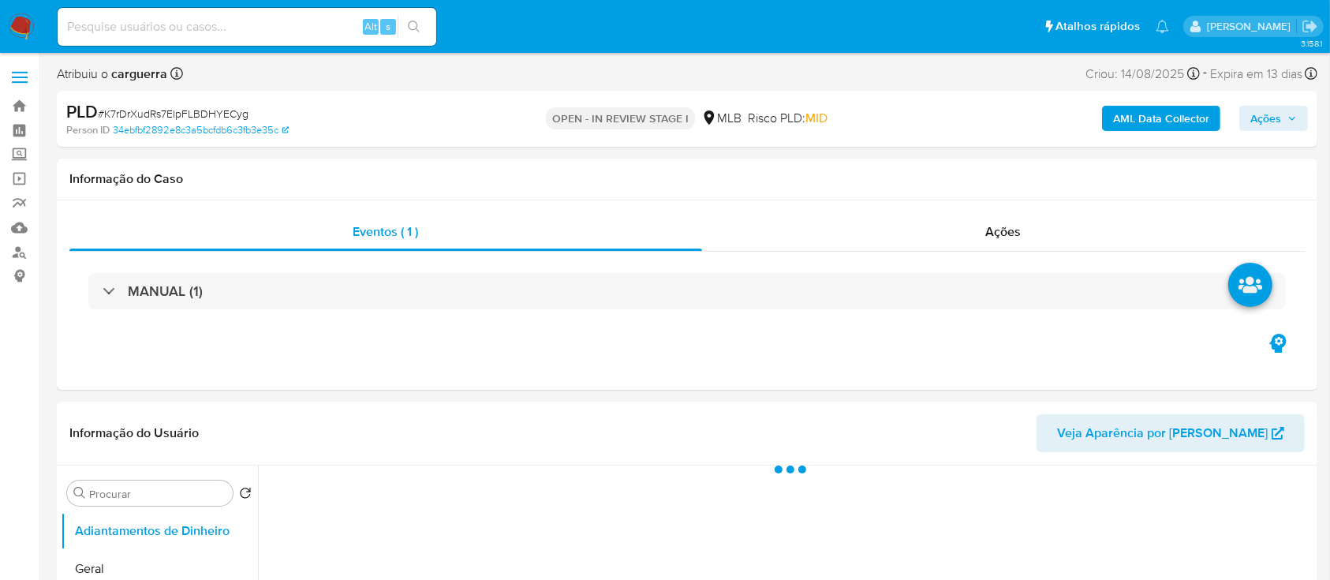
select select "10"
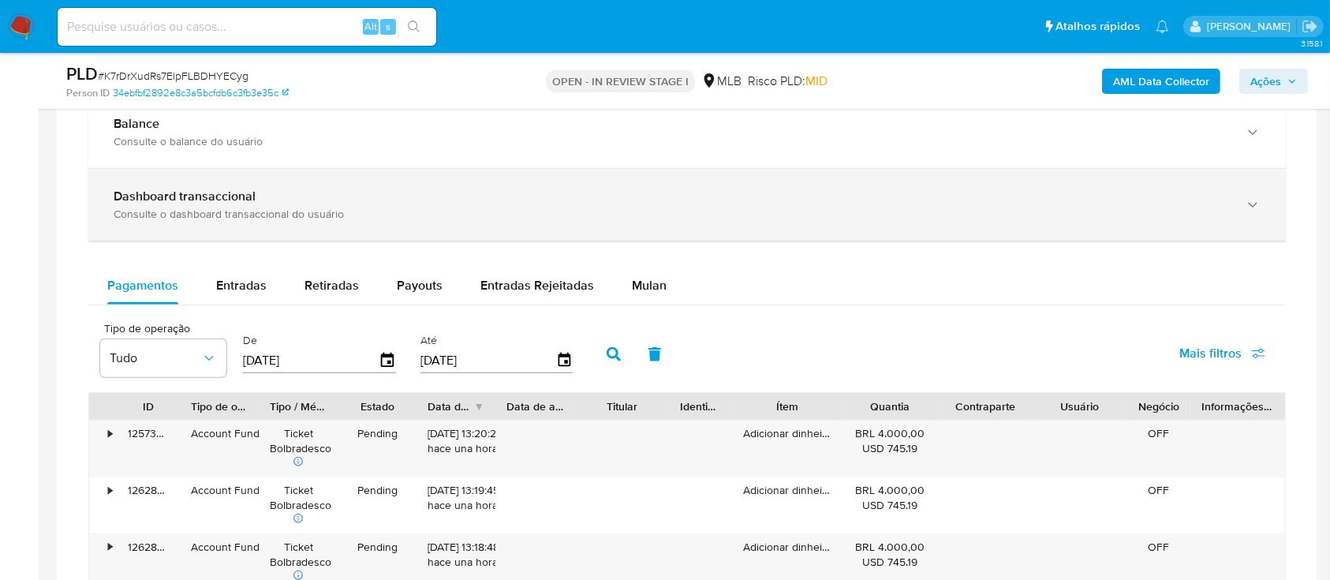
scroll to position [1052, 0]
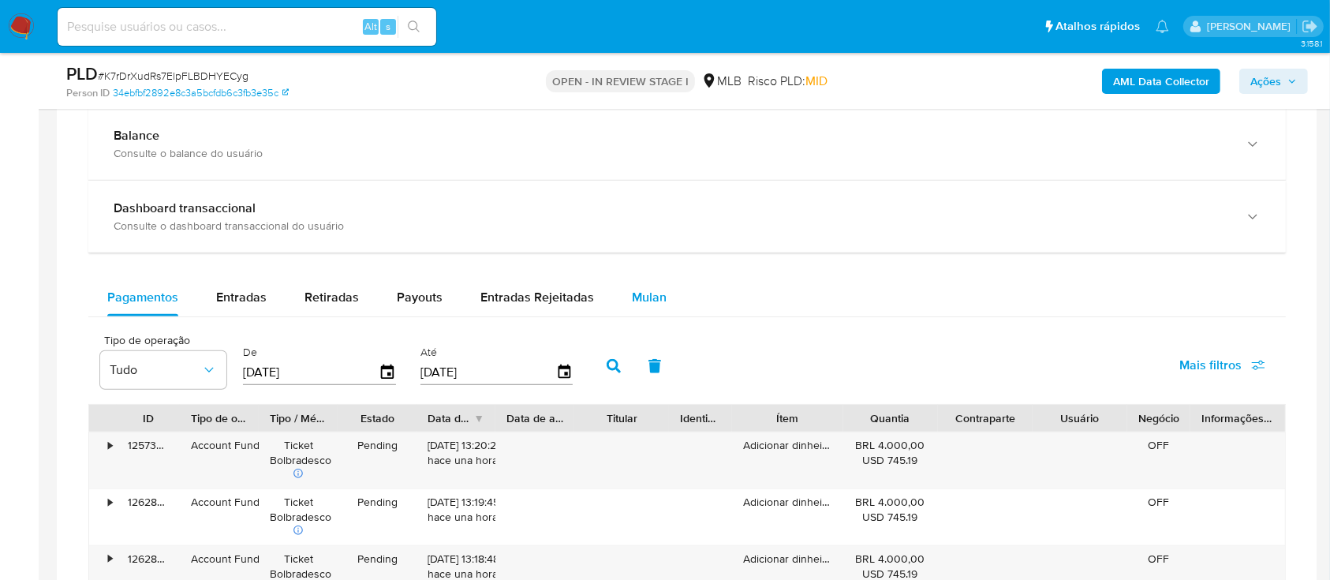
click at [657, 295] on span "Mulan" at bounding box center [649, 297] width 35 height 18
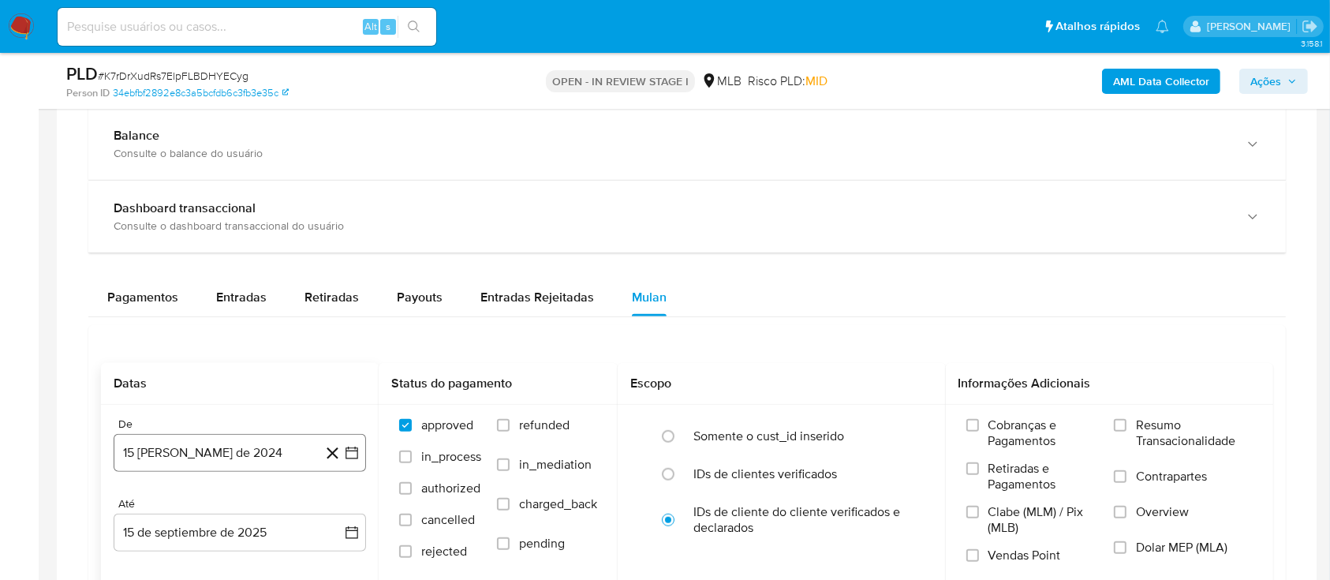
click at [353, 456] on icon "button" at bounding box center [352, 453] width 16 height 16
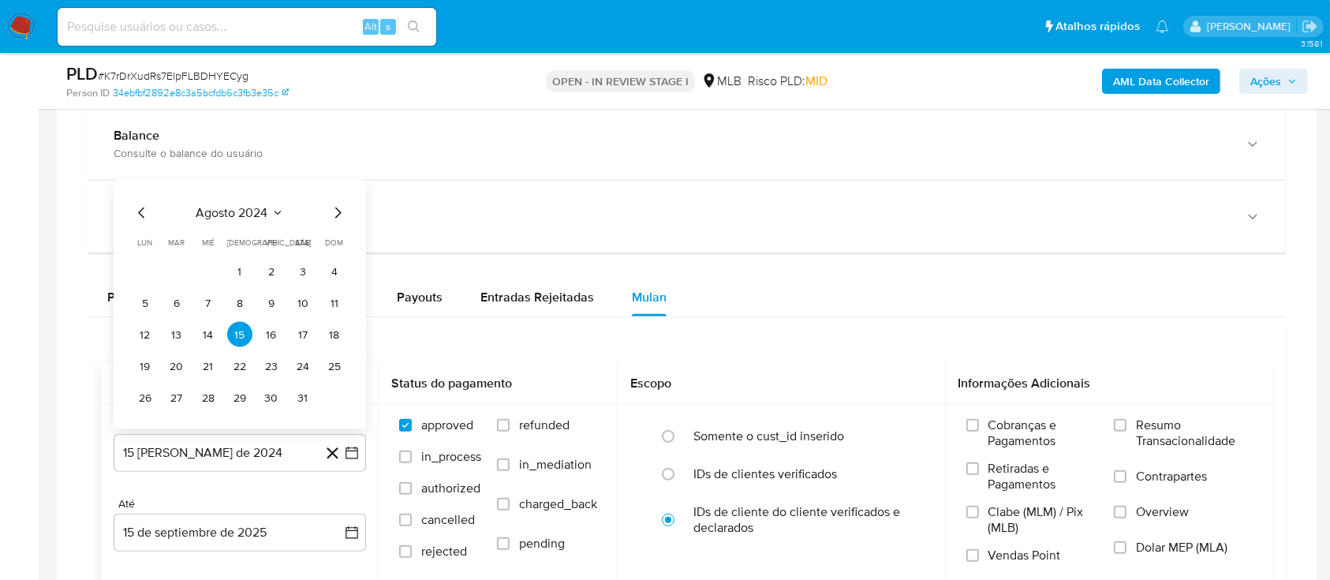
click at [270, 208] on button "agosto 2024" at bounding box center [240, 213] width 88 height 16
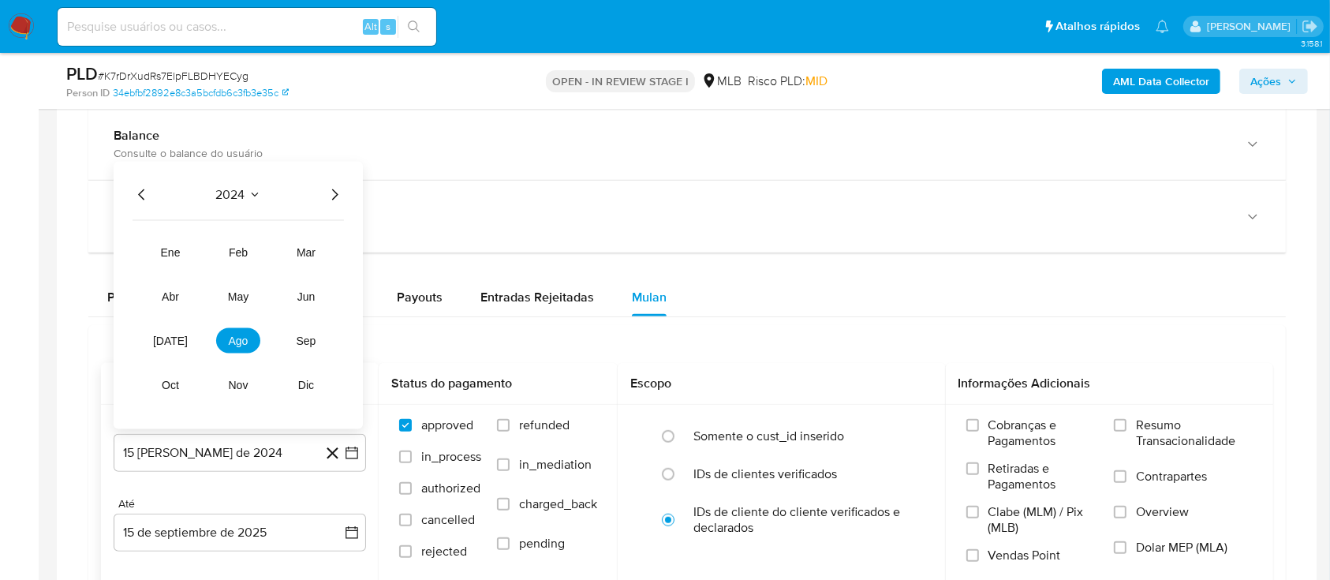
click at [337, 193] on icon "Año siguiente" at bounding box center [334, 194] width 19 height 19
click at [157, 346] on button "jul" at bounding box center [170, 340] width 44 height 25
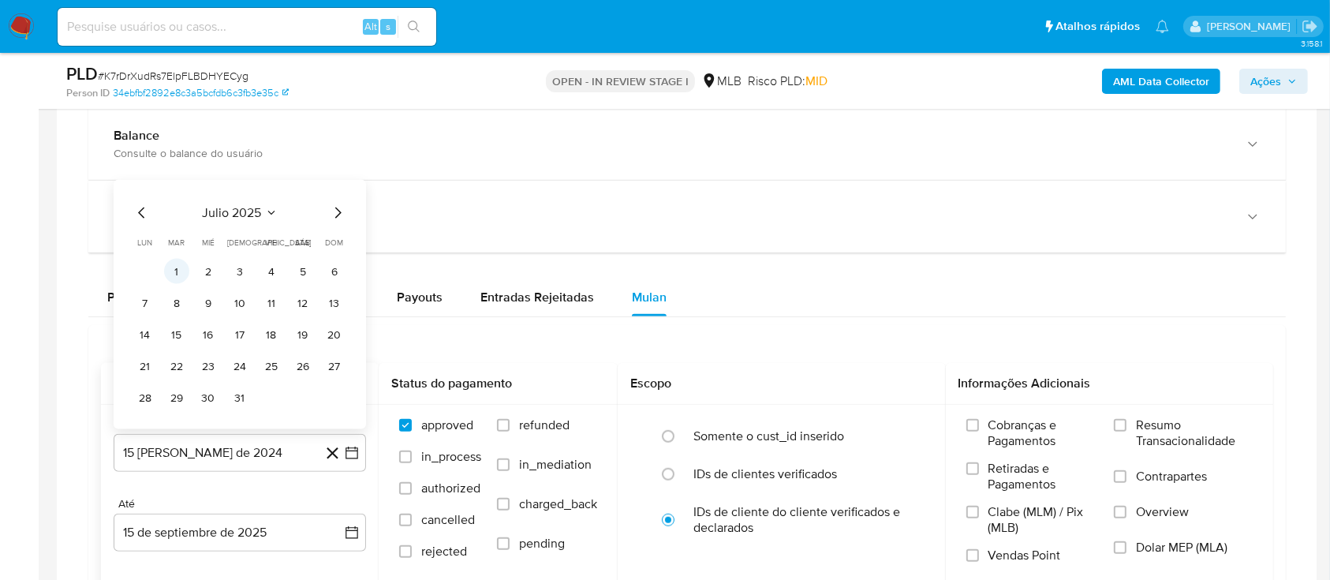
click at [175, 275] on button "1" at bounding box center [176, 271] width 25 height 25
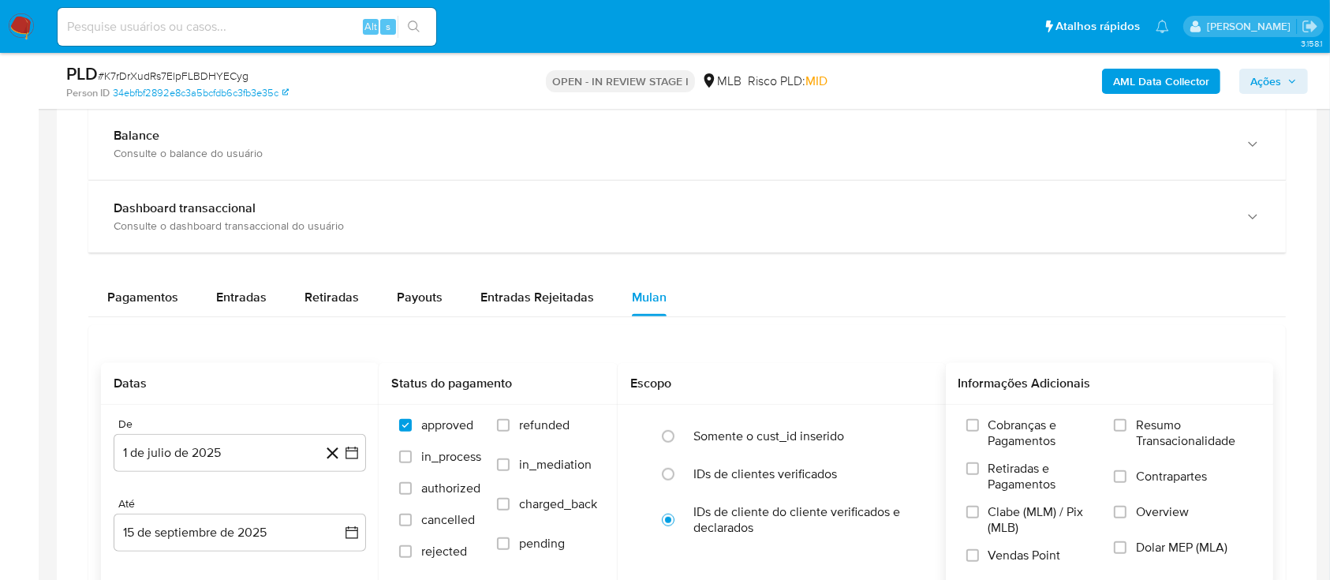
click at [1138, 426] on span "Resumo Transacionalidade" at bounding box center [1194, 433] width 117 height 32
click at [1127, 426] on input "Resumo Transacionalidade" at bounding box center [1120, 425] width 13 height 13
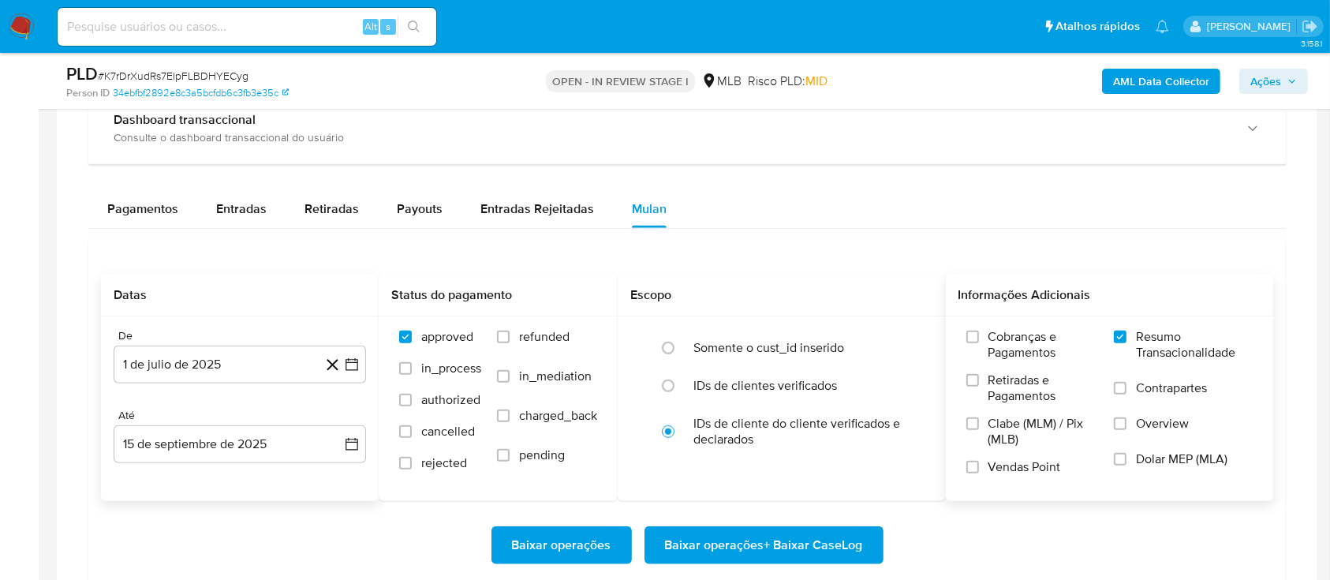
scroll to position [1262, 0]
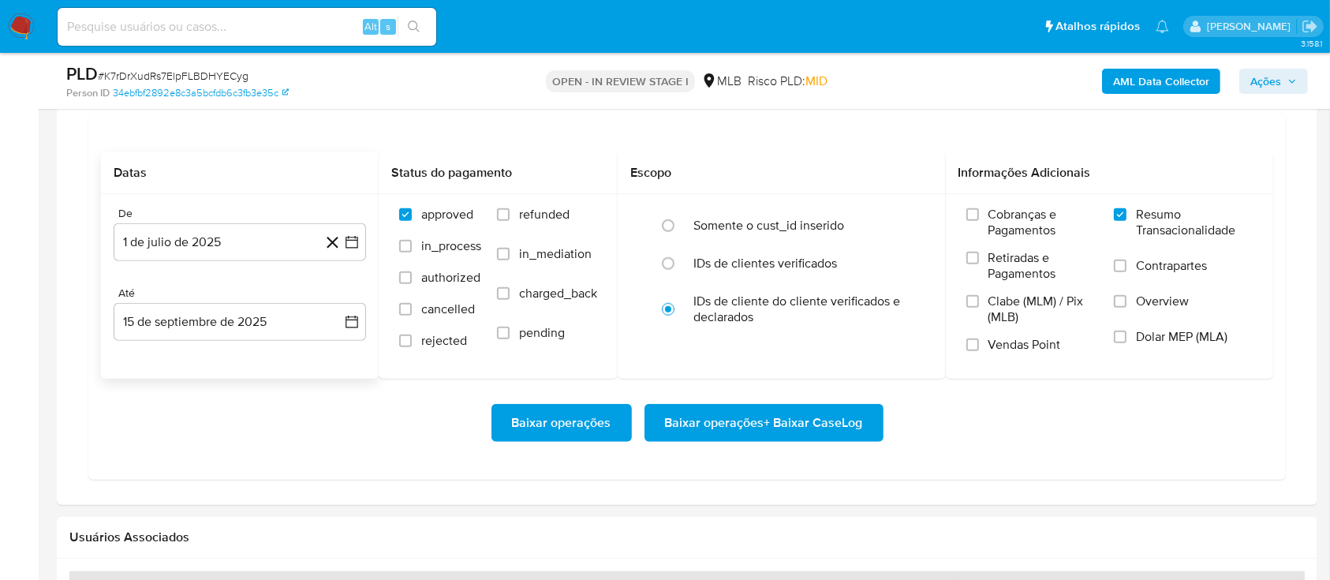
click at [769, 430] on span "Baixar operações + Baixar CaseLog" at bounding box center [764, 423] width 198 height 35
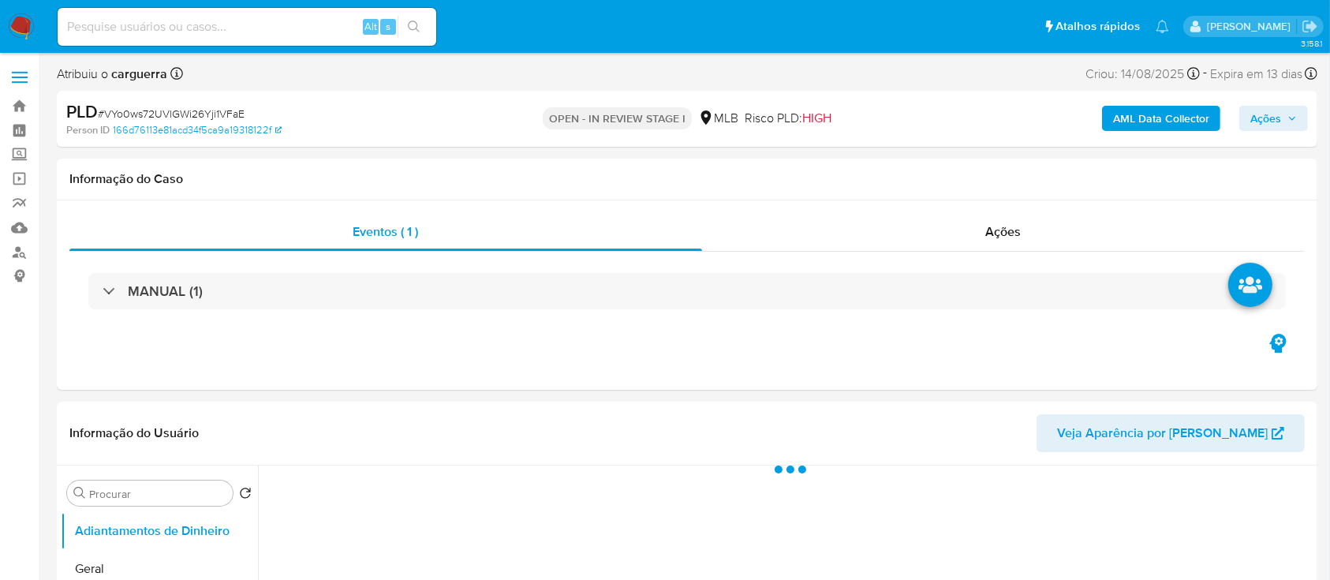
select select "10"
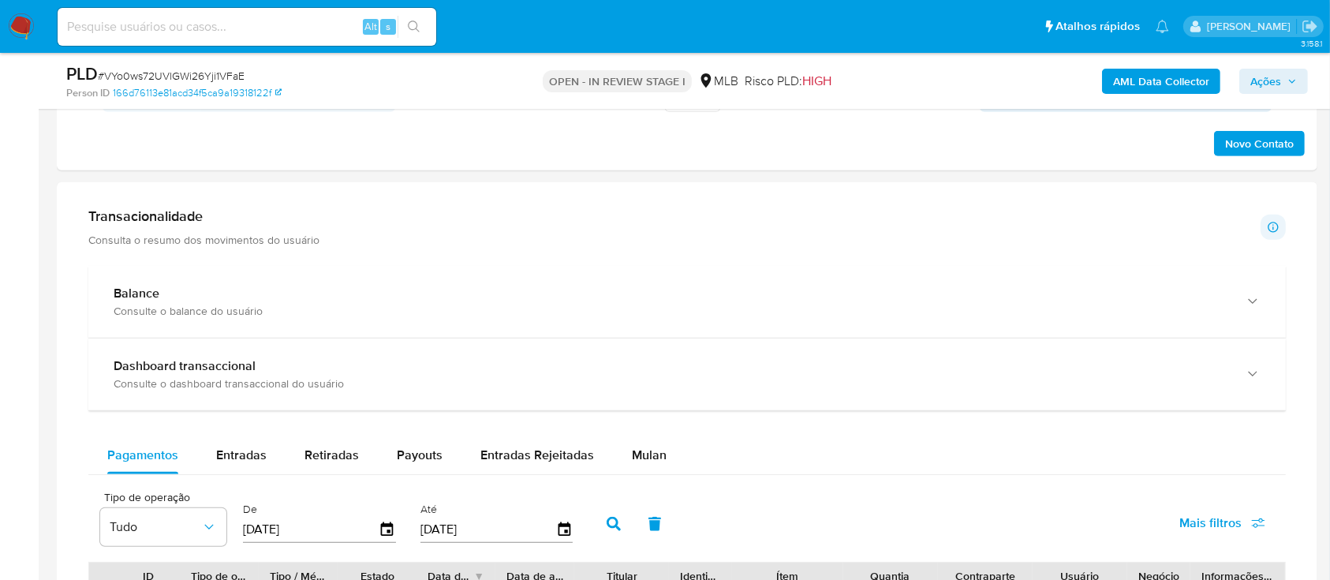
scroll to position [1157, 0]
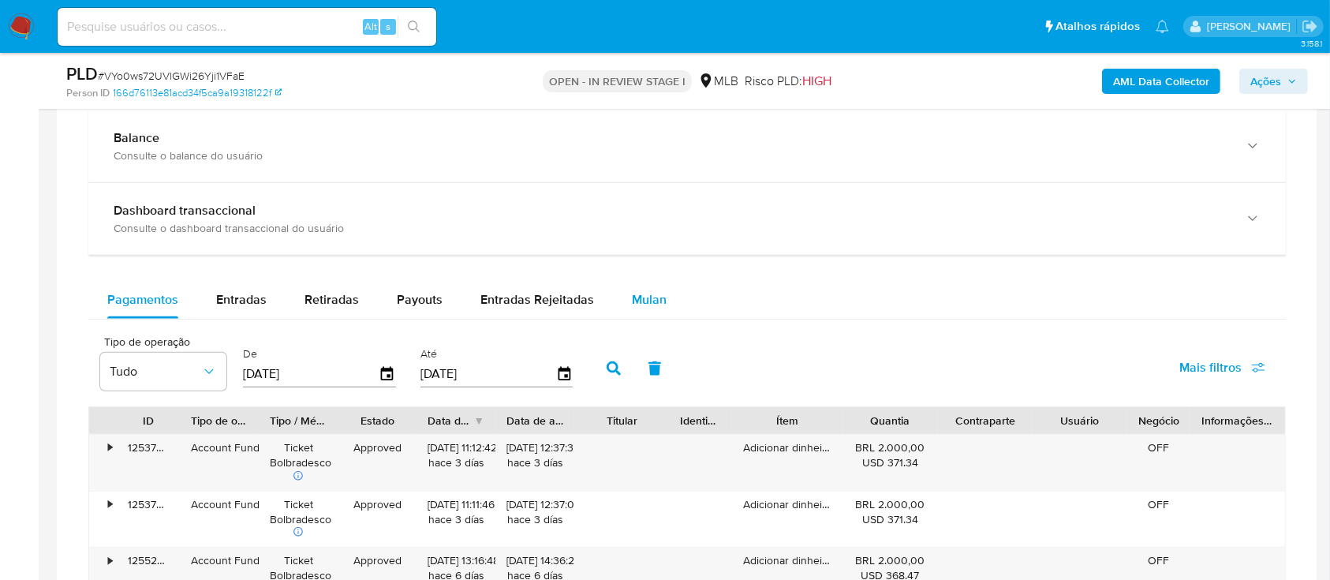
click at [654, 295] on span "Mulan" at bounding box center [649, 299] width 35 height 18
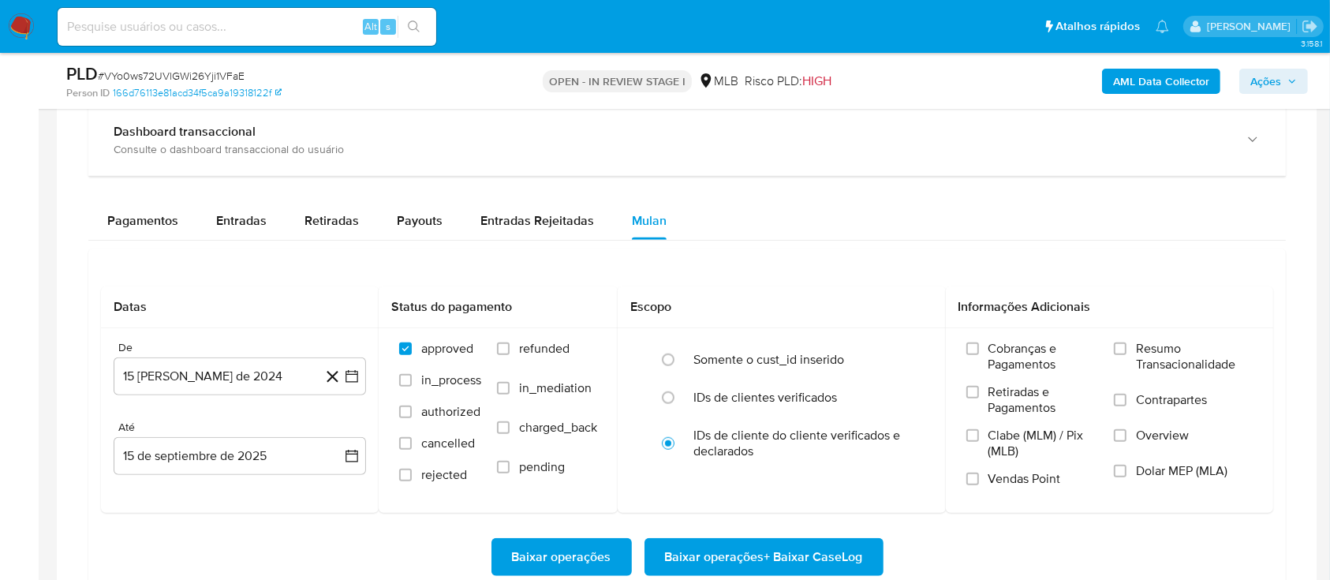
scroll to position [1262, 0]
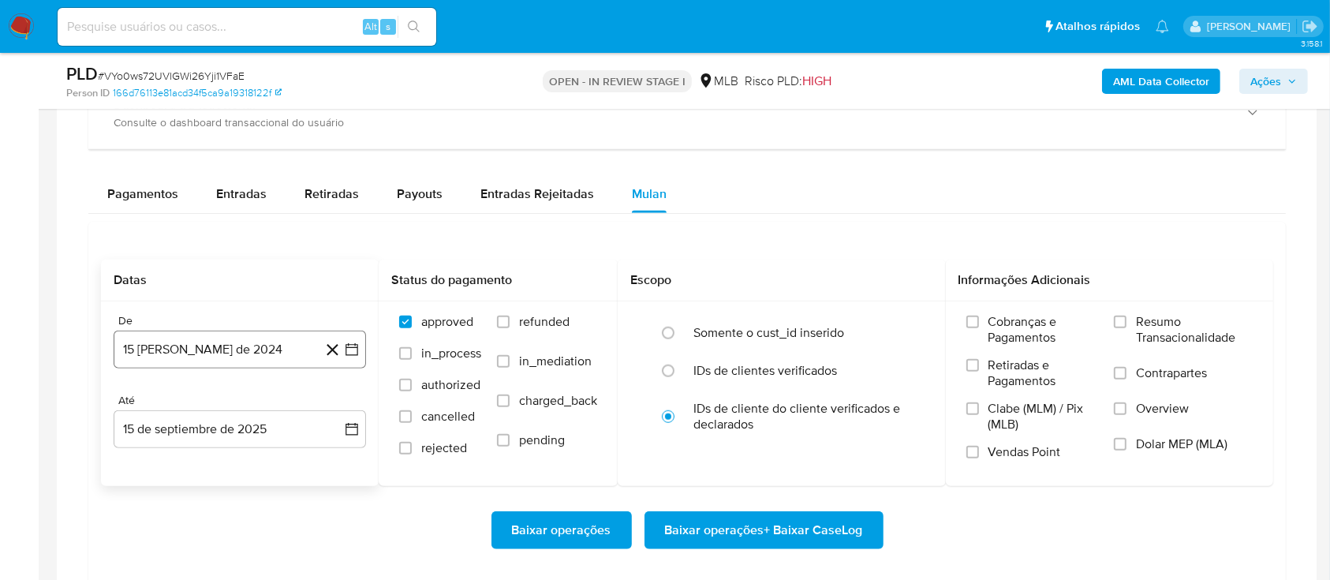
click at [351, 343] on icon "button" at bounding box center [352, 350] width 16 height 16
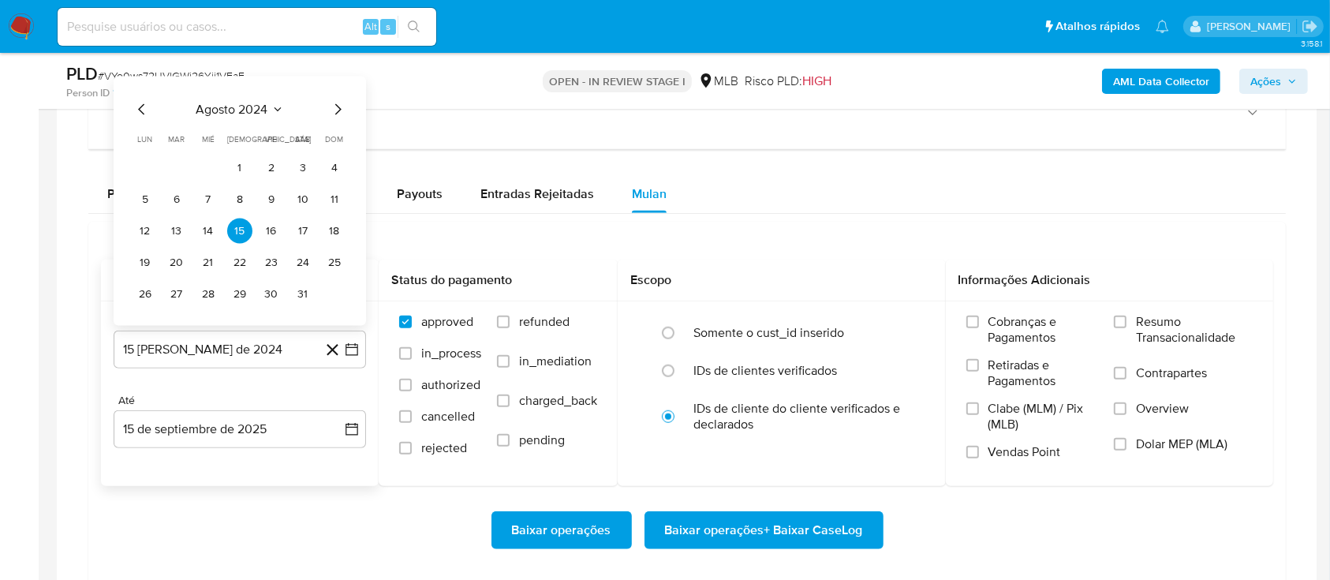
click at [276, 103] on icon "Seleccionar mes y año" at bounding box center [277, 109] width 13 height 13
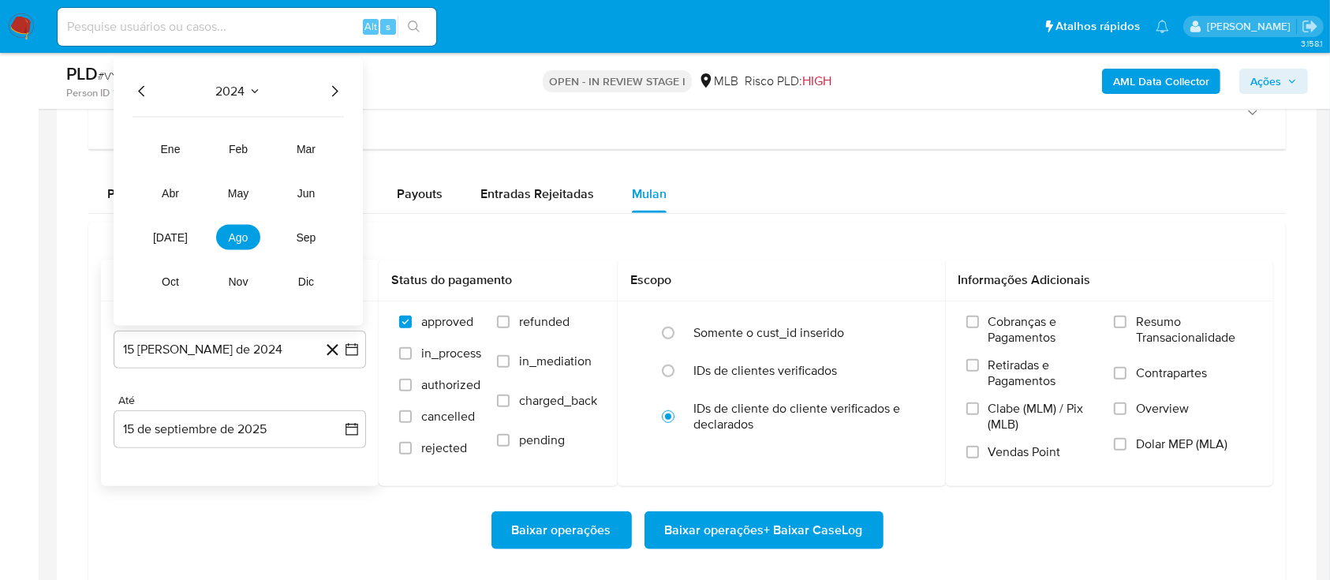
click at [335, 94] on icon "Año siguiente" at bounding box center [334, 91] width 19 height 19
click at [170, 226] on button "[DATE]" at bounding box center [170, 237] width 44 height 25
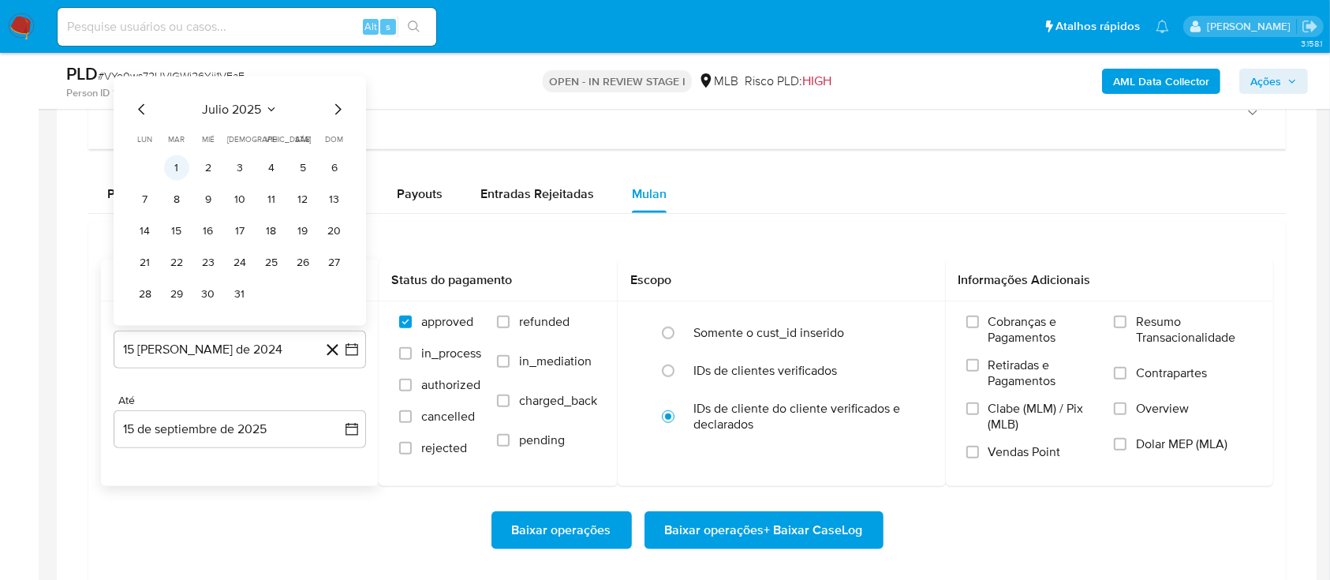
click at [185, 163] on button "1" at bounding box center [176, 167] width 25 height 25
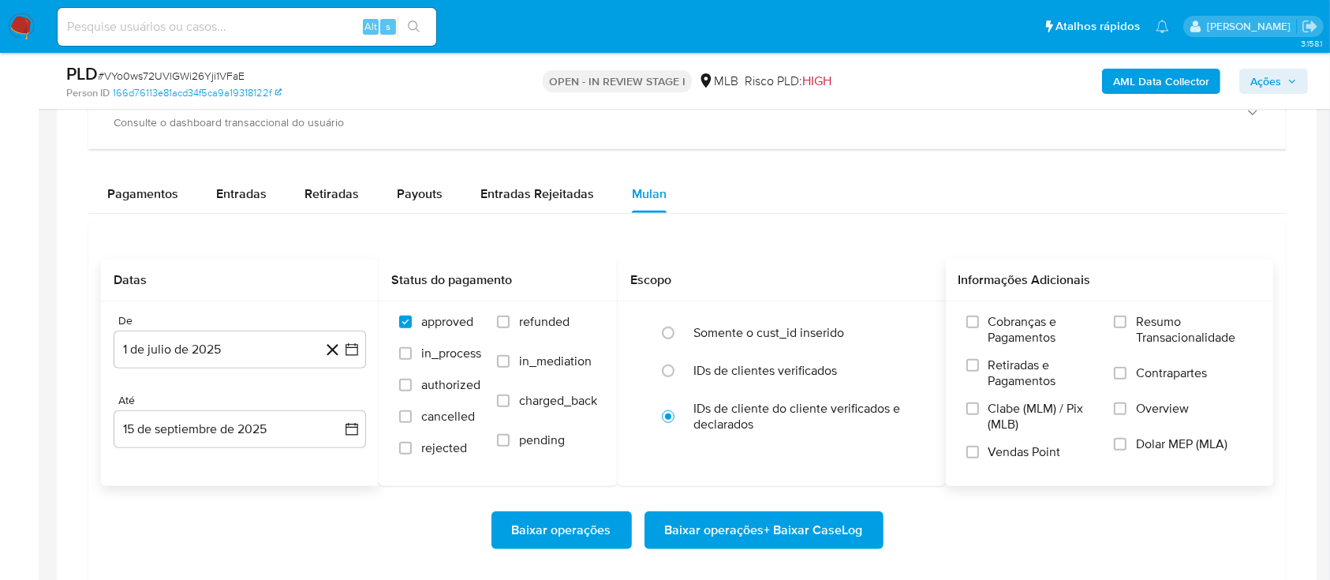
click at [1159, 324] on span "Resumo Transacionalidade" at bounding box center [1194, 330] width 117 height 32
click at [1127, 324] on input "Resumo Transacionalidade" at bounding box center [1120, 322] width 13 height 13
click at [839, 525] on span "Baixar operações + Baixar CaseLog" at bounding box center [764, 530] width 198 height 35
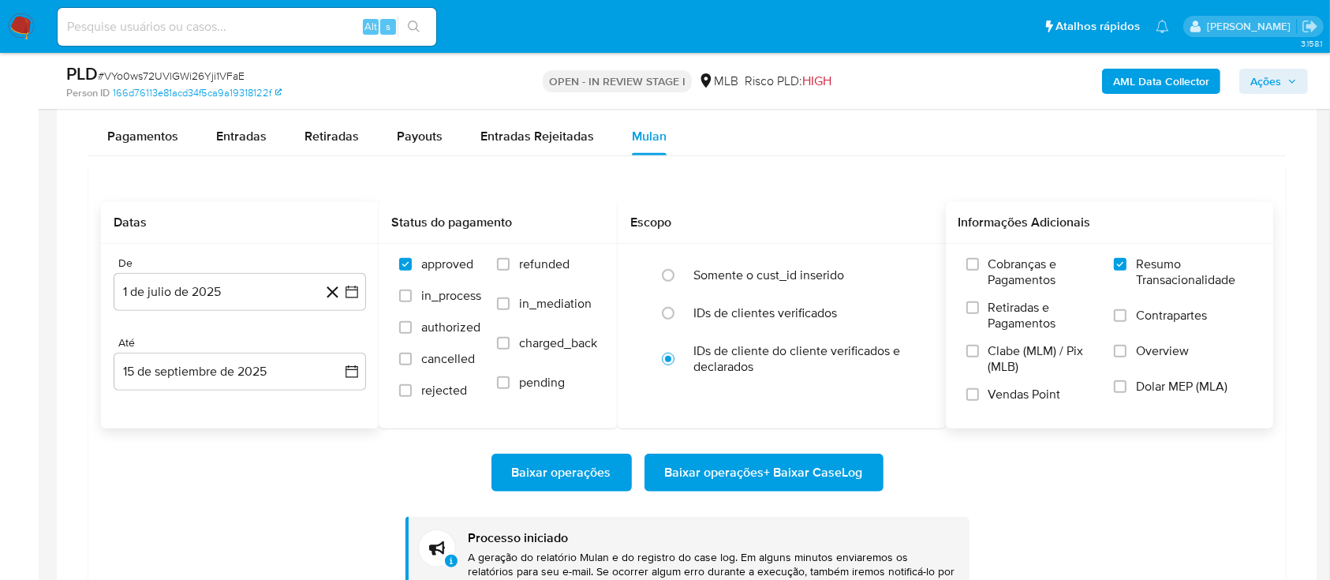
scroll to position [1367, 0]
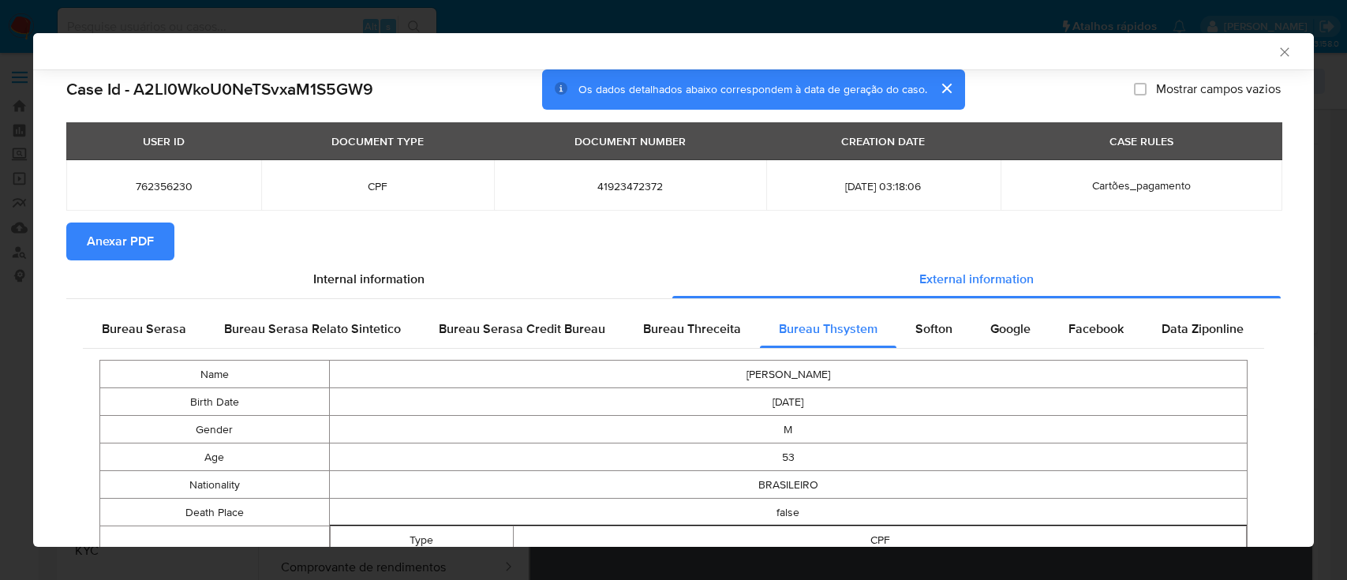
select select "10"
